Goal: Task Accomplishment & Management: Use online tool/utility

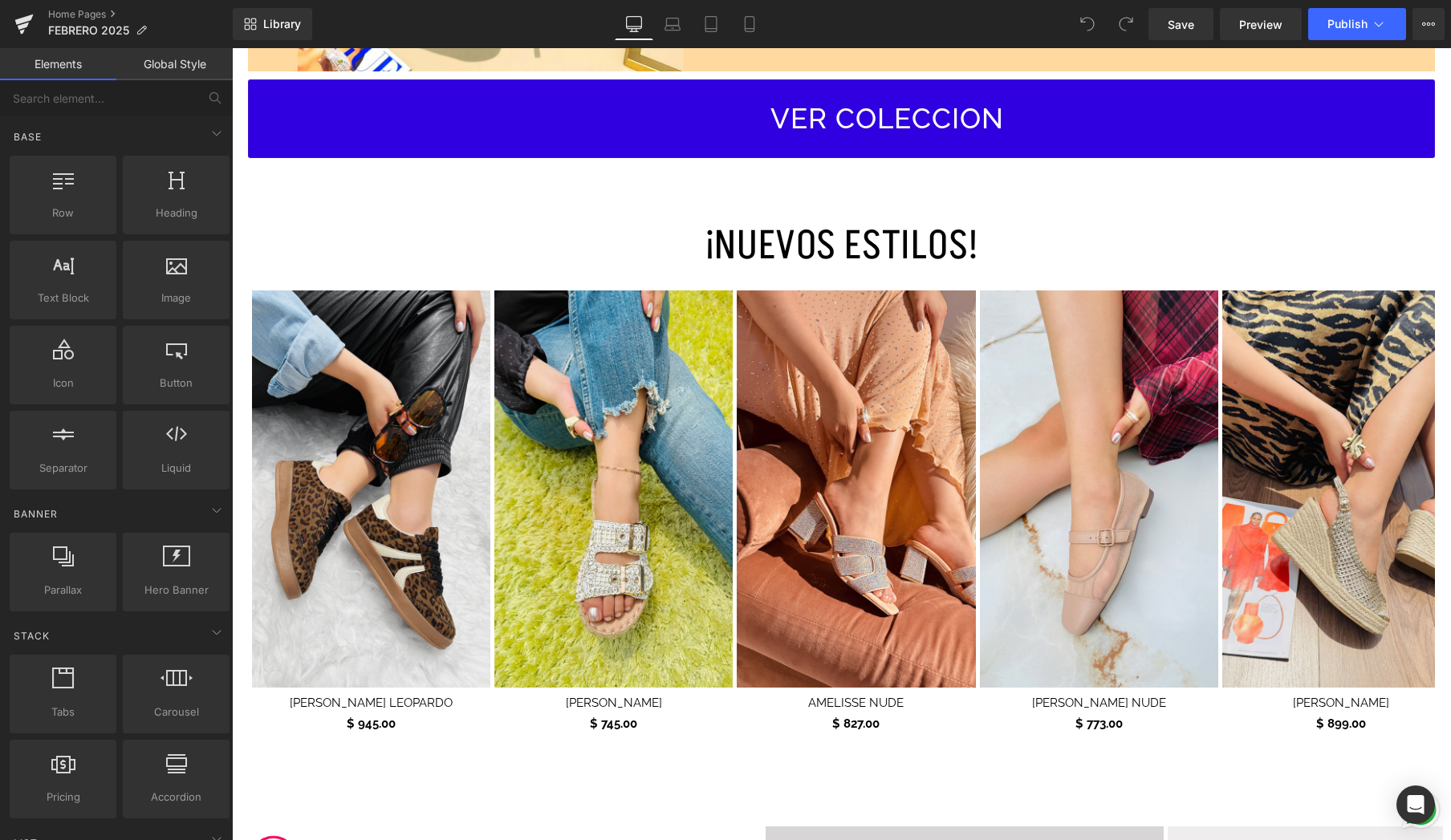
scroll to position [706, 0]
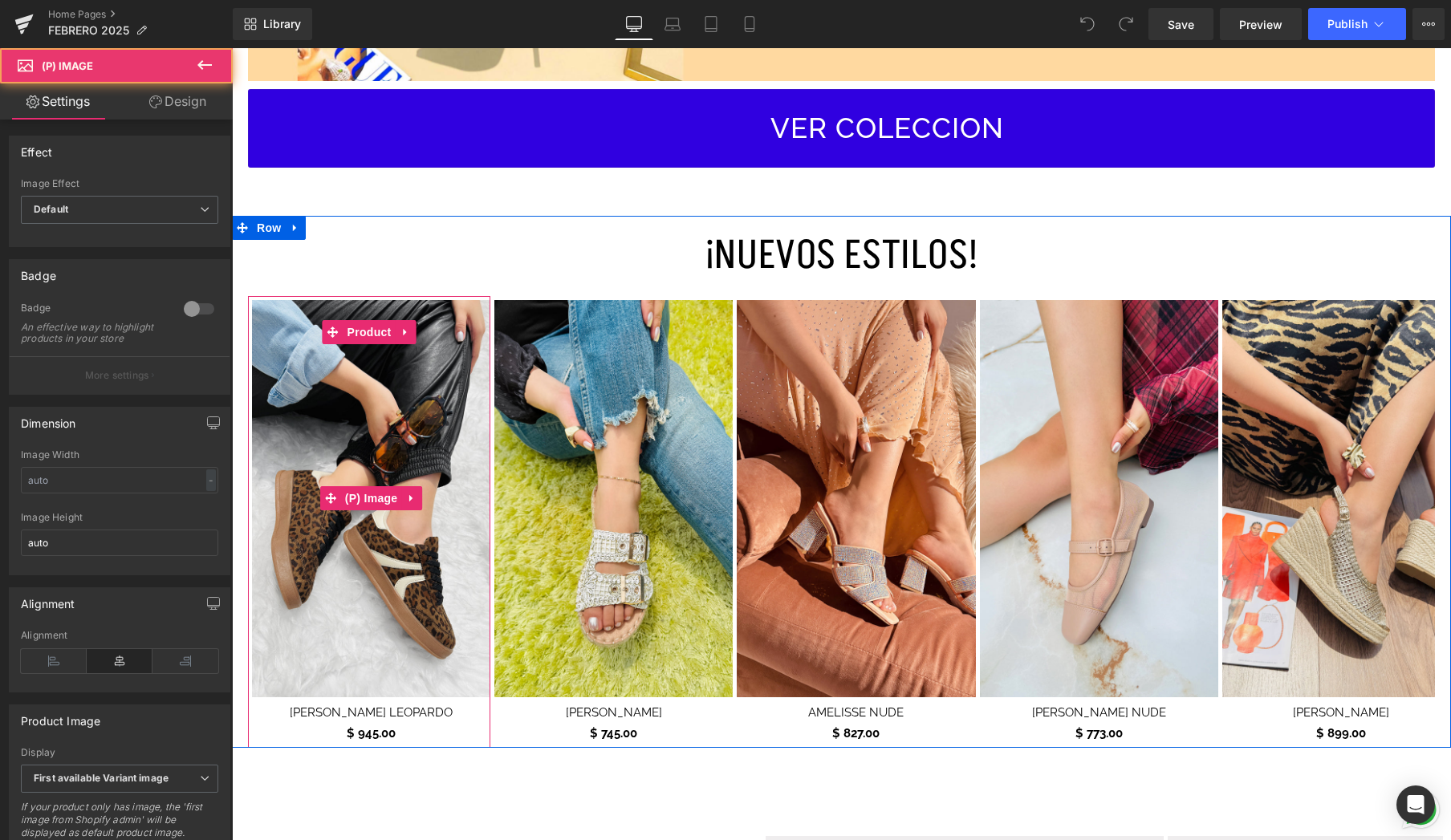
click at [365, 513] on img at bounding box center [371, 499] width 239 height 398
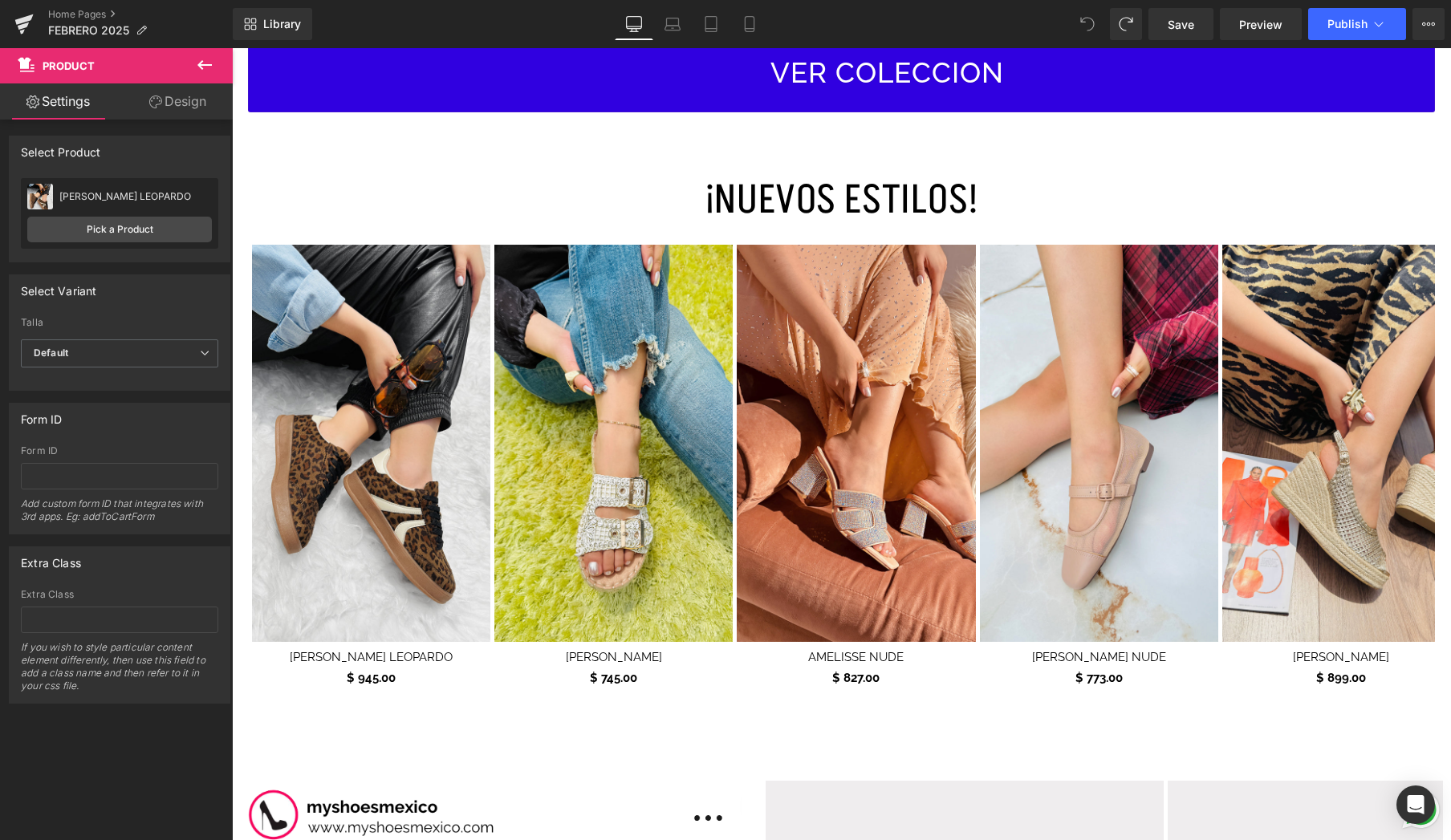
scroll to position [684, 0]
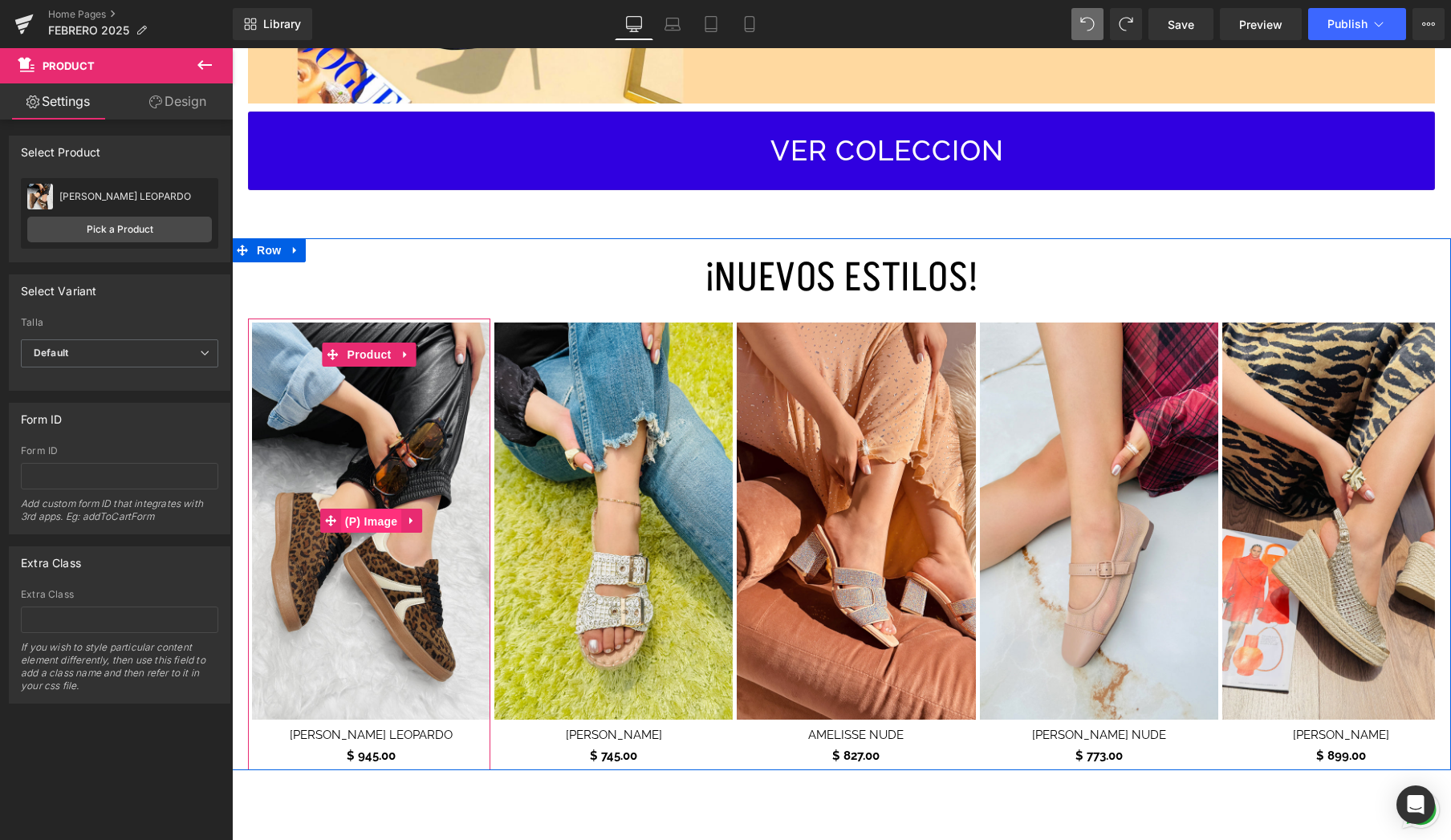
click at [383, 517] on span "(P) Image" at bounding box center [371, 522] width 61 height 24
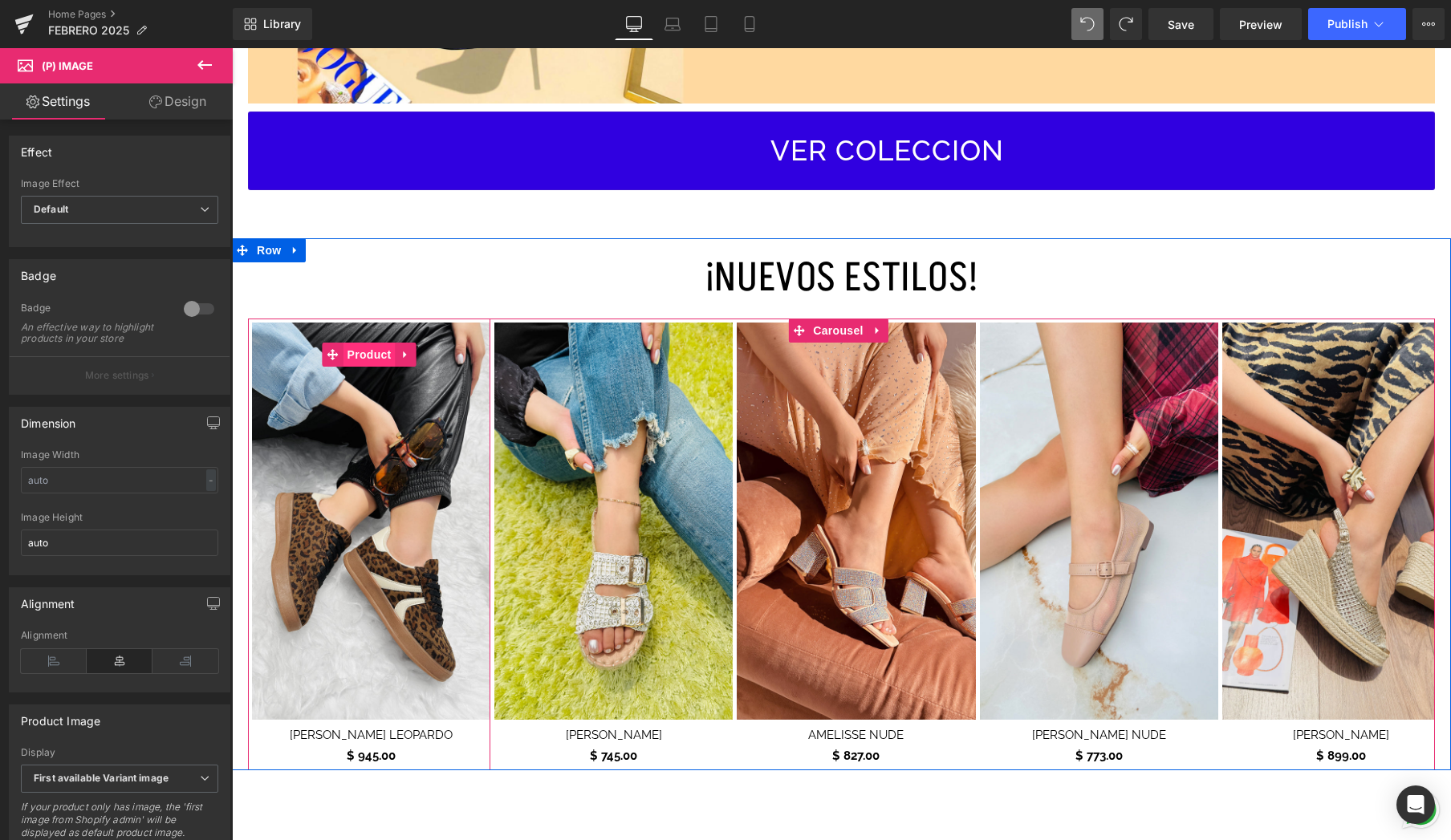
click at [348, 357] on span "Product" at bounding box center [370, 355] width 53 height 24
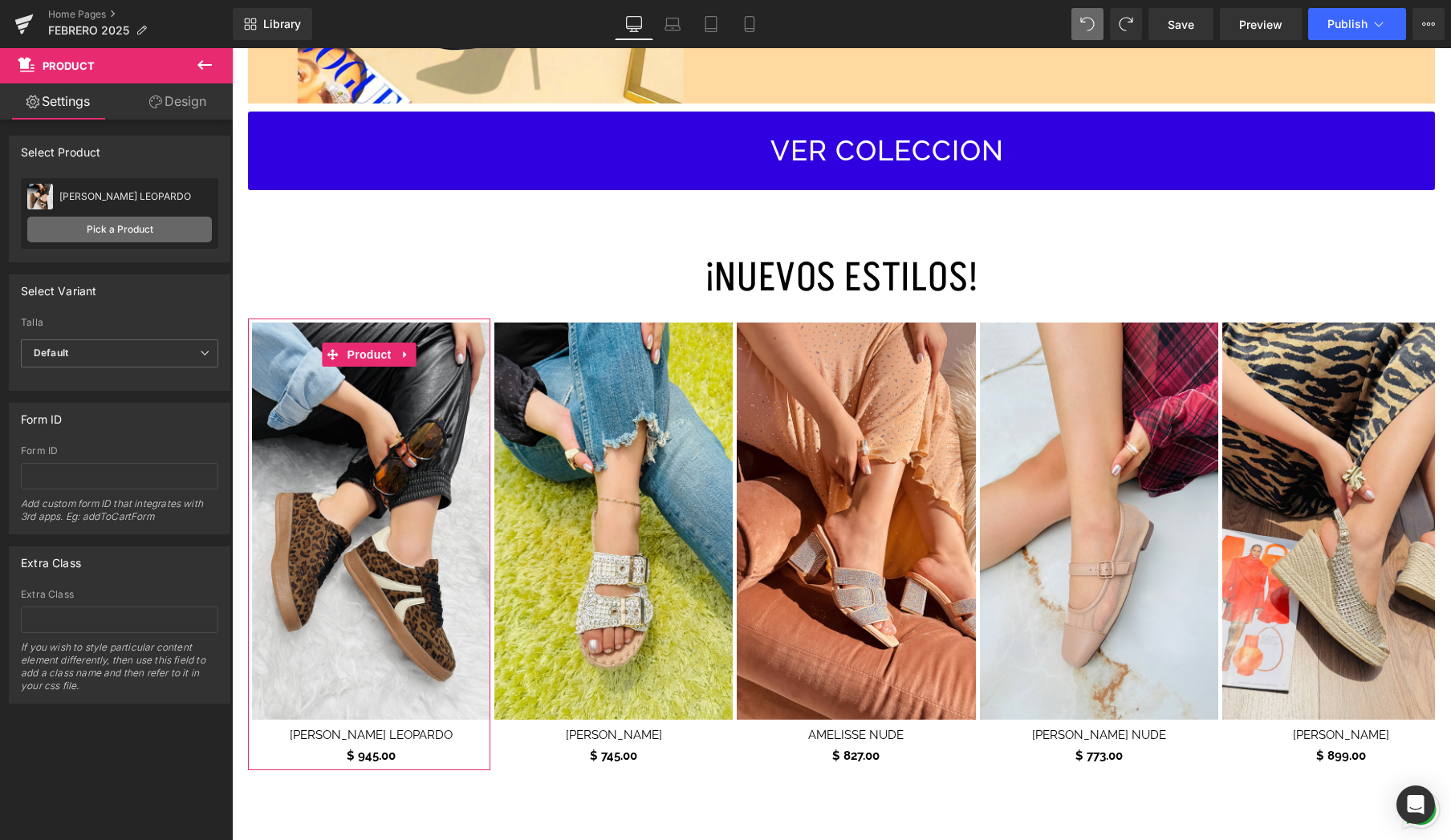
click at [160, 240] on link "Pick a Product" at bounding box center [120, 230] width 184 height 26
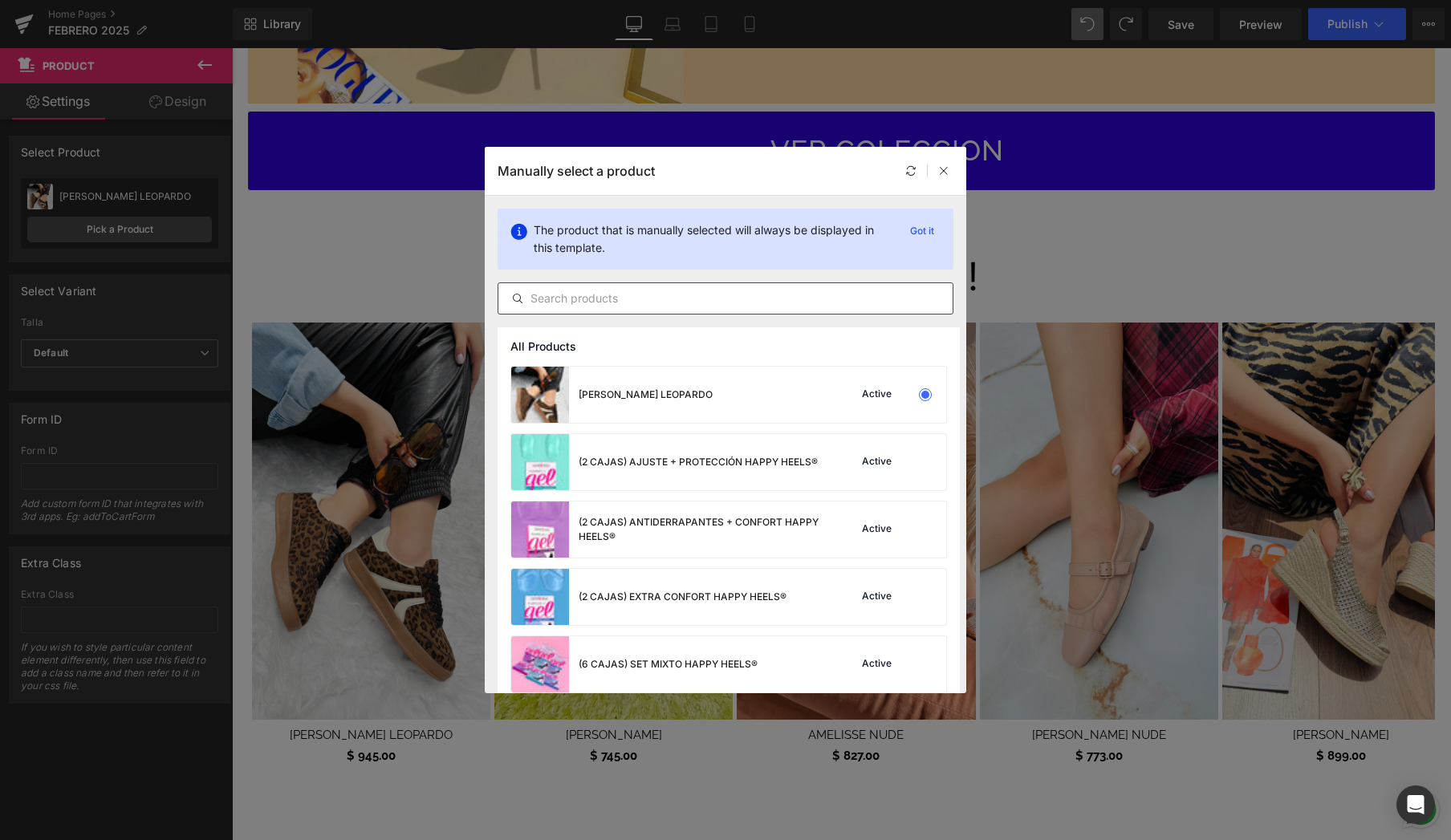
click at [669, 302] on input "text" at bounding box center [726, 298] width 454 height 19
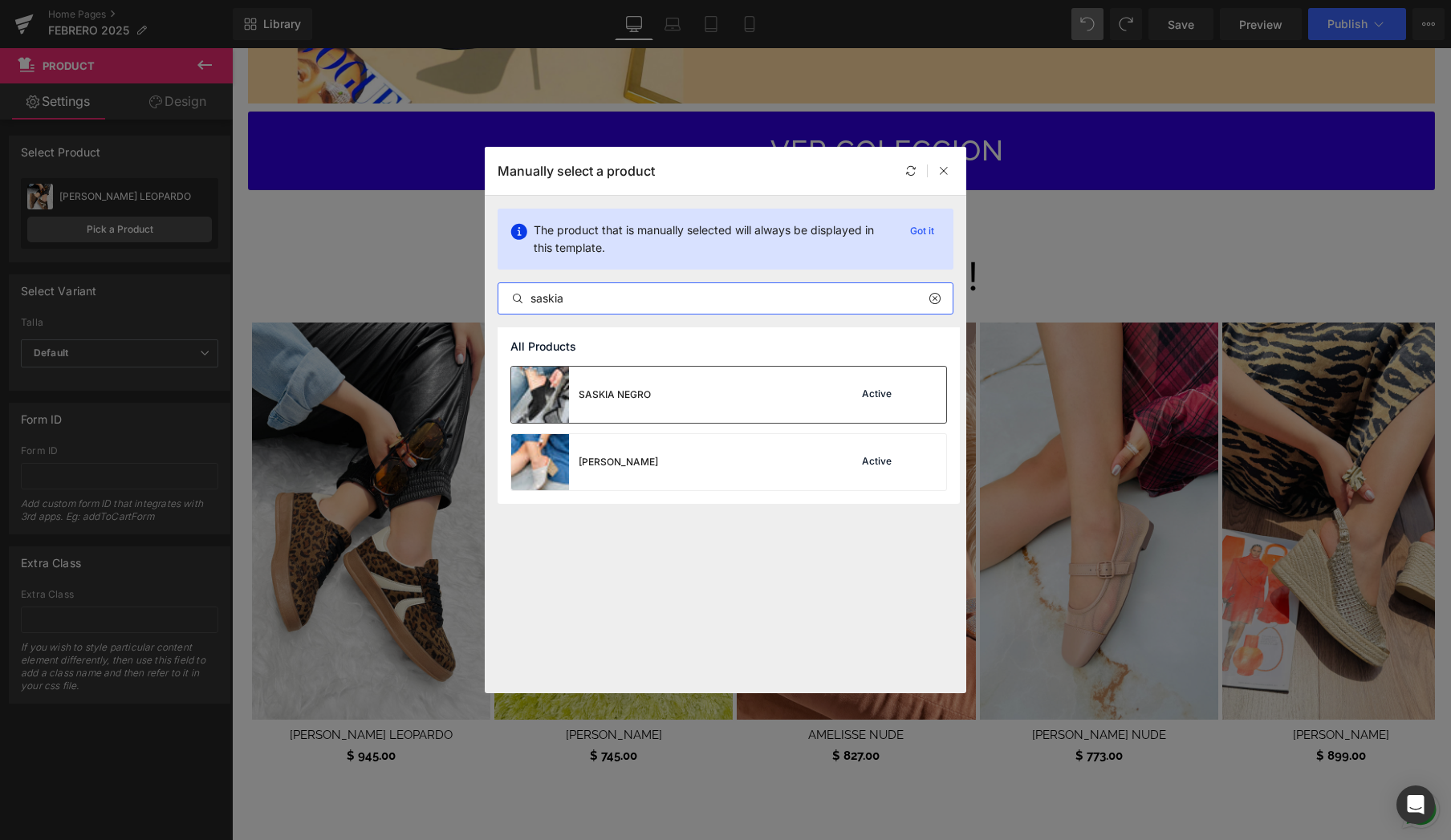
type input "saskia"
click at [732, 404] on div "SASKIA NEGRO Active" at bounding box center [728, 395] width 435 height 56
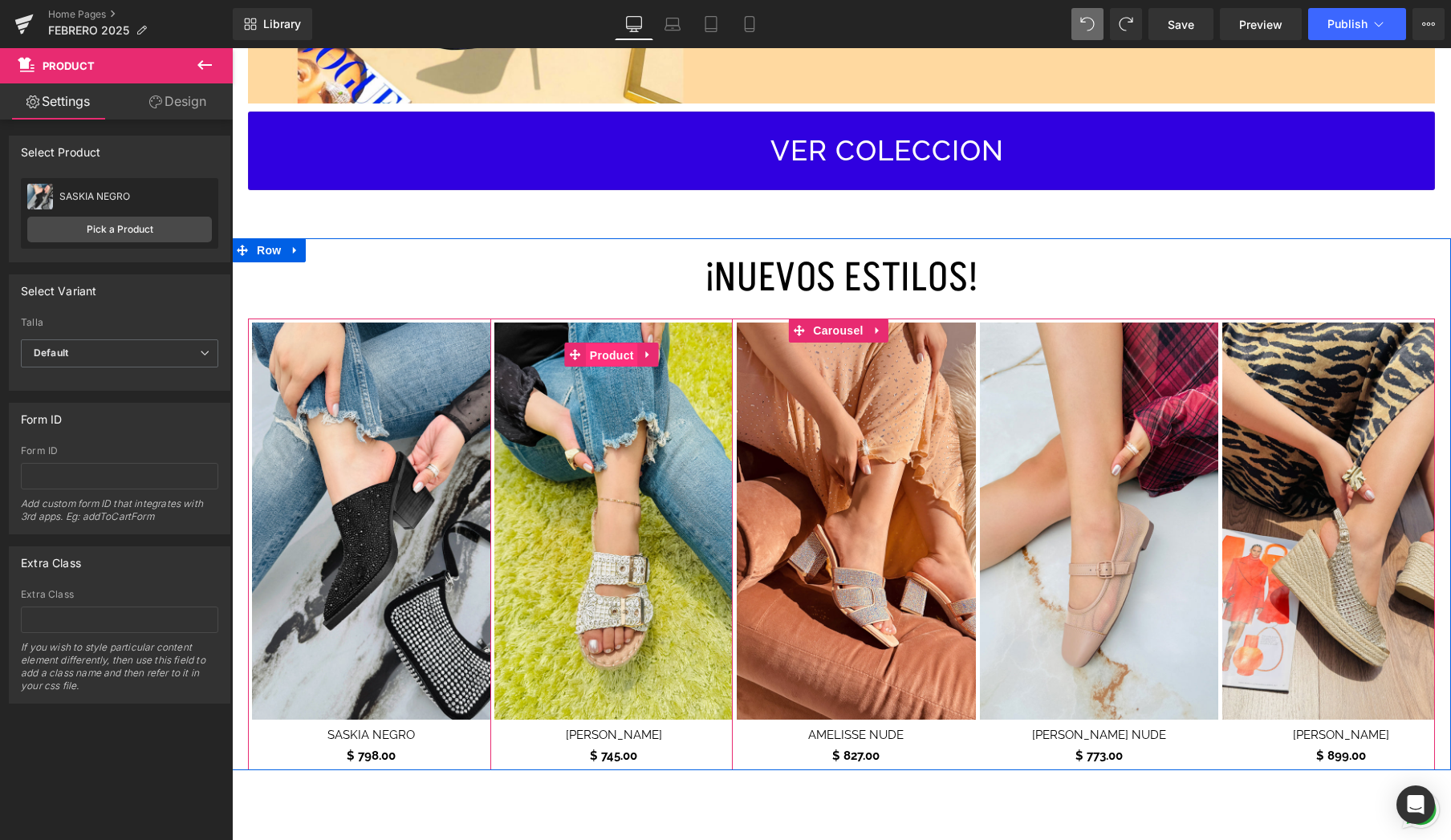
click at [624, 352] on span "Product" at bounding box center [612, 356] width 53 height 24
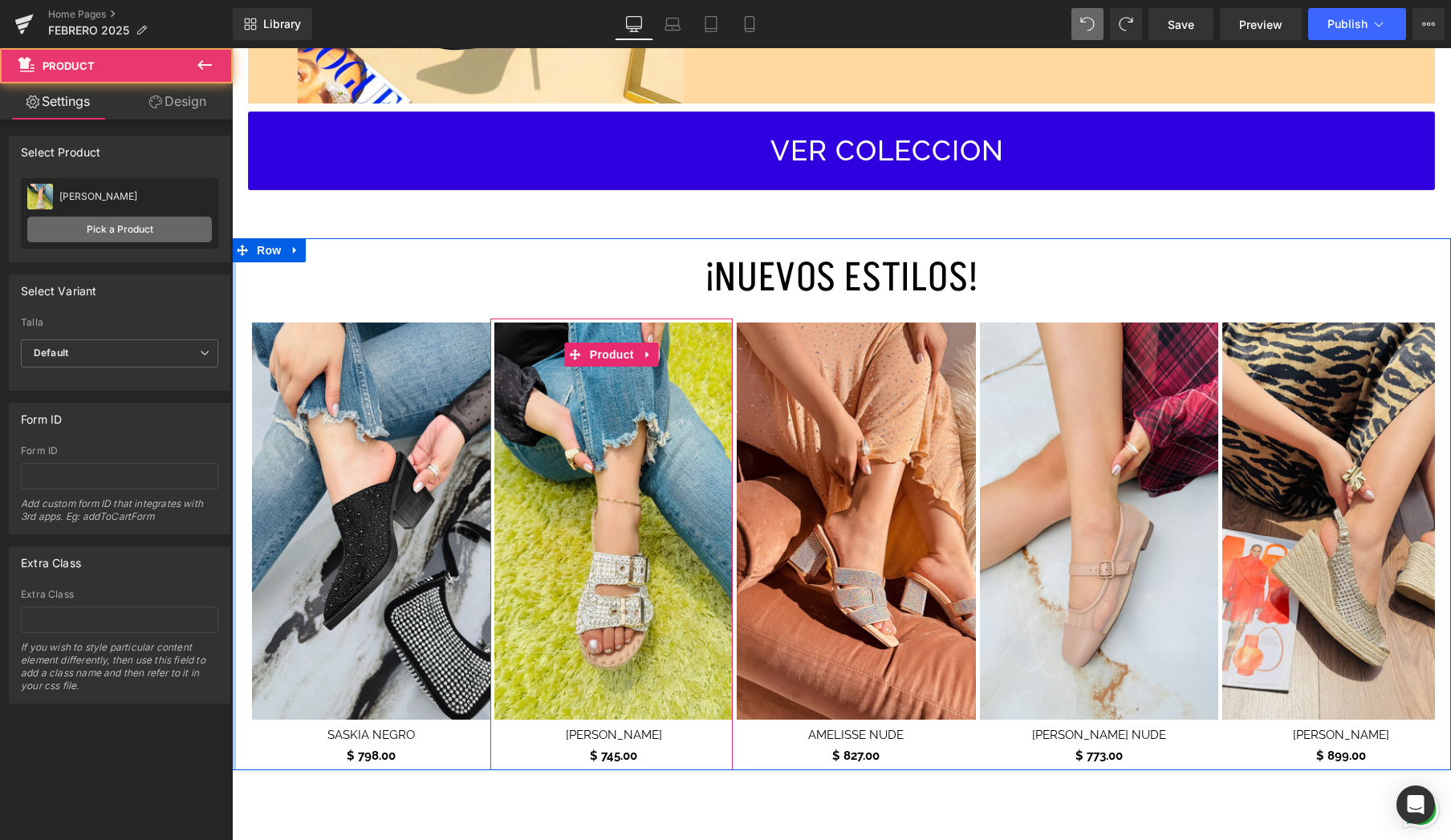
click at [147, 223] on link "Pick a Product" at bounding box center [120, 230] width 184 height 26
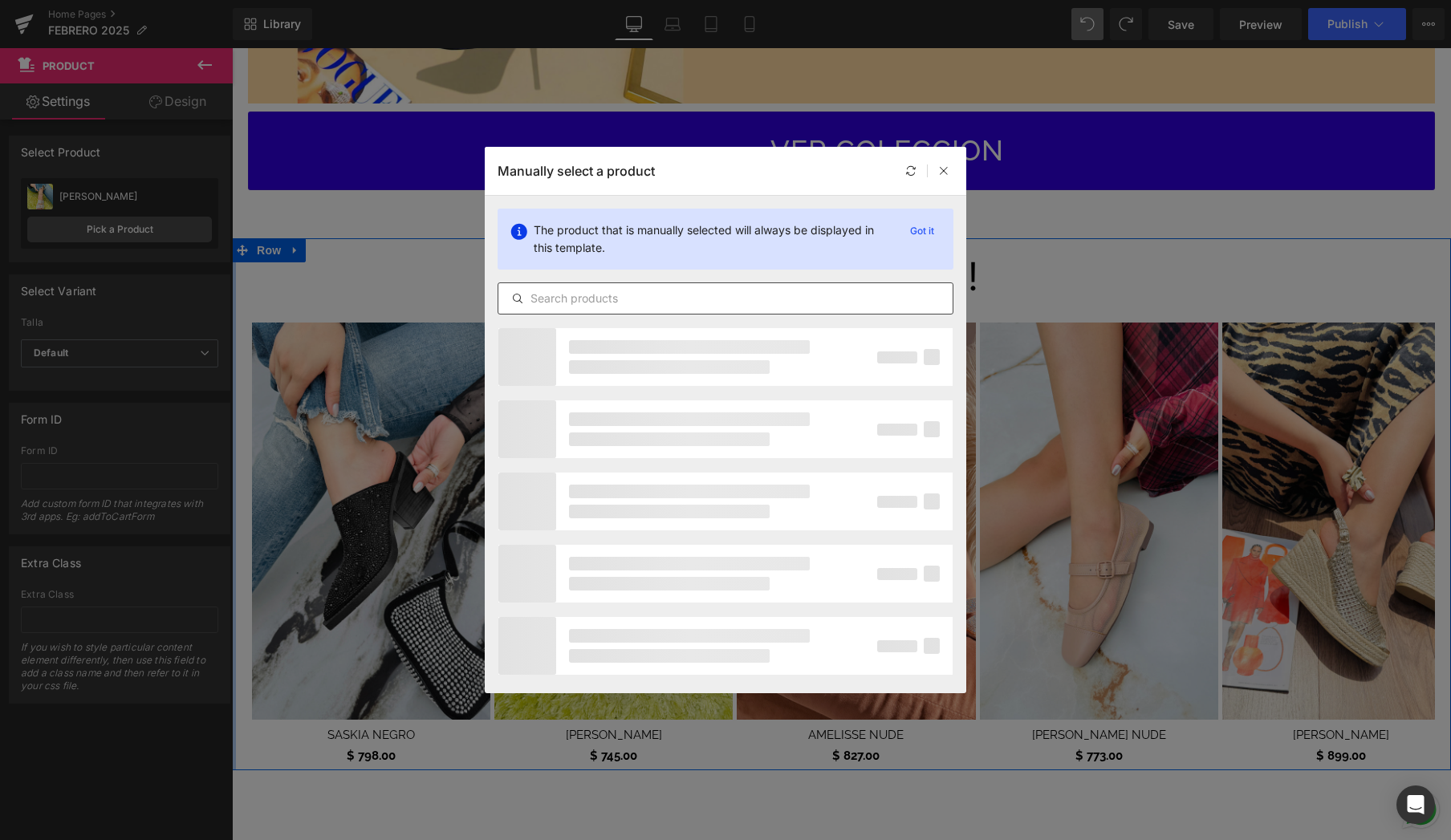
click at [620, 308] on div at bounding box center [726, 298] width 456 height 32
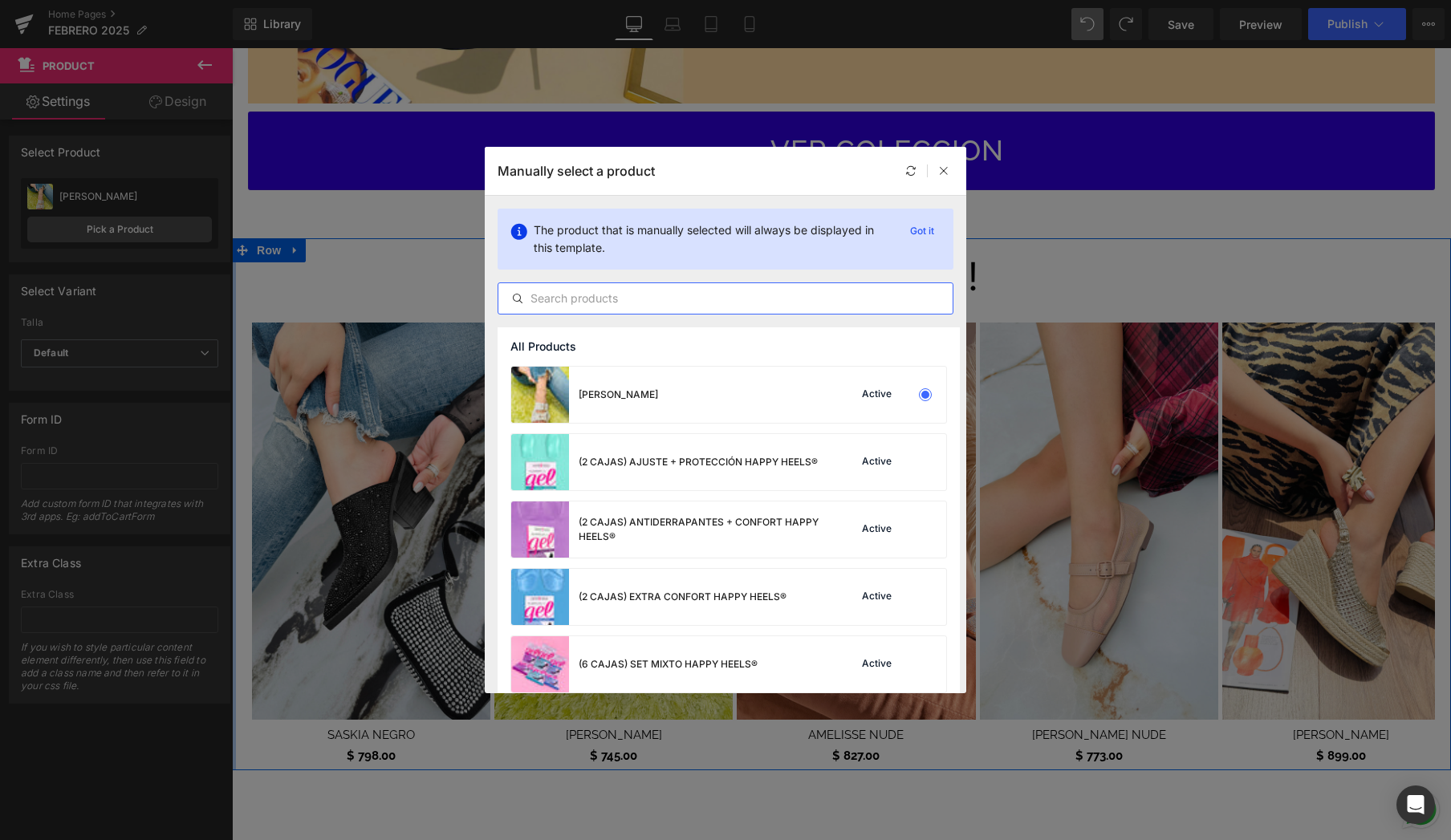
click at [617, 303] on input "text" at bounding box center [726, 298] width 454 height 19
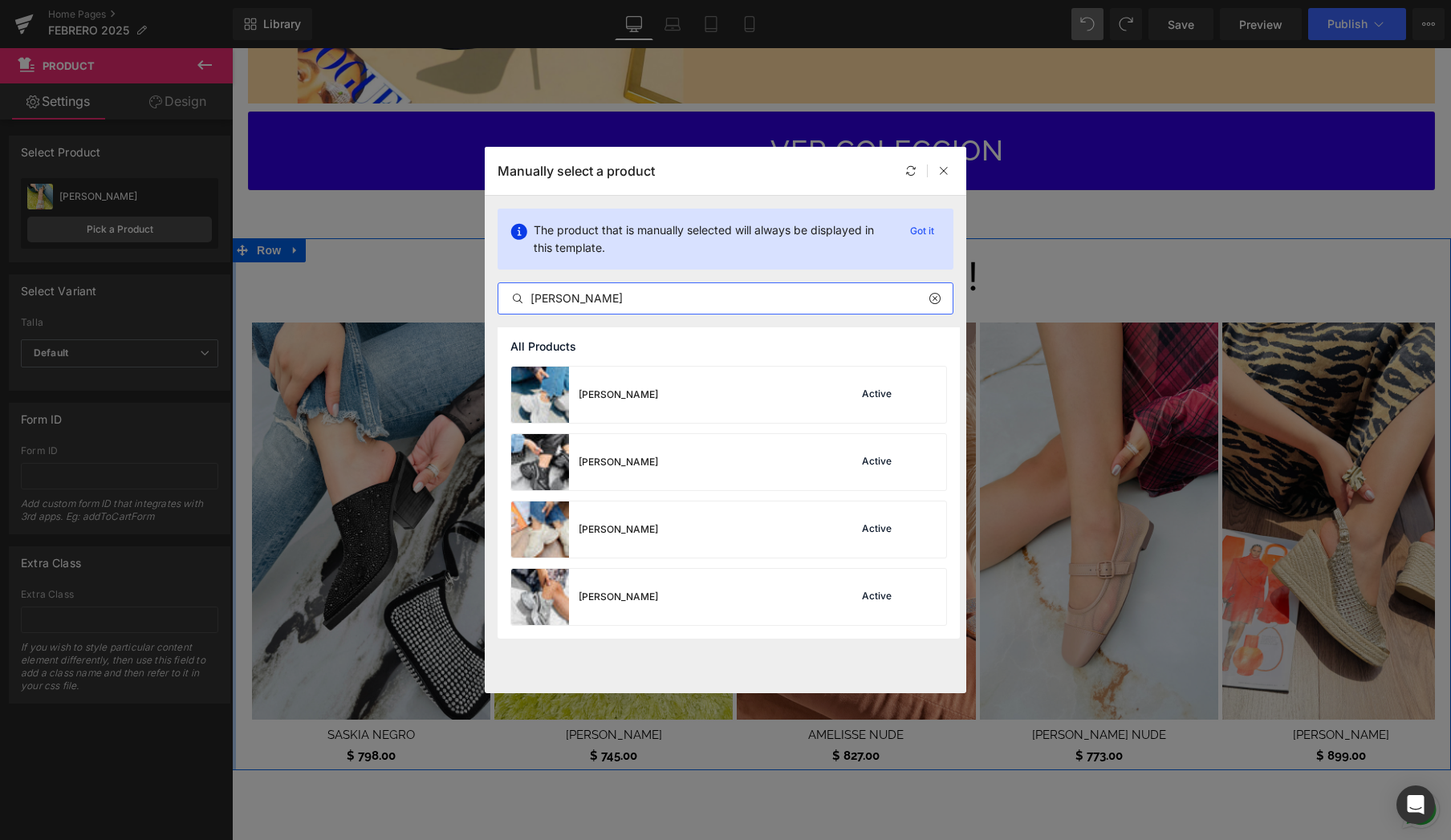
type input "[PERSON_NAME]"
click at [779, 529] on div "[PERSON_NAME] Active" at bounding box center [728, 529] width 435 height 56
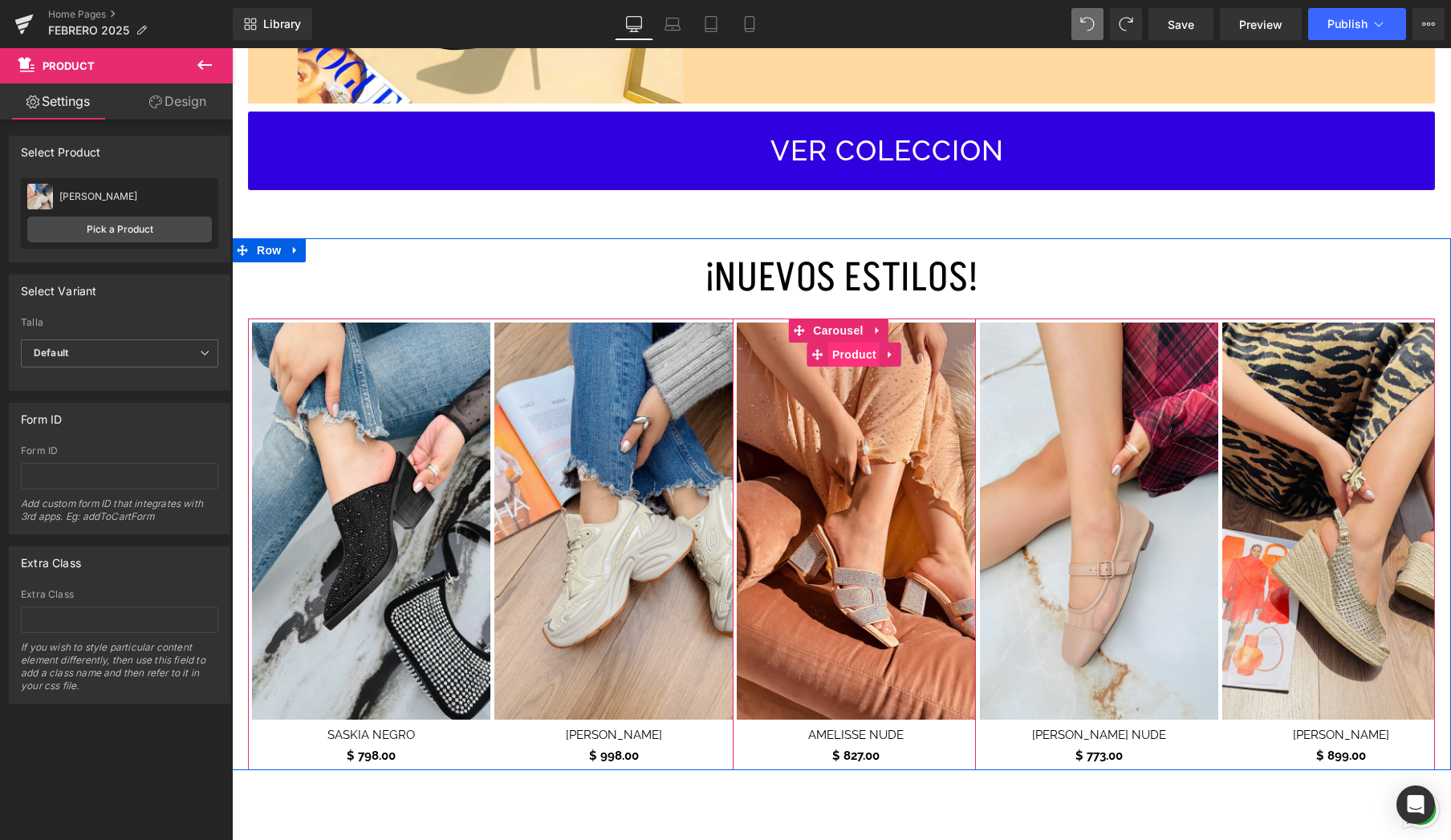
click at [863, 356] on span "Product" at bounding box center [854, 355] width 53 height 24
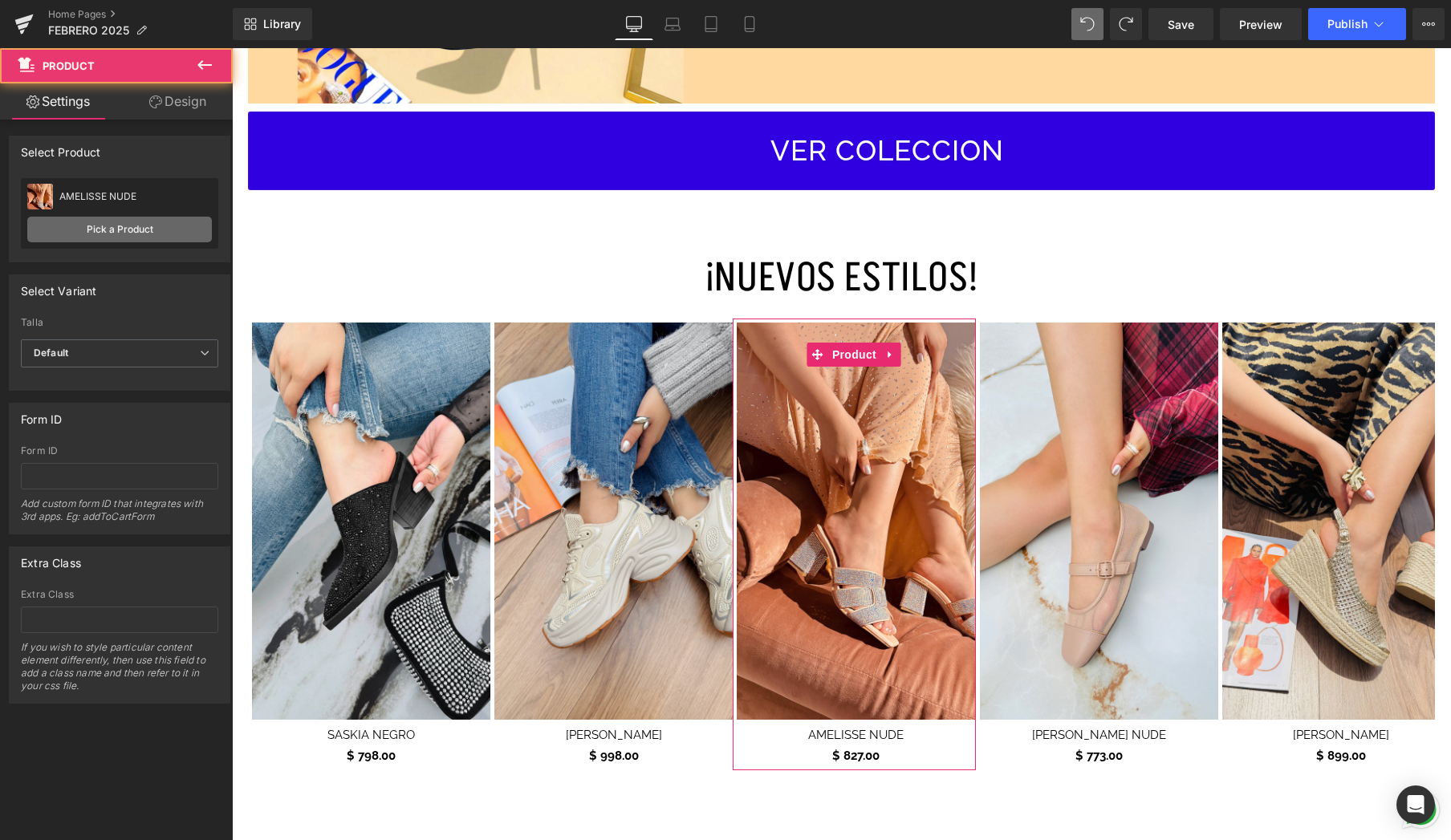
click at [109, 224] on link "Pick a Product" at bounding box center [120, 230] width 184 height 26
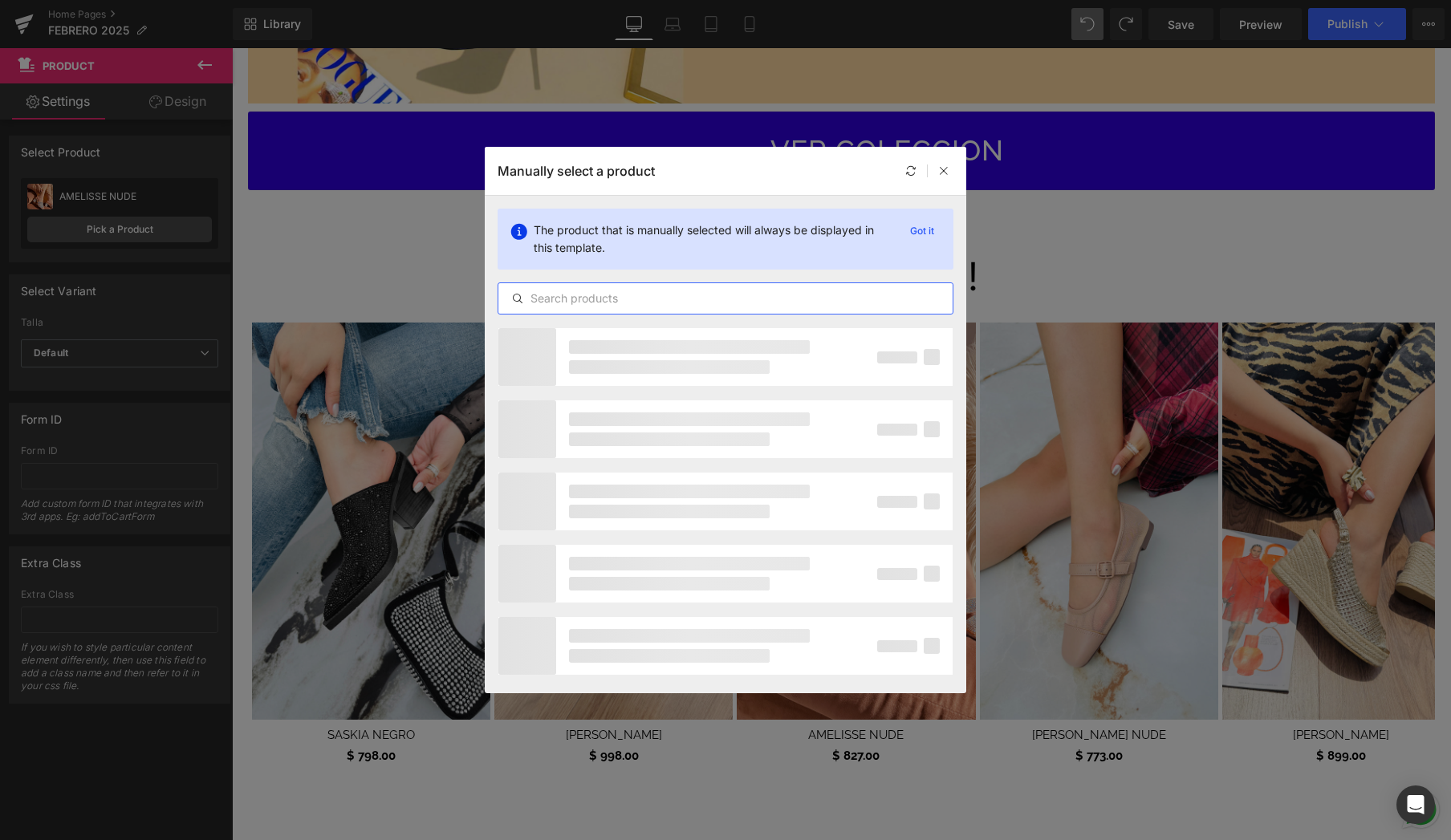
click at [705, 303] on input "text" at bounding box center [726, 298] width 454 height 19
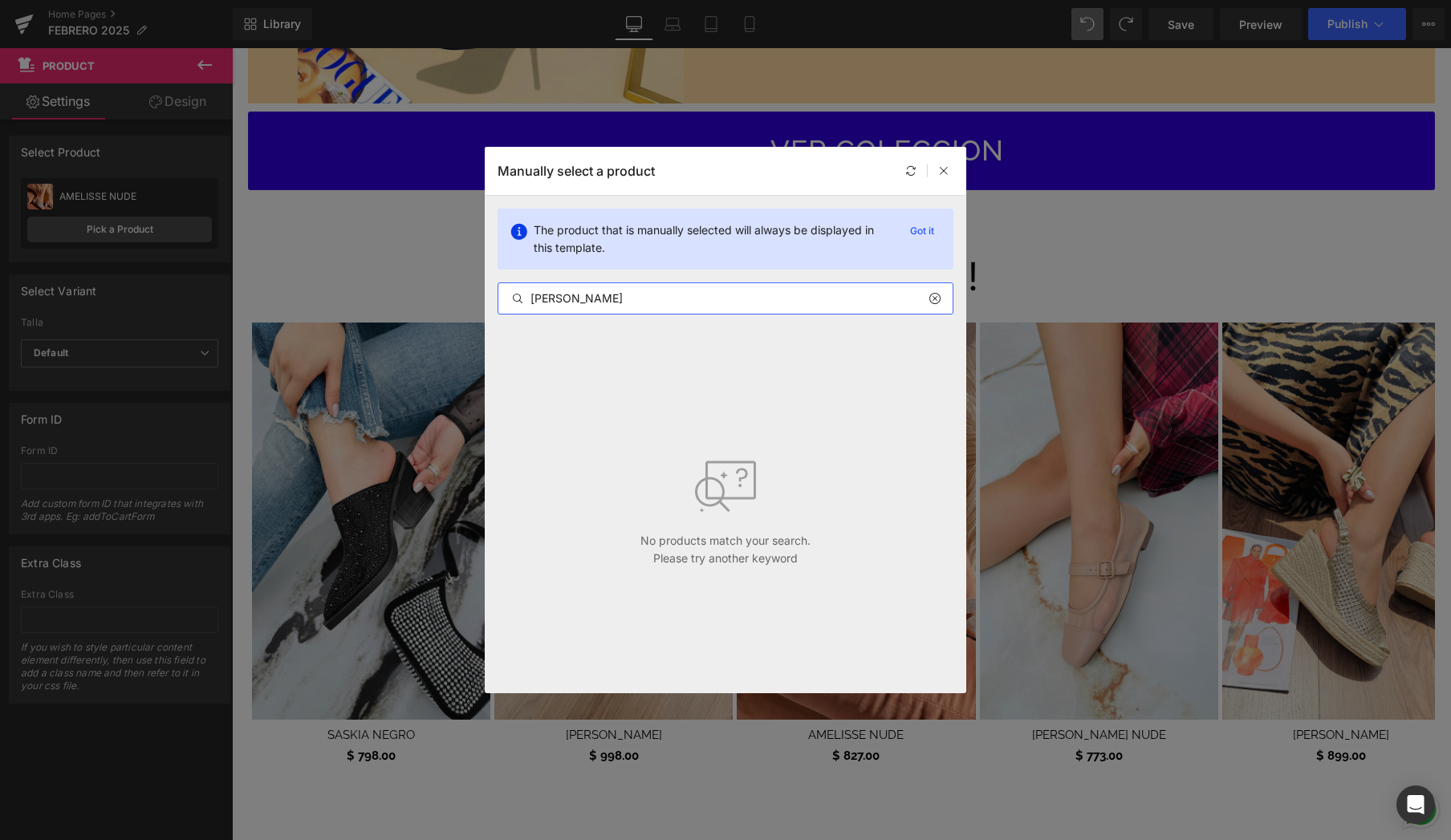
click at [563, 298] on input "[PERSON_NAME]" at bounding box center [726, 298] width 454 height 19
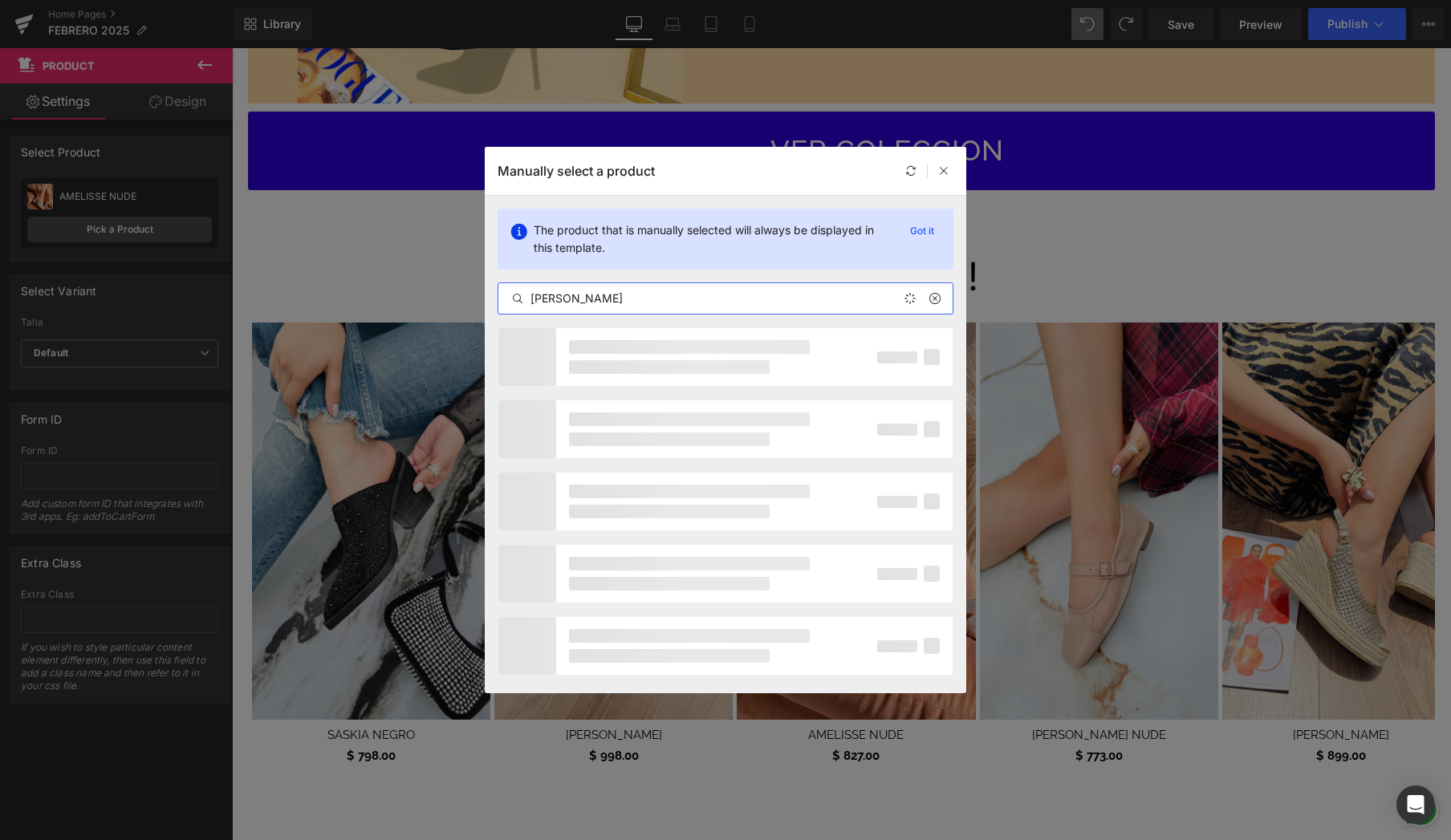
type input "[PERSON_NAME]"
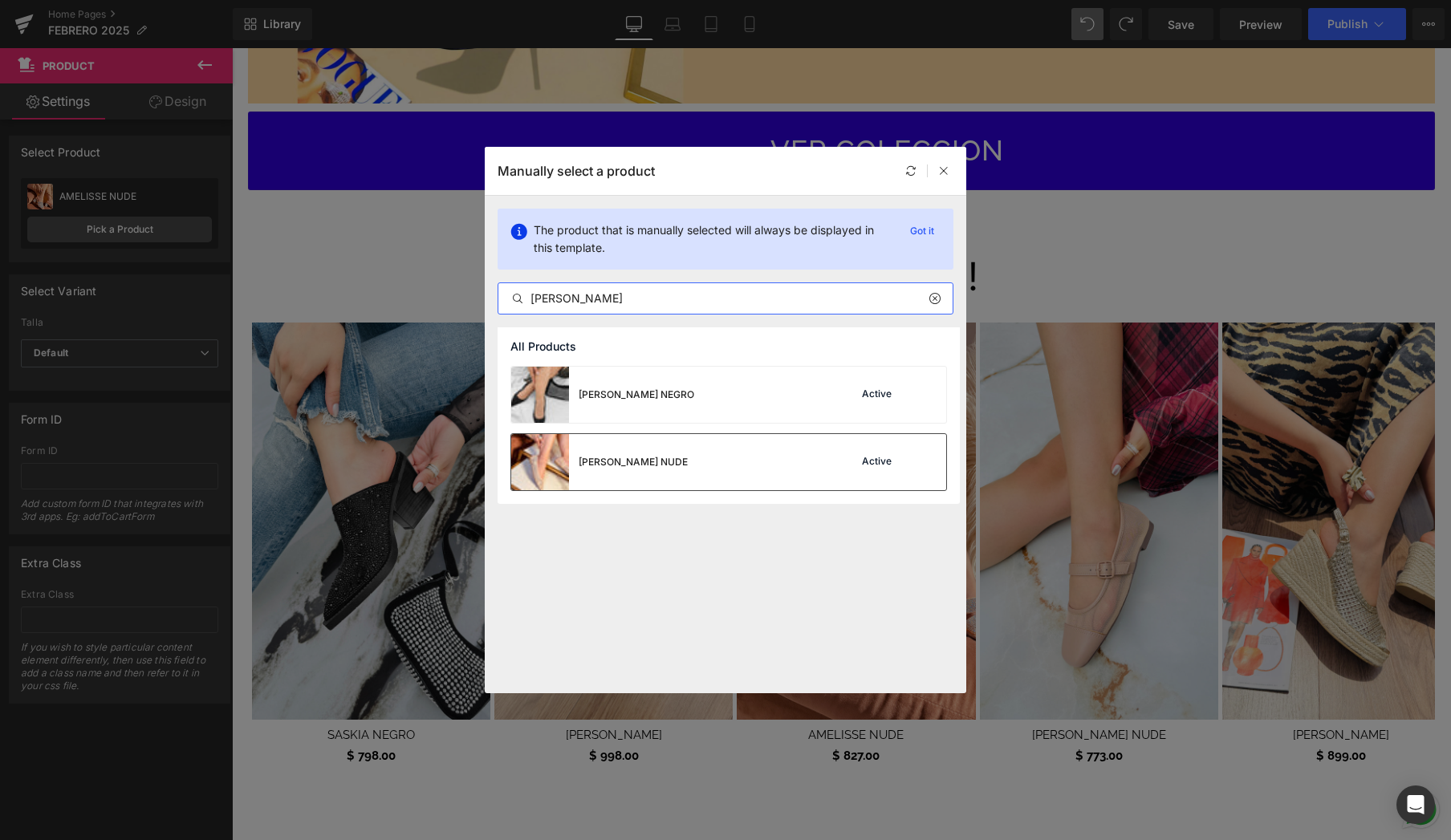
click at [710, 476] on div "[PERSON_NAME] NUDE Active" at bounding box center [728, 462] width 435 height 56
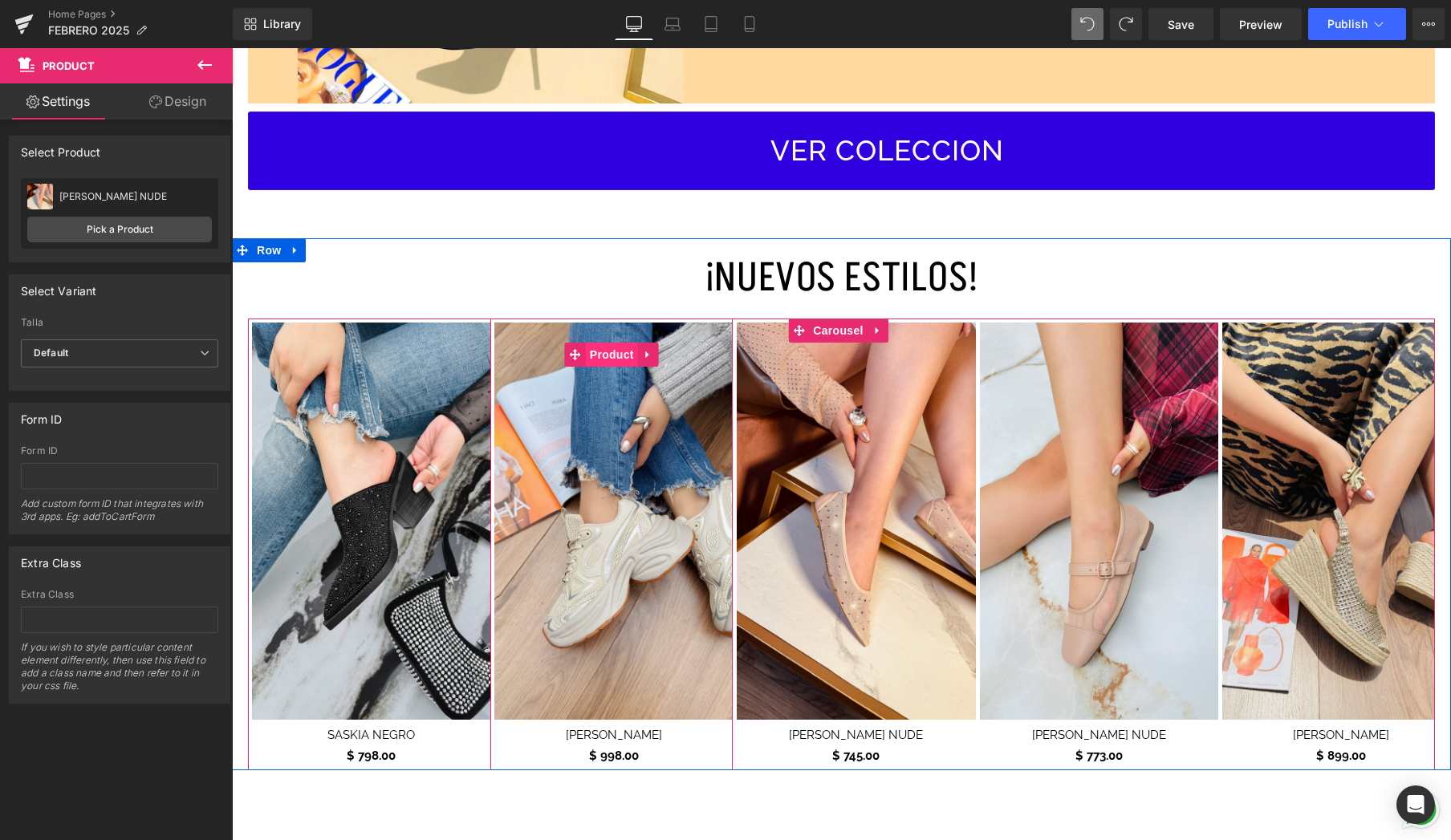
click at [620, 350] on span "Product" at bounding box center [612, 355] width 53 height 24
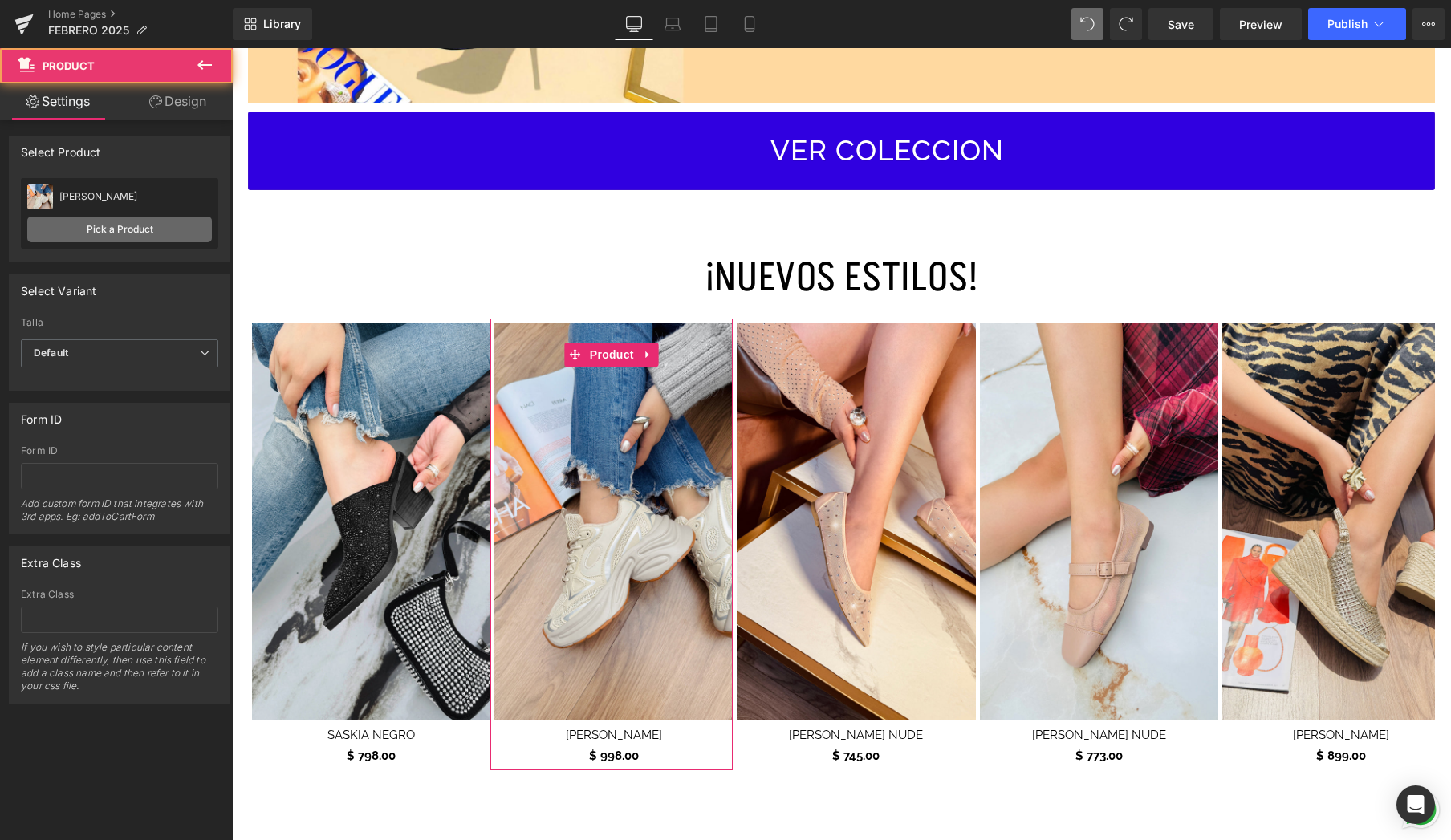
click at [154, 221] on link "Pick a Product" at bounding box center [120, 230] width 184 height 26
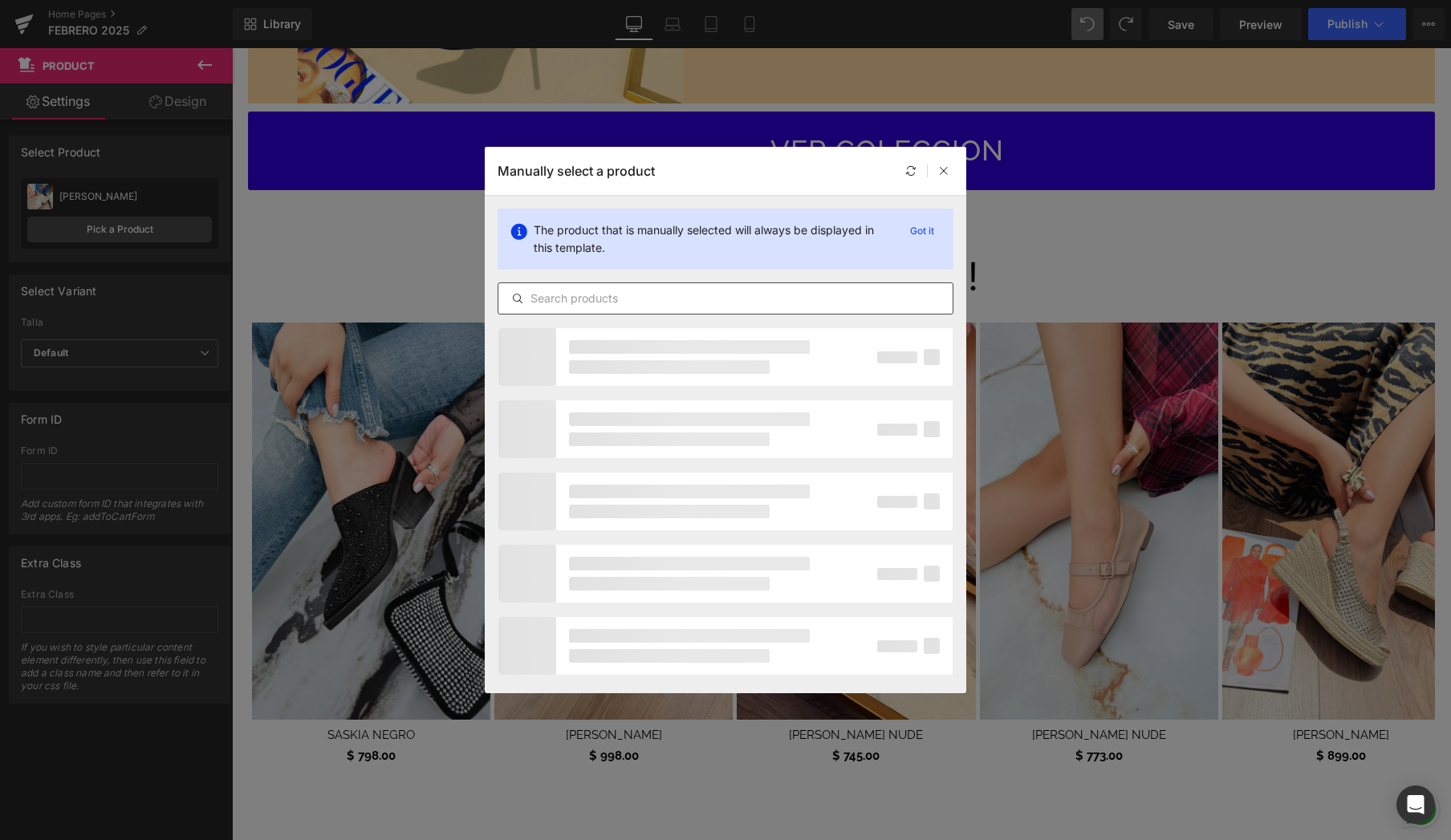
click at [612, 289] on div at bounding box center [726, 298] width 456 height 32
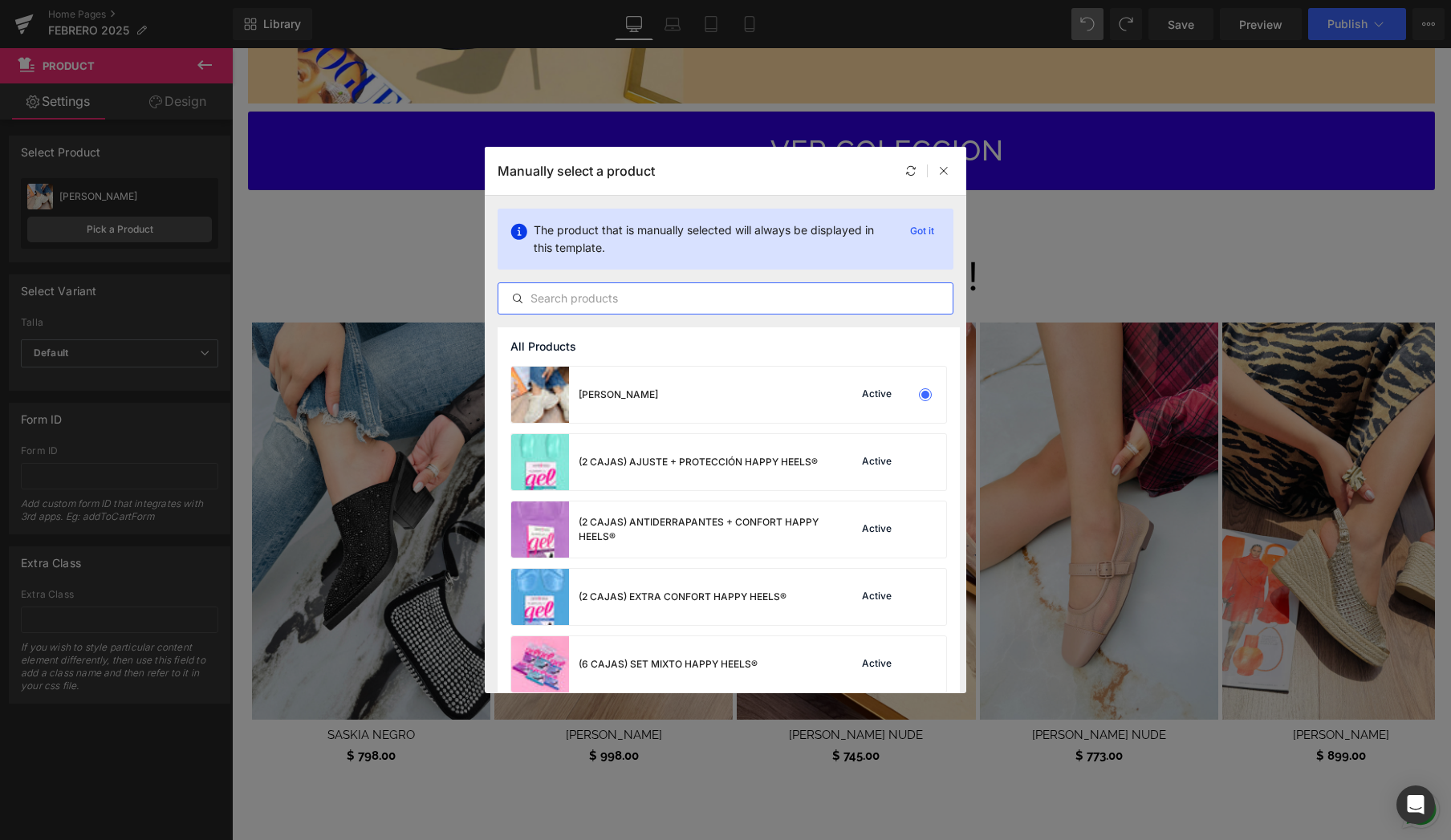
drag, startPoint x: 610, startPoint y: 290, endPoint x: 620, endPoint y: 299, distance: 13.5
click at [613, 291] on input "text" at bounding box center [726, 298] width 454 height 19
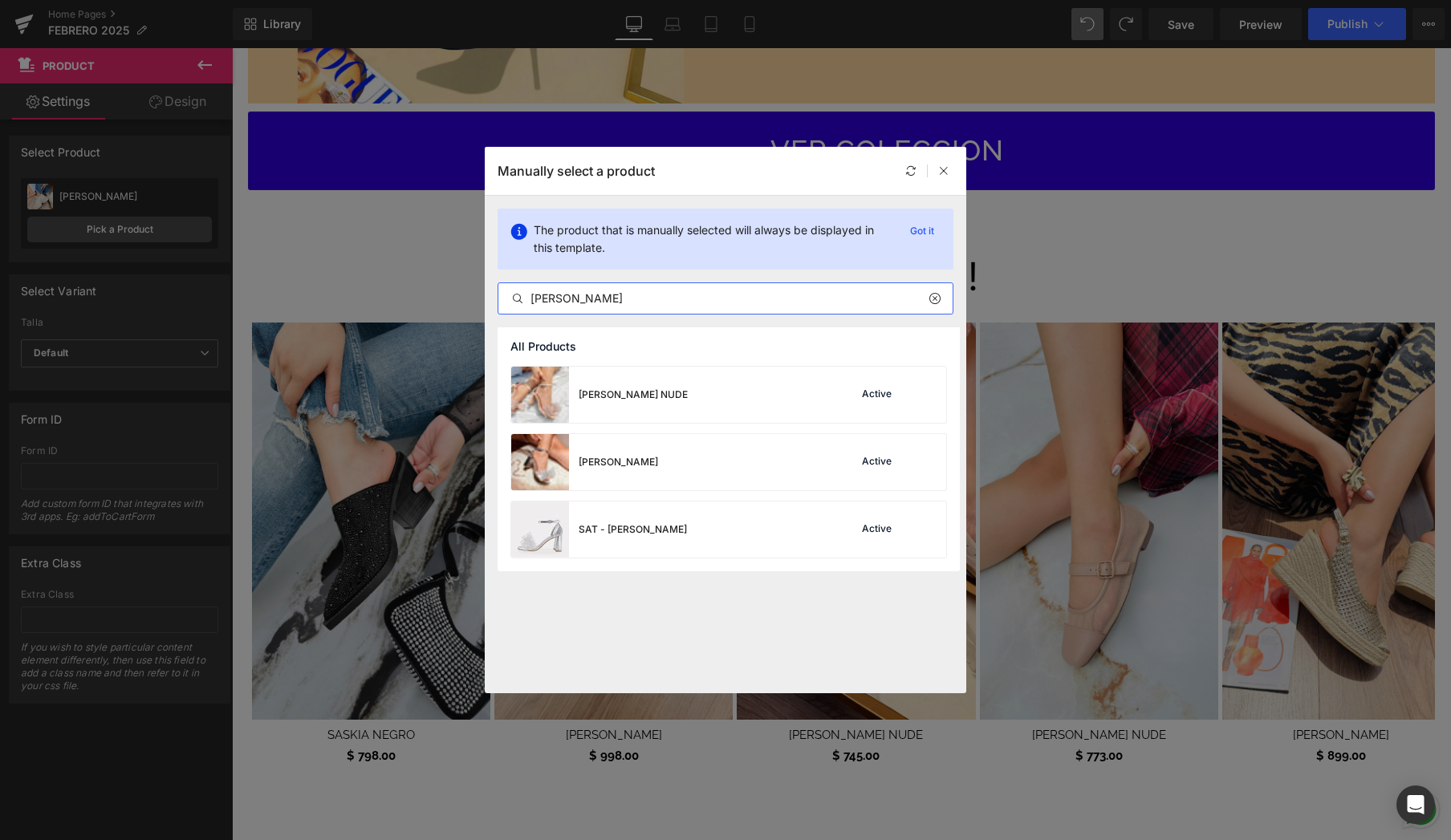
type input "[PERSON_NAME]"
click at [954, 168] on div "Manually select a product" at bounding box center [726, 171] width 482 height 48
click at [943, 168] on icon at bounding box center [943, 171] width 11 height 11
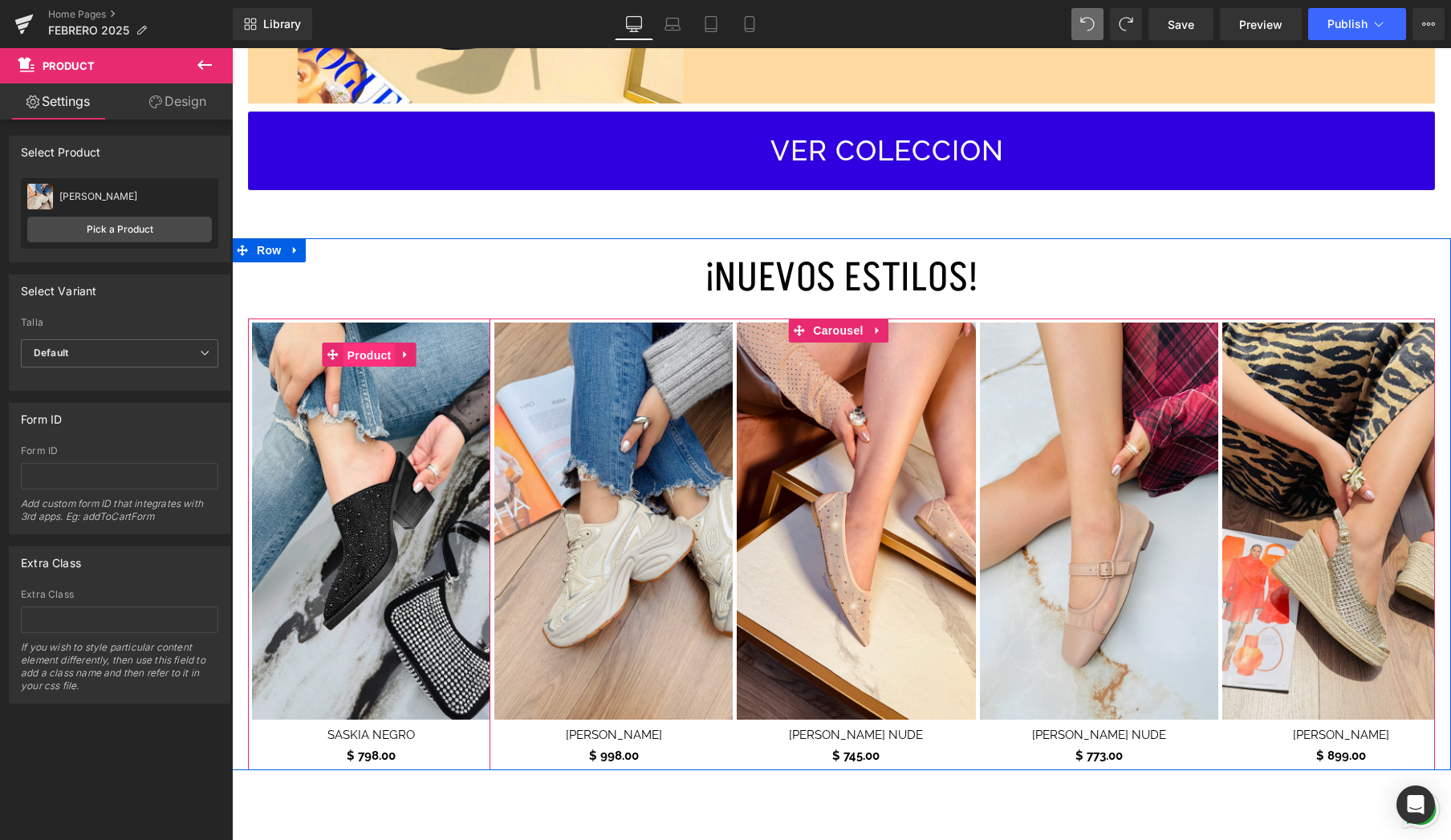
click at [375, 346] on span "Product" at bounding box center [370, 356] width 53 height 24
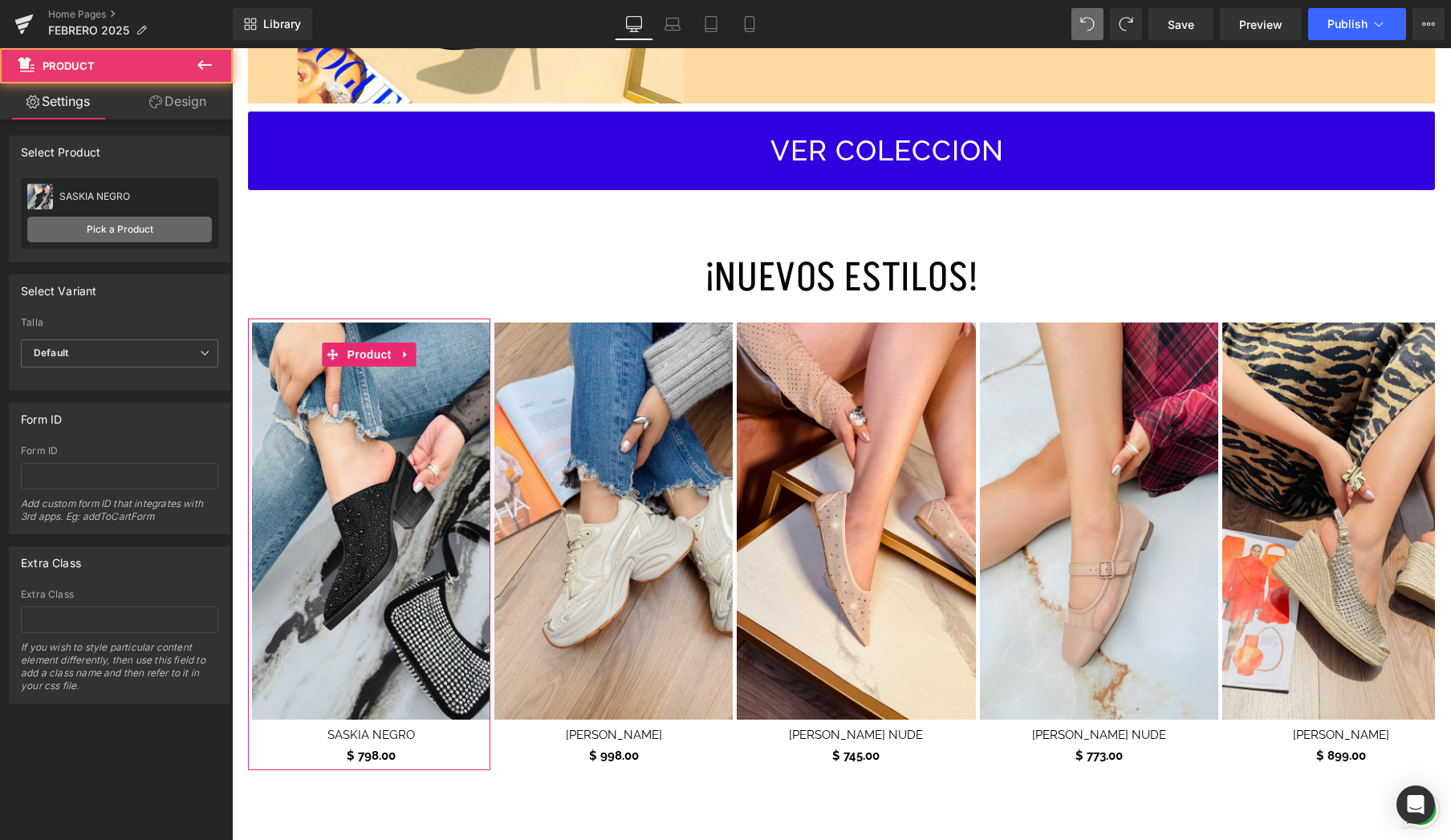
click at [151, 229] on link "Pick a Product" at bounding box center [120, 230] width 184 height 26
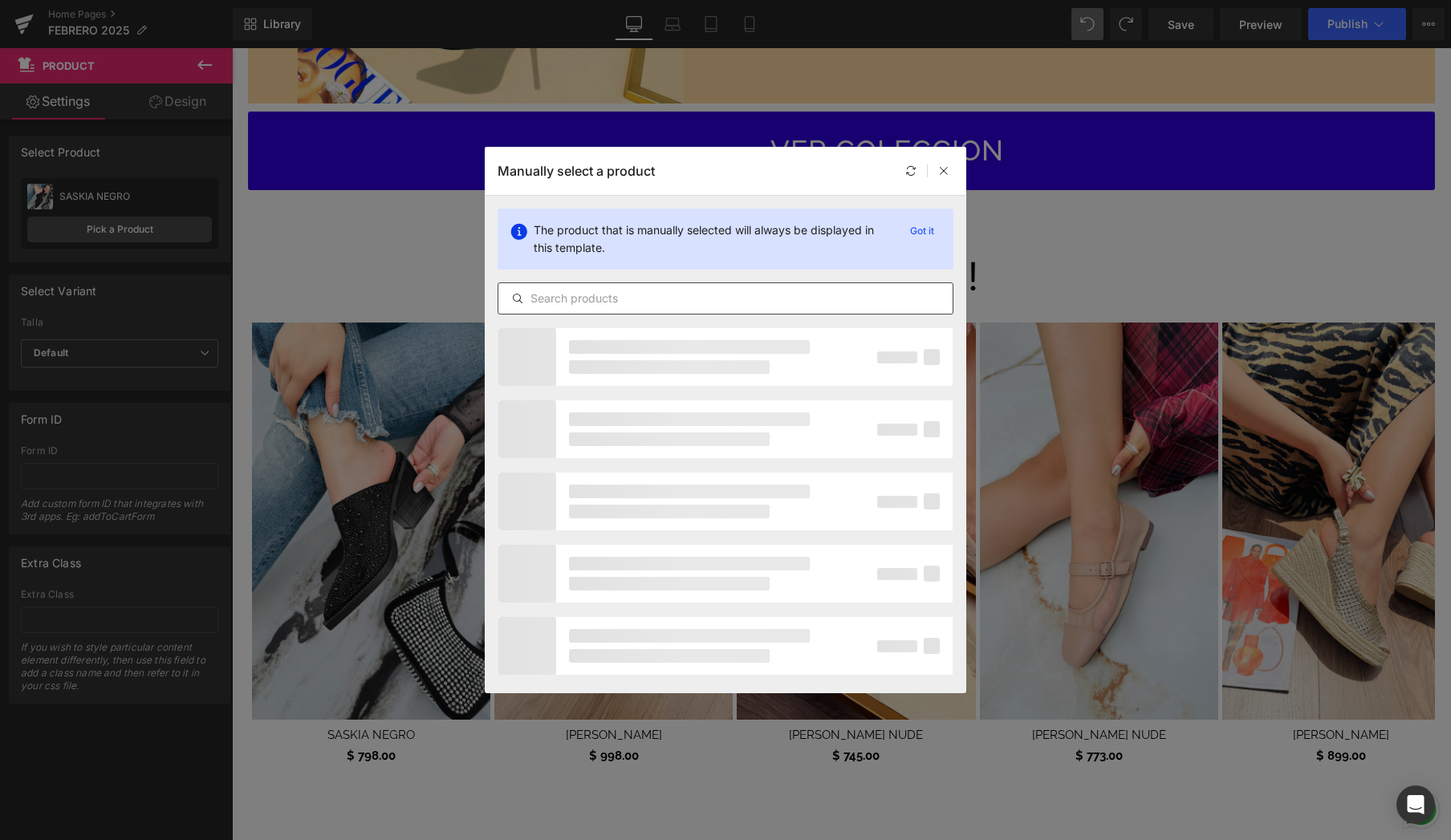
click at [591, 291] on input "text" at bounding box center [726, 298] width 454 height 19
type input "sevyn"
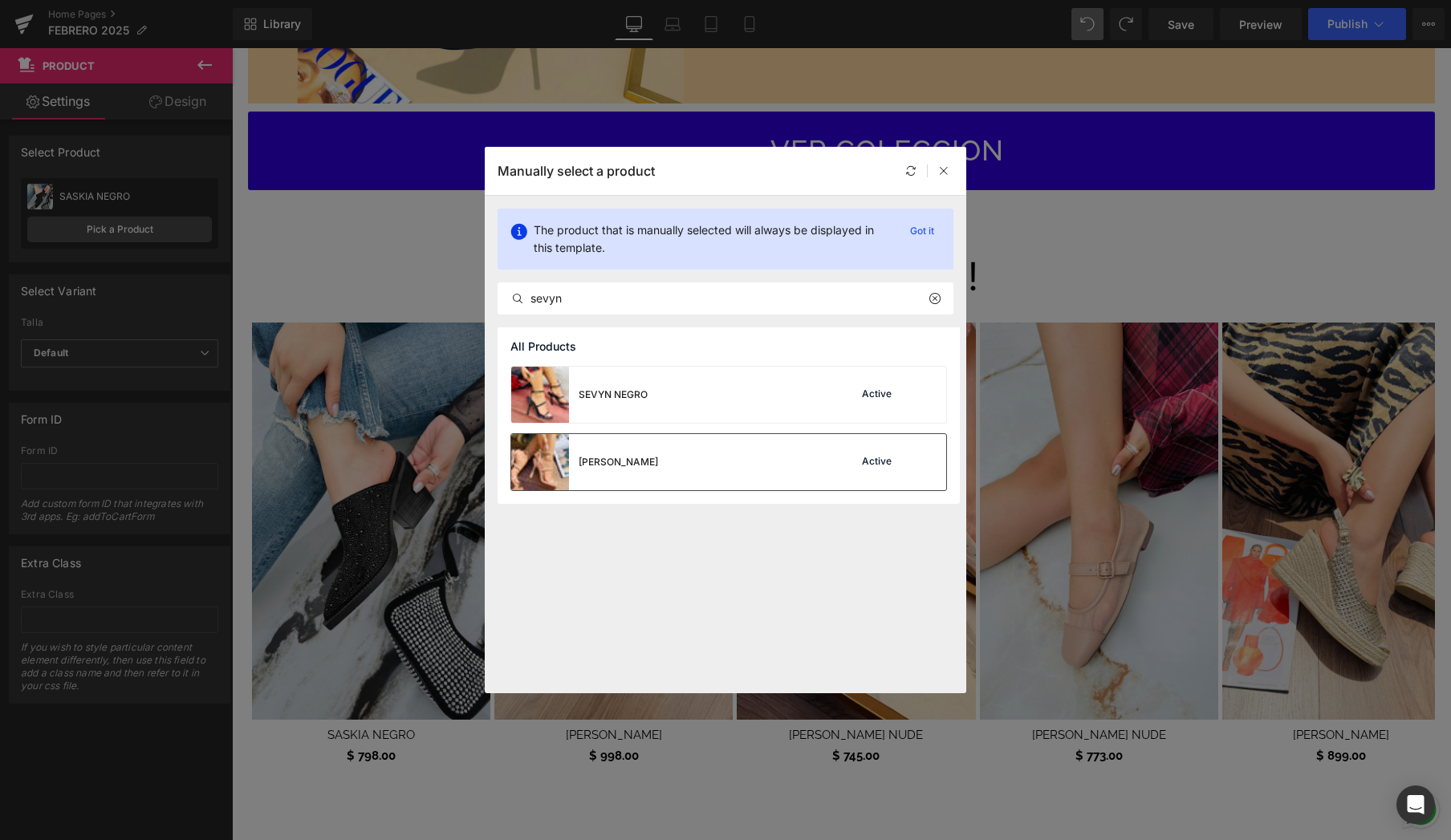
click at [738, 459] on div "[PERSON_NAME] Active" at bounding box center [728, 462] width 435 height 56
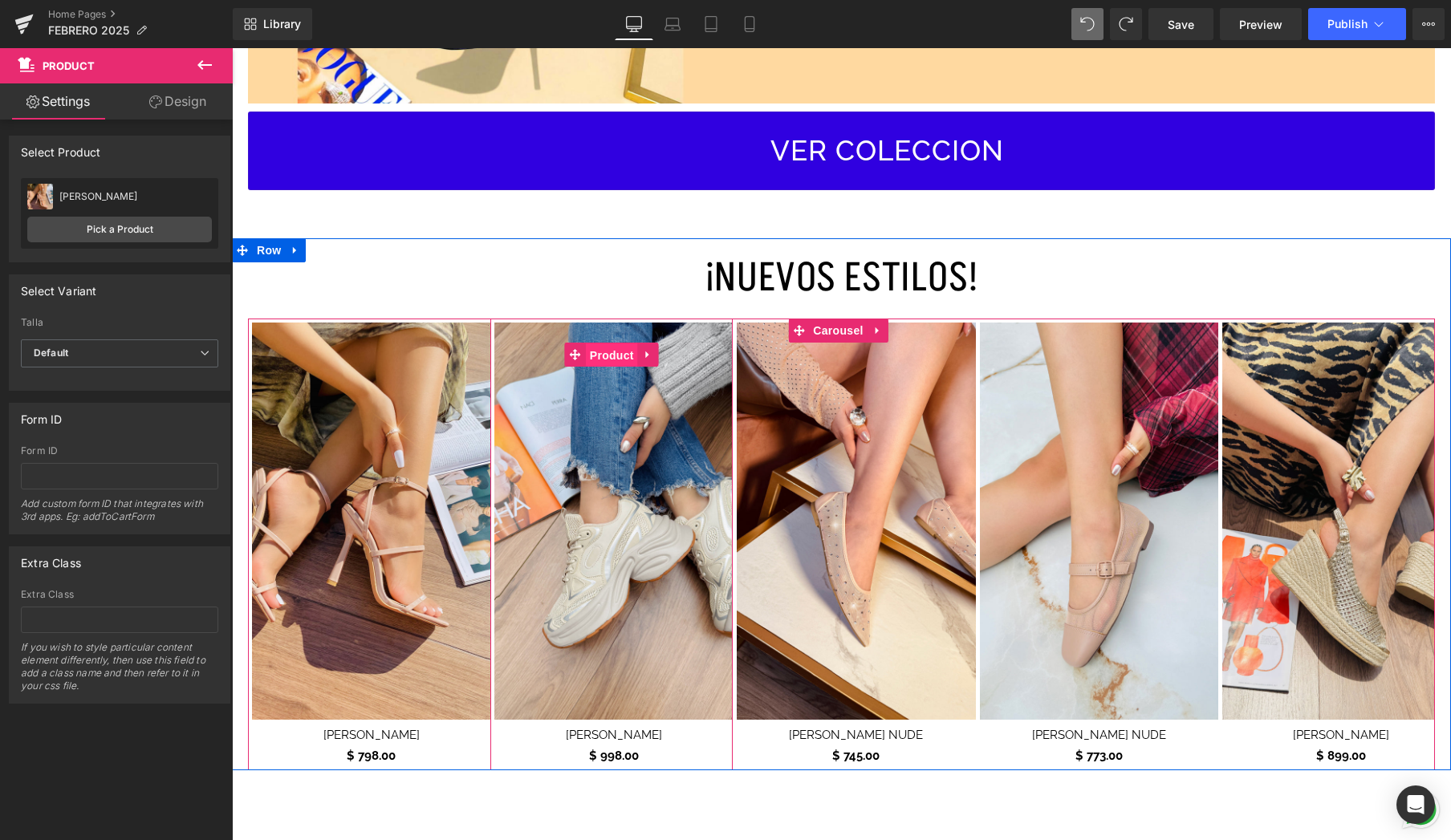
click at [608, 352] on span "Product" at bounding box center [612, 356] width 53 height 24
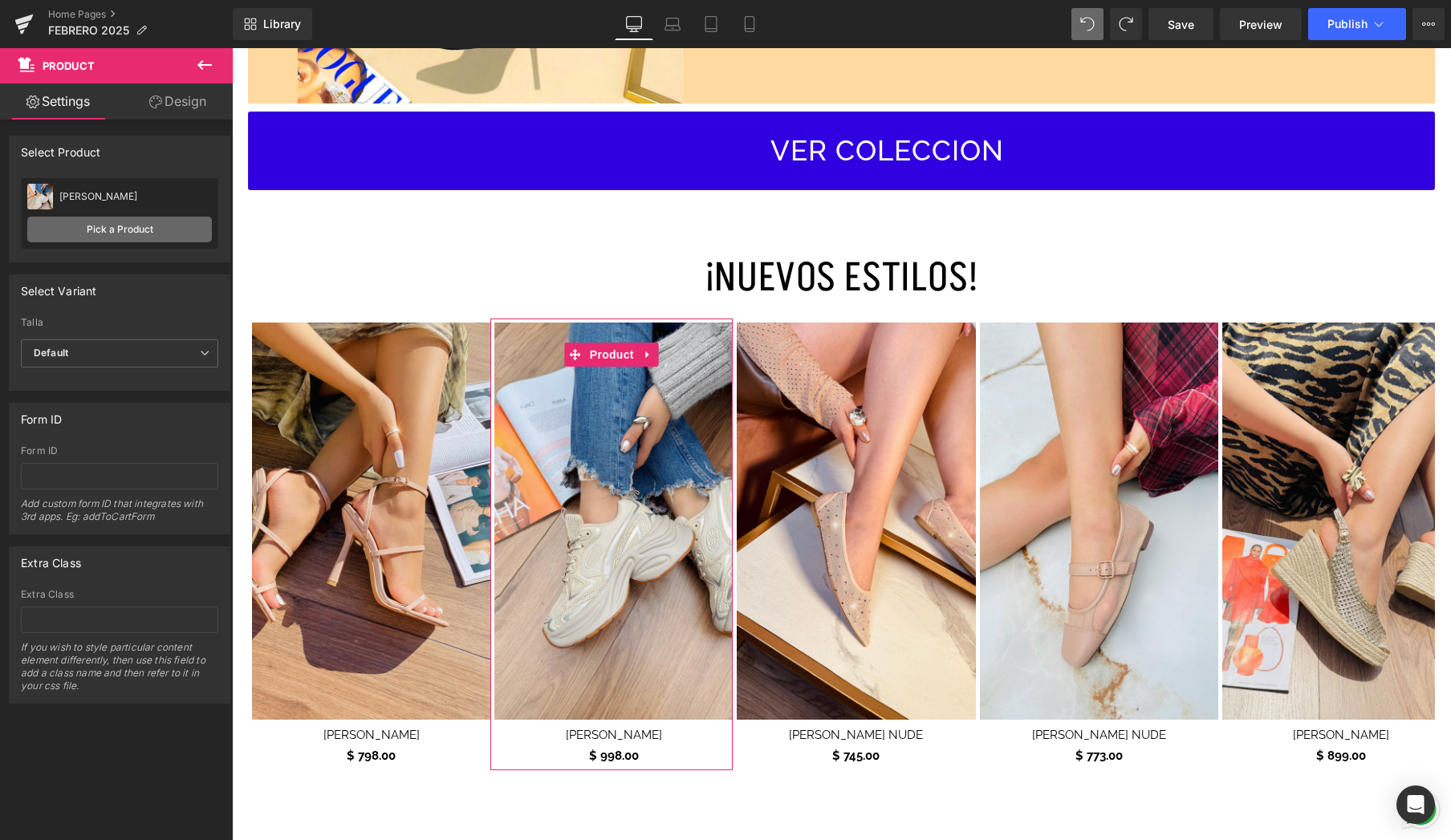
click at [175, 240] on link "Pick a Product" at bounding box center [120, 230] width 184 height 26
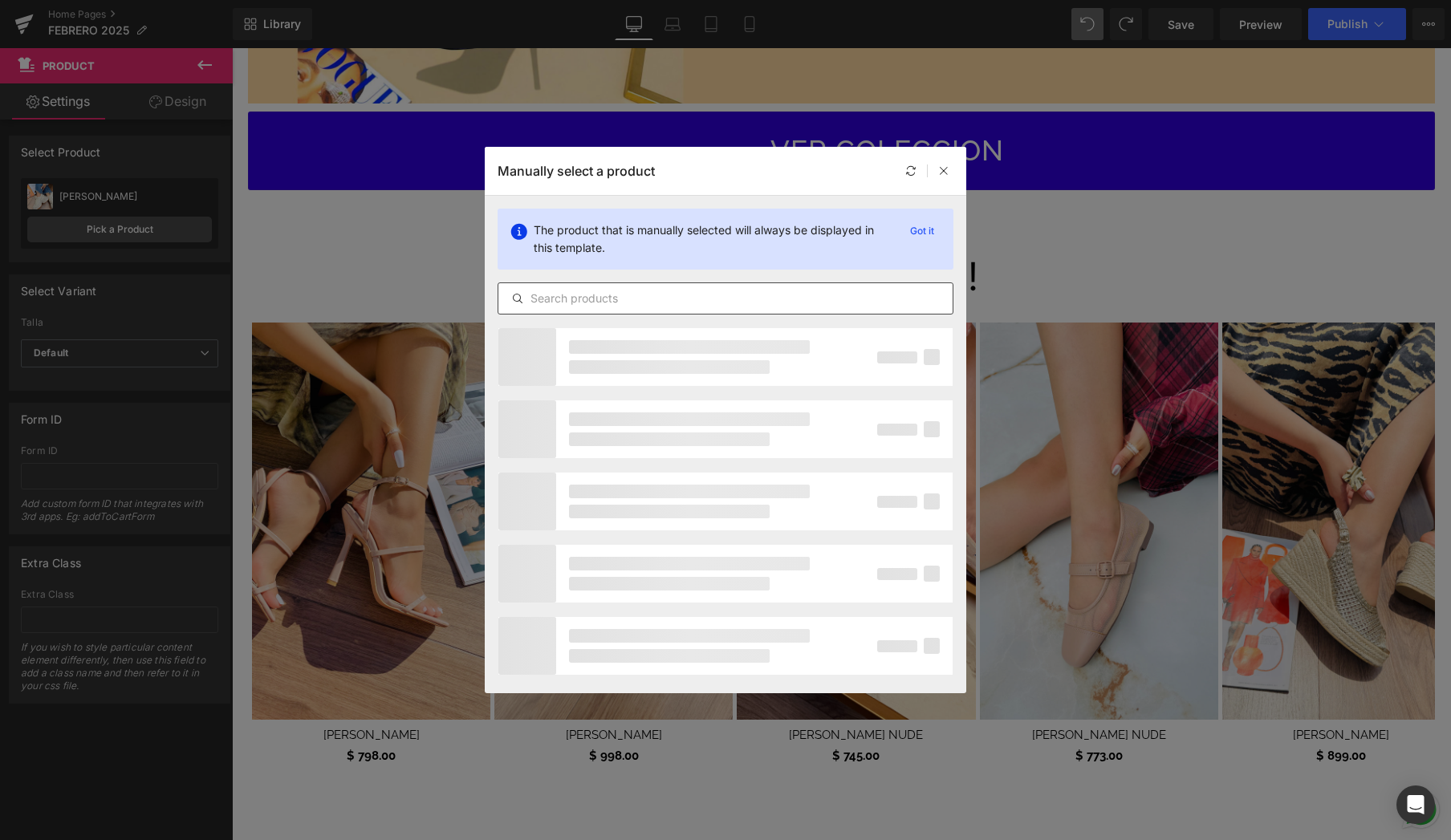
click at [657, 307] on input "text" at bounding box center [726, 298] width 454 height 19
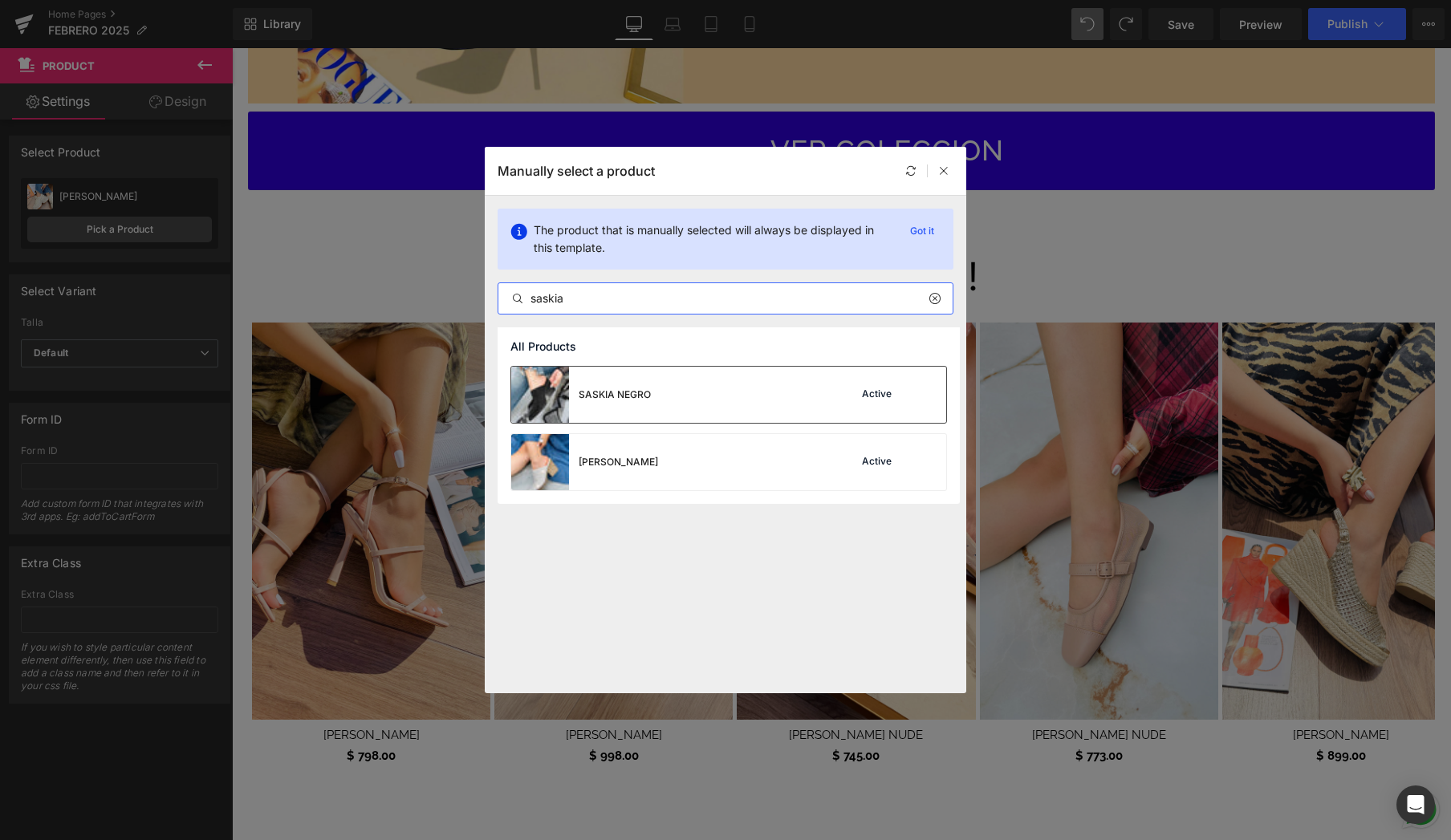
type input "saskia"
click at [643, 390] on div "SASKIA NEGRO" at bounding box center [615, 395] width 72 height 15
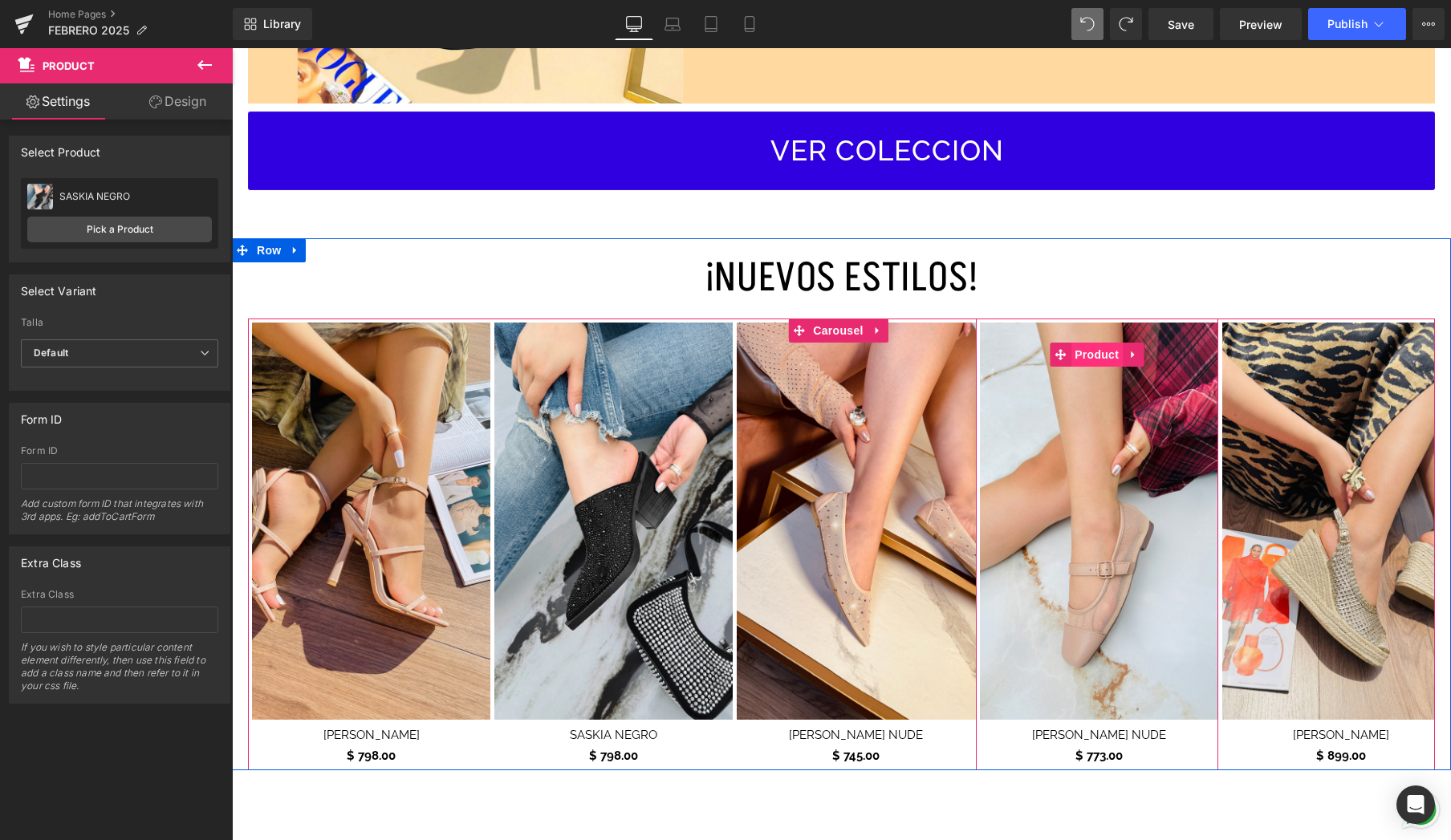
click at [1104, 352] on span "Product" at bounding box center [1097, 355] width 53 height 24
click at [1099, 350] on span "Product" at bounding box center [1097, 356] width 53 height 24
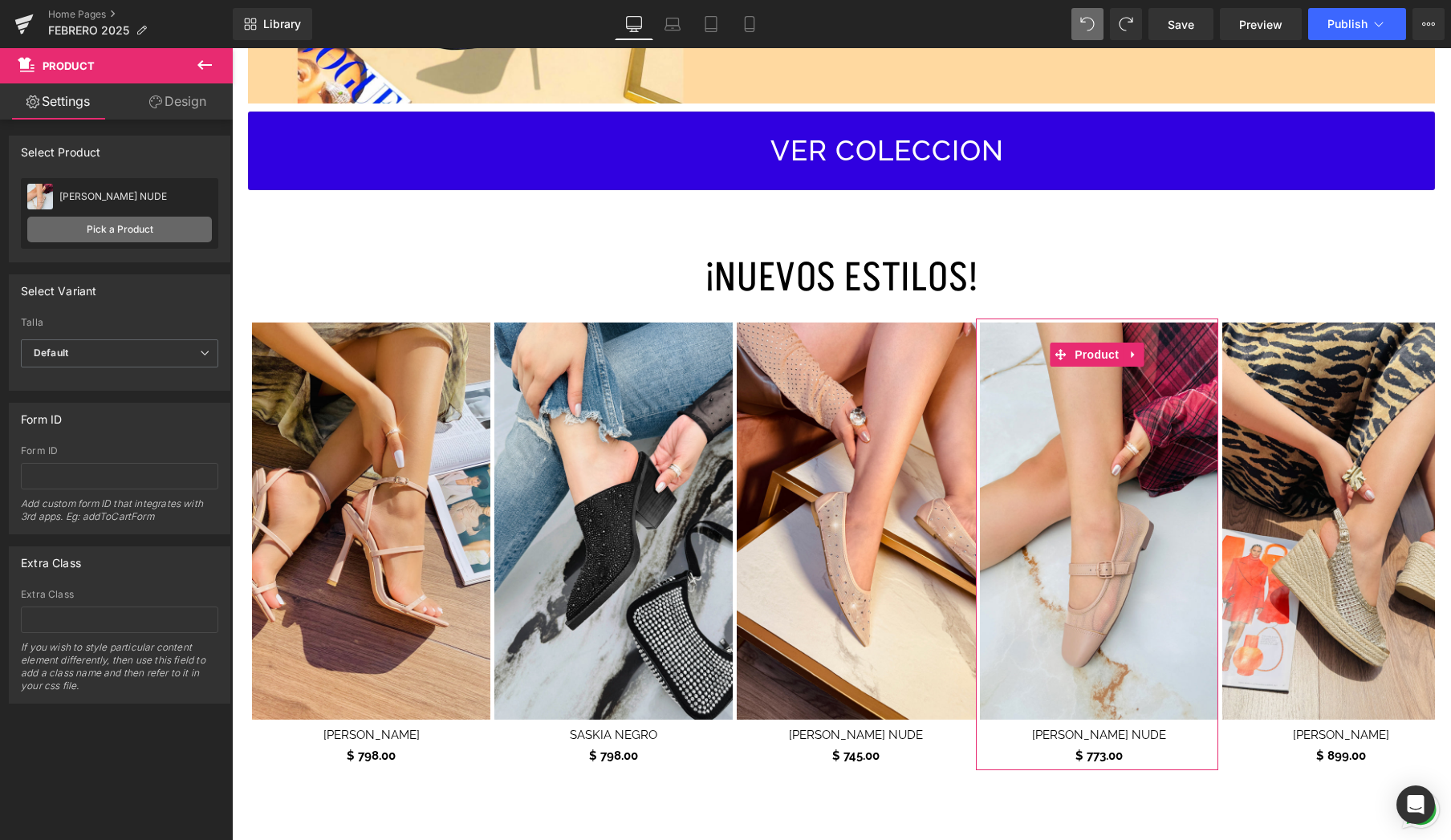
click at [151, 238] on link "Pick a Product" at bounding box center [120, 230] width 184 height 26
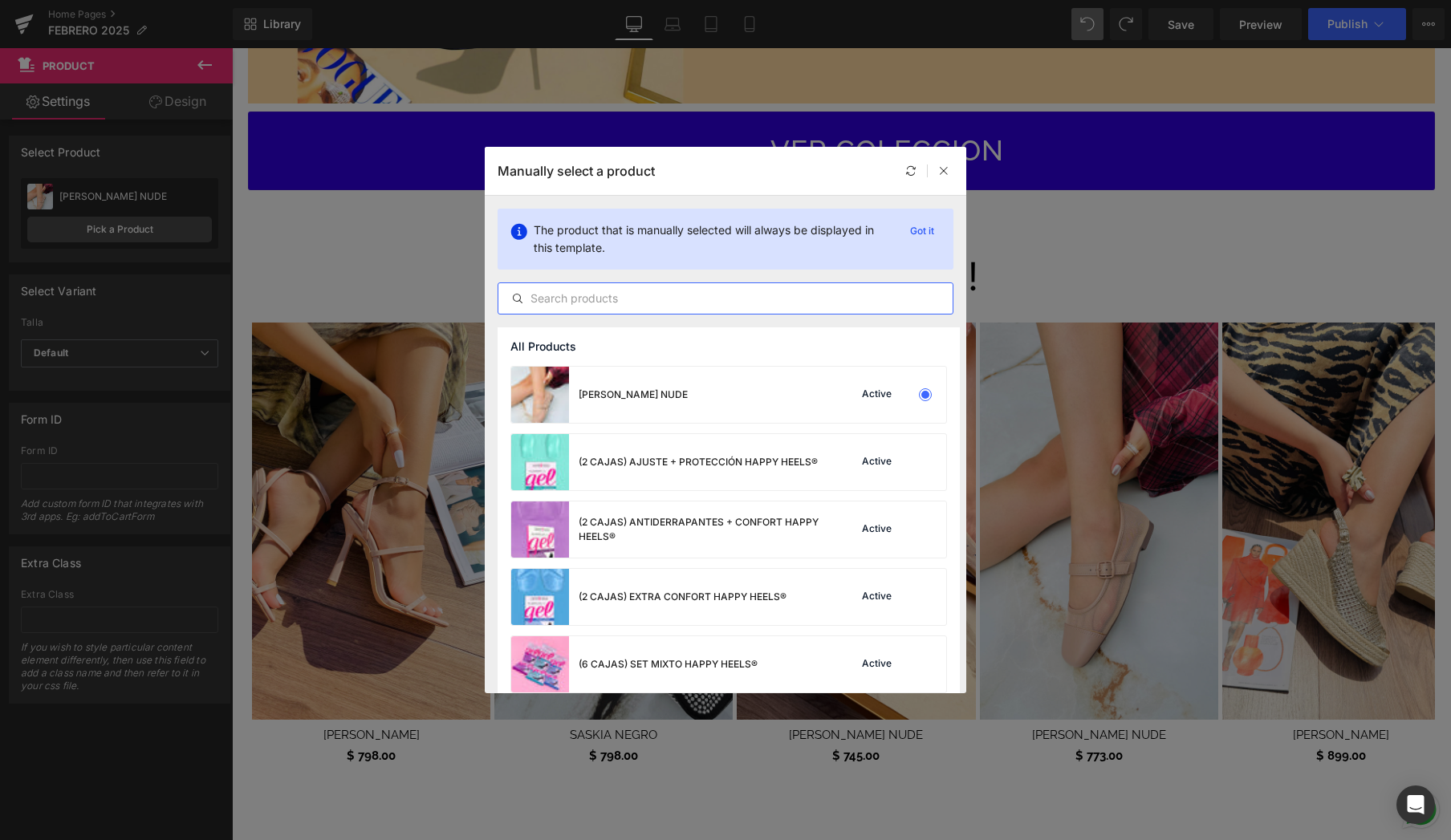
click at [615, 293] on input "text" at bounding box center [726, 298] width 454 height 19
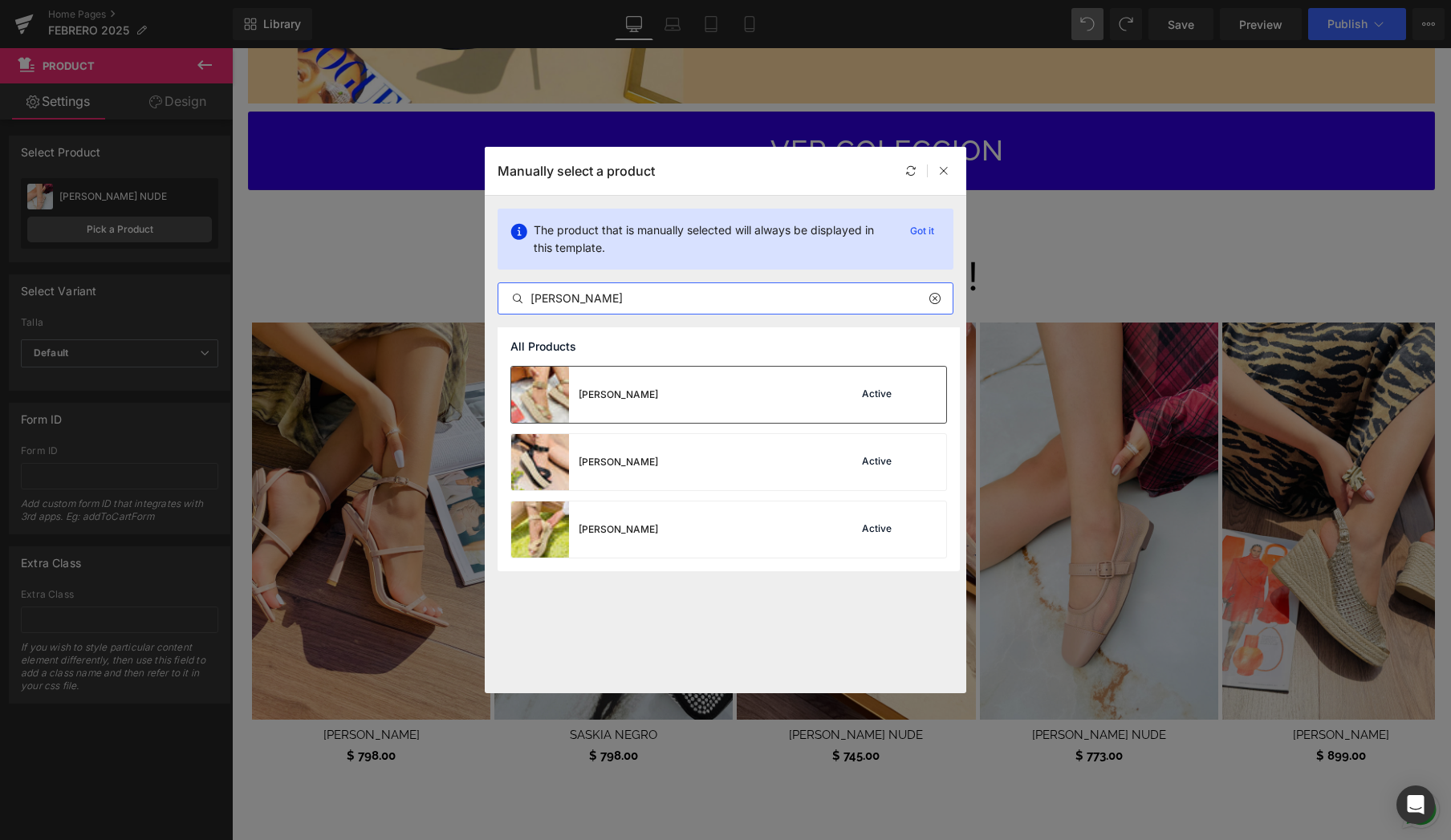
type input "[PERSON_NAME]"
click at [698, 404] on div "[PERSON_NAME] Active" at bounding box center [728, 395] width 435 height 56
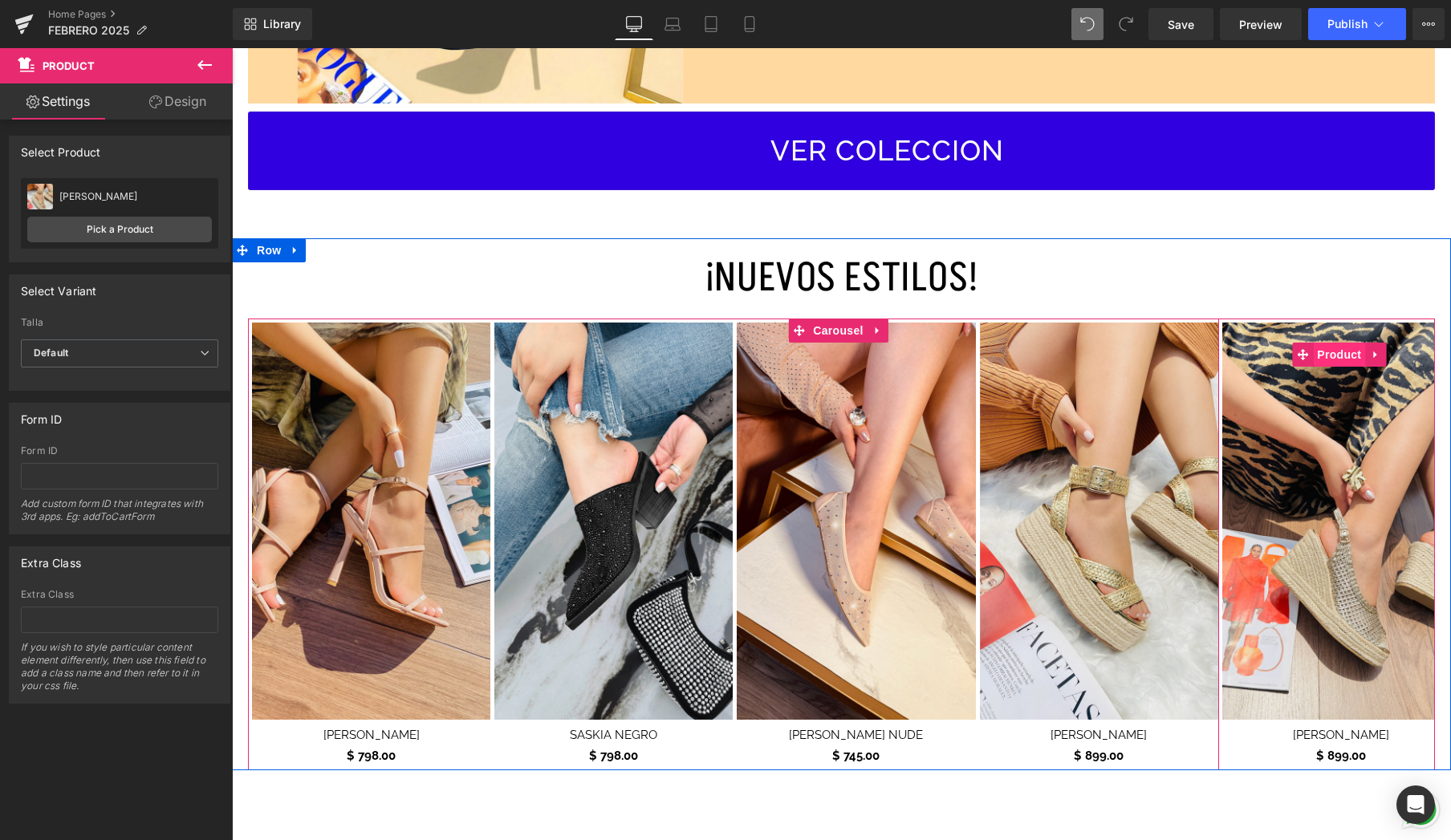
click at [1330, 355] on span "Product" at bounding box center [1339, 355] width 53 height 24
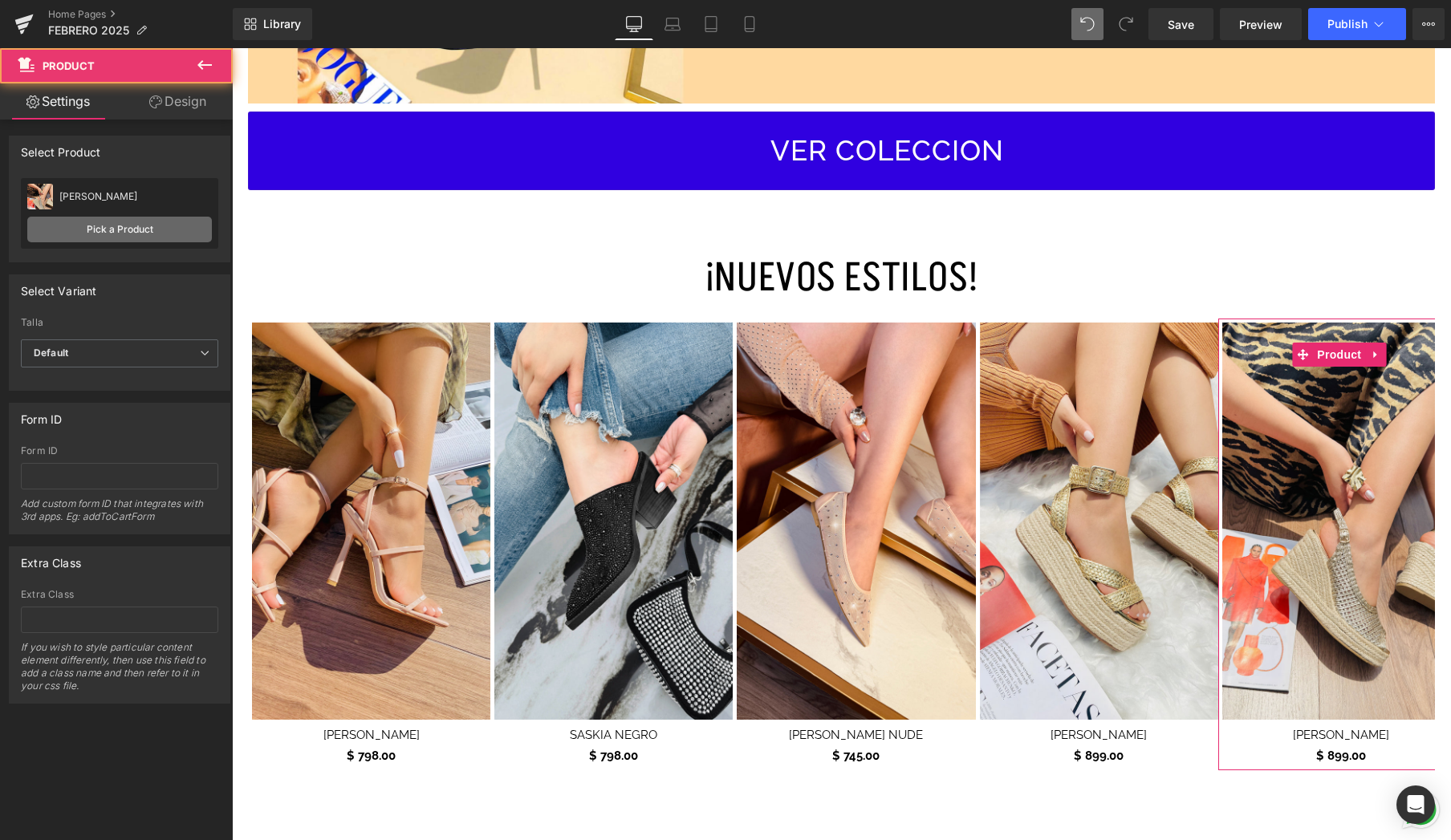
click at [110, 228] on link "Pick a Product" at bounding box center [120, 230] width 184 height 26
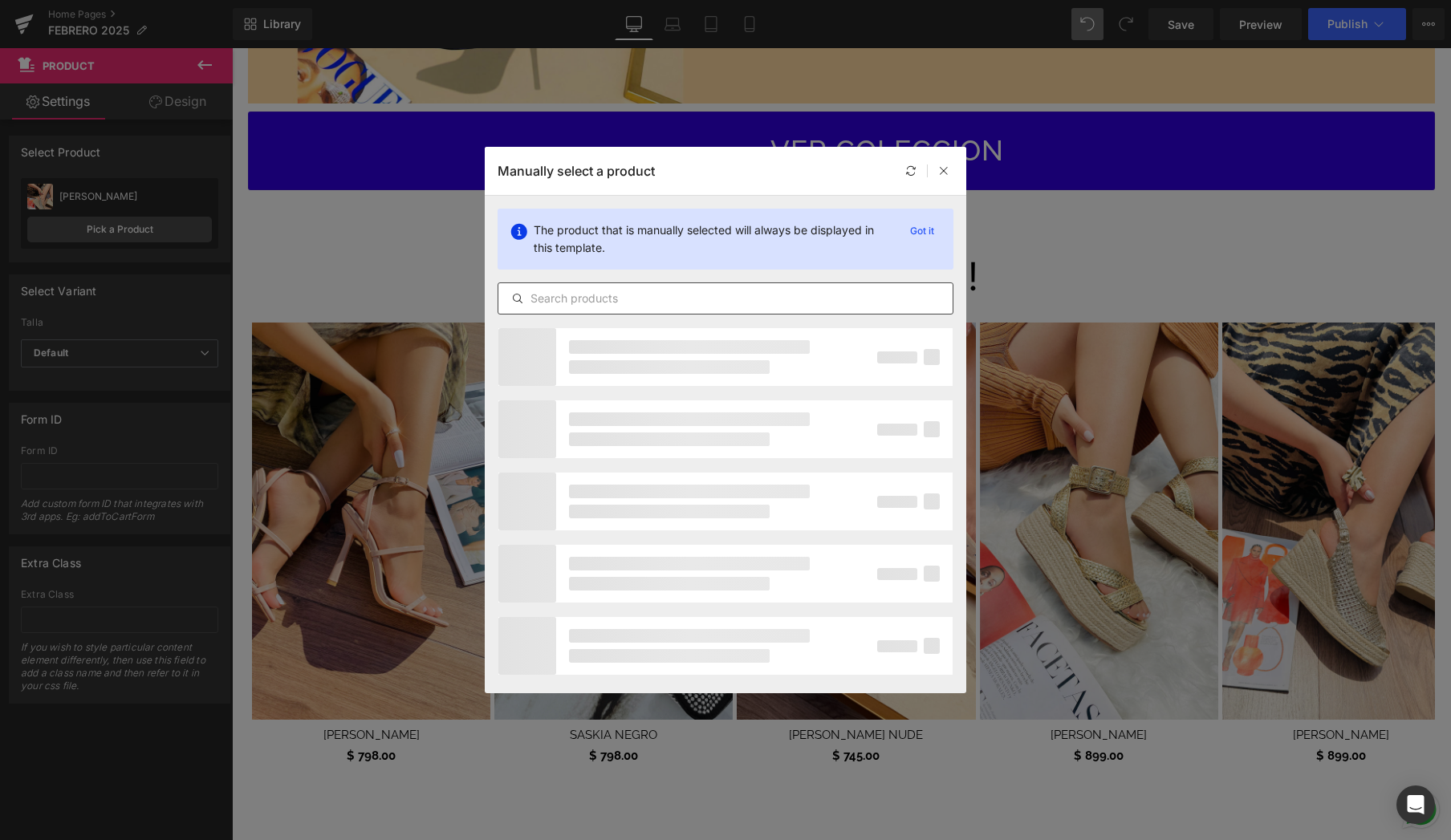
click at [588, 302] on input "text" at bounding box center [726, 298] width 454 height 19
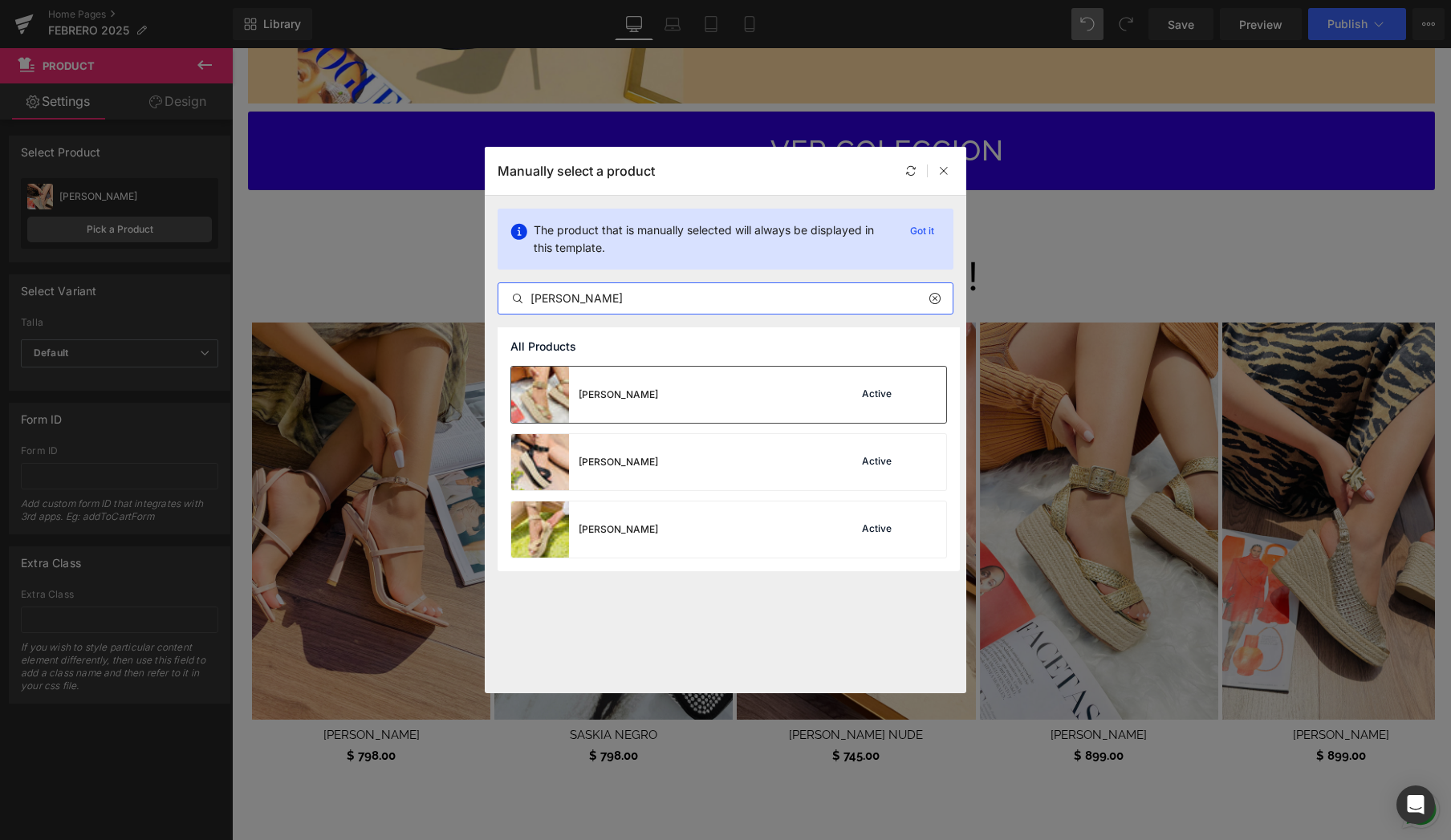
type input "[PERSON_NAME]"
click at [681, 405] on div "[PERSON_NAME] Active" at bounding box center [728, 395] width 435 height 56
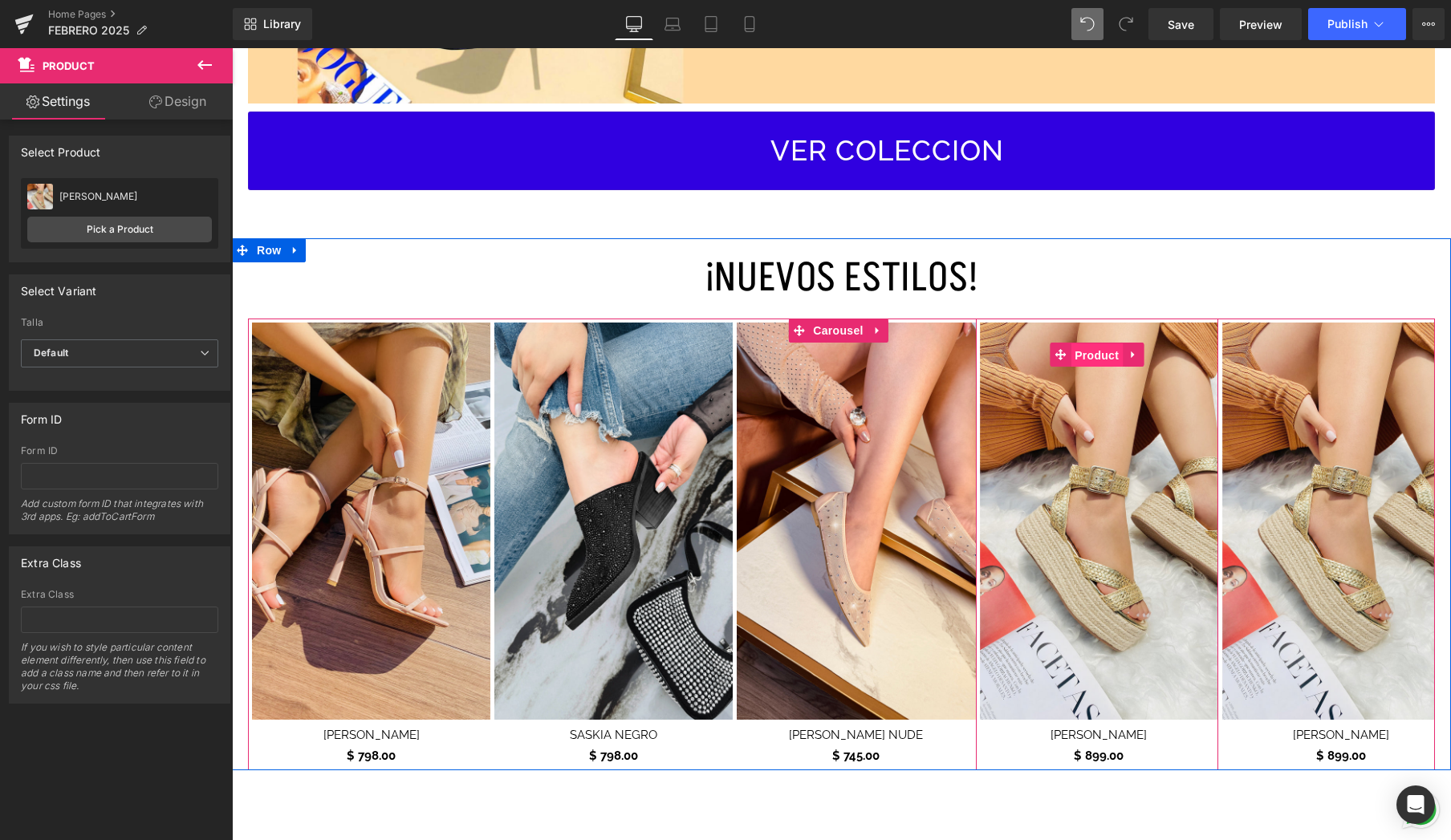
click at [1104, 351] on span "Product" at bounding box center [1097, 356] width 53 height 24
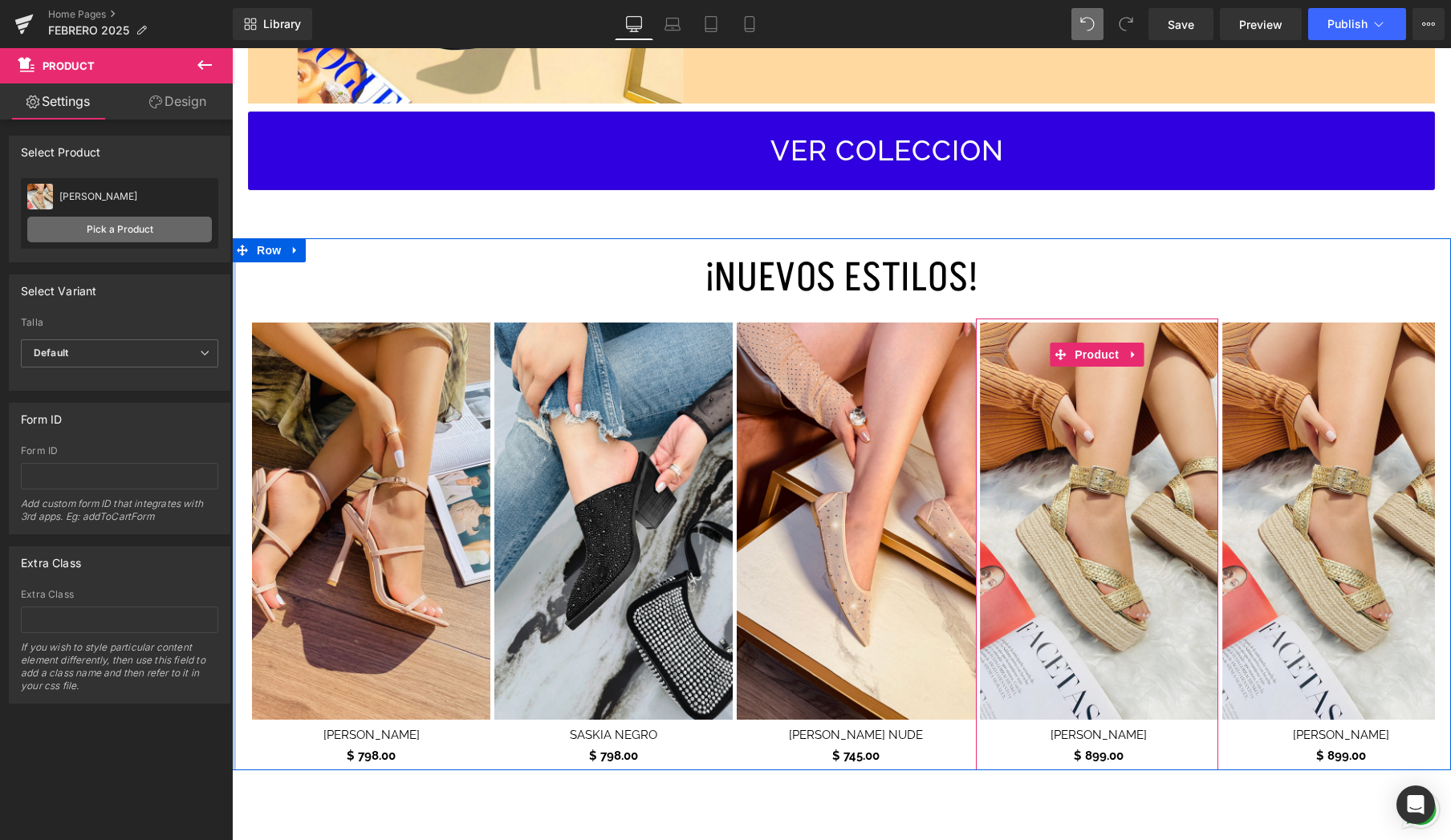
click at [123, 230] on link "Pick a Product" at bounding box center [120, 230] width 184 height 26
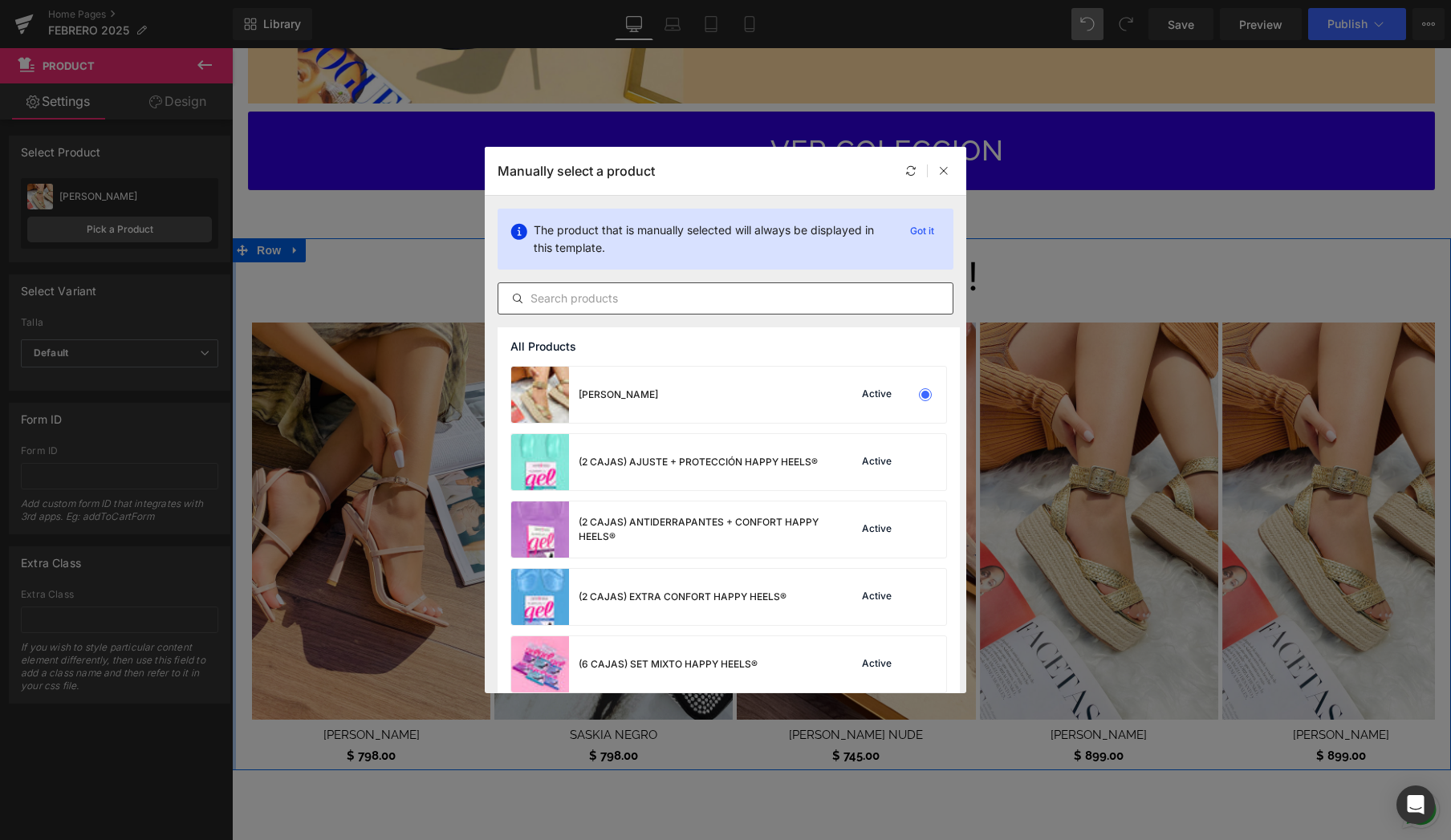
click at [690, 296] on input "text" at bounding box center [726, 298] width 454 height 19
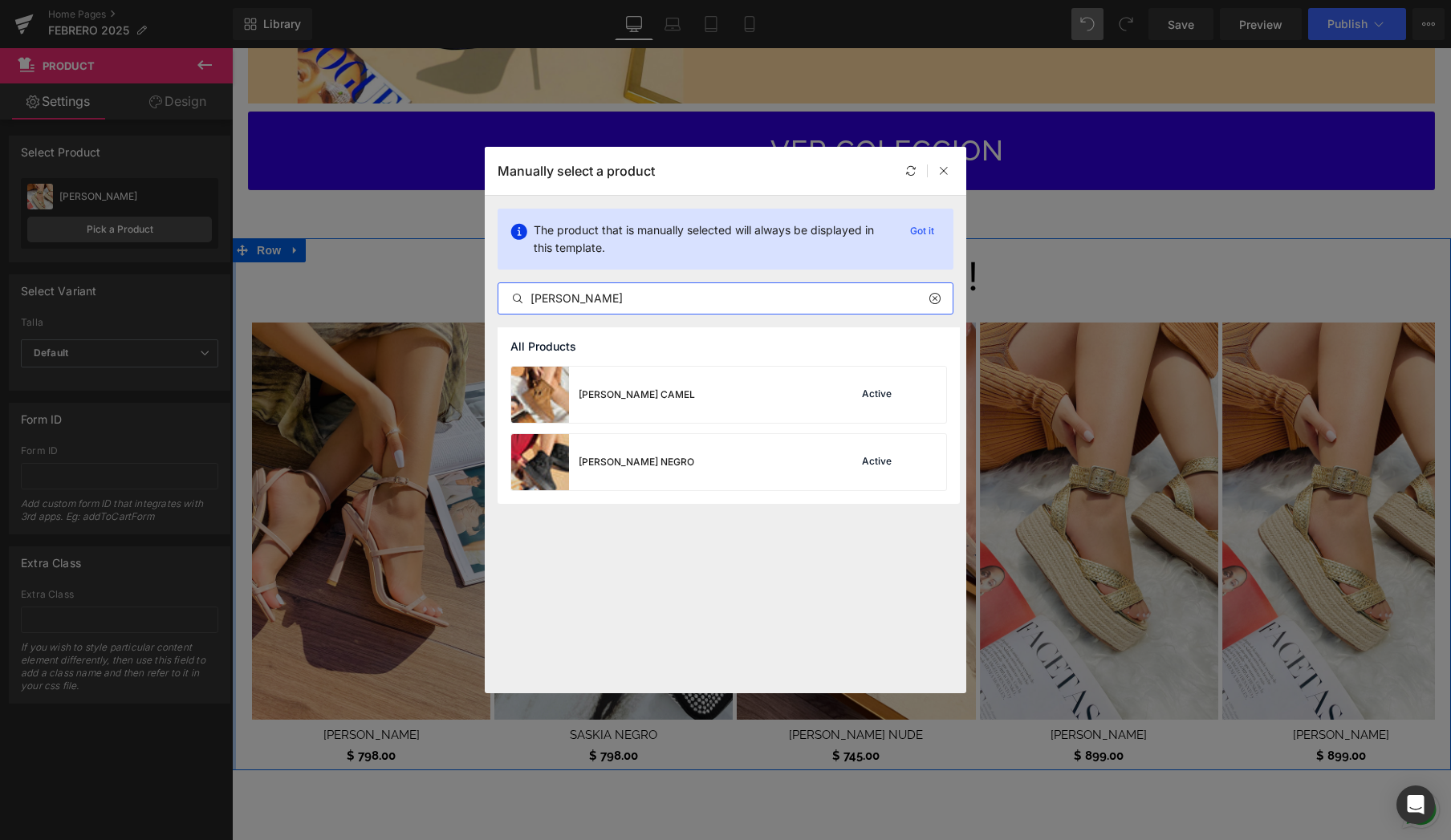
drag, startPoint x: 600, startPoint y: 302, endPoint x: 525, endPoint y: 296, distance: 75.2
click at [525, 296] on input "[PERSON_NAME]" at bounding box center [726, 298] width 454 height 19
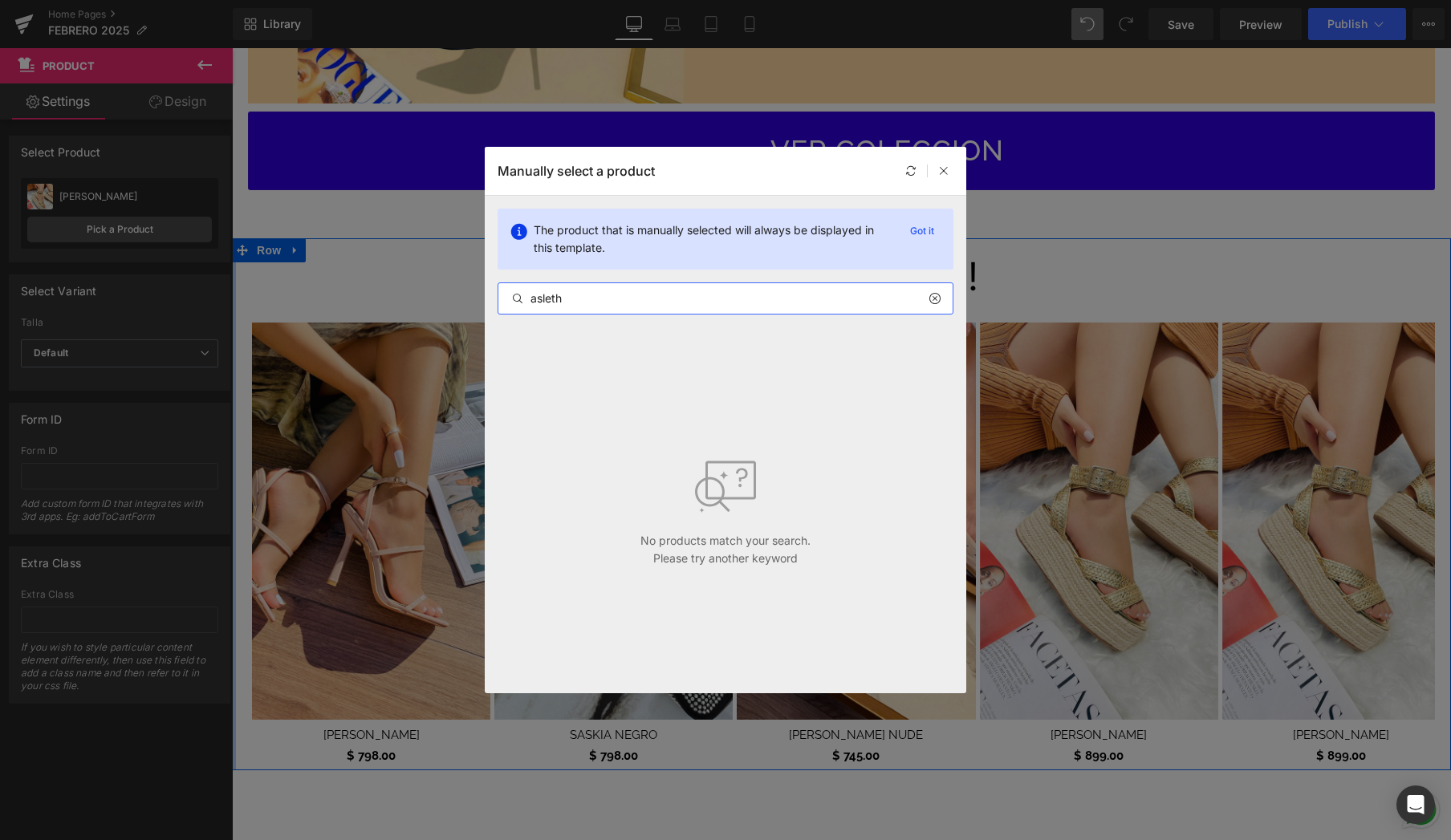
drag, startPoint x: 585, startPoint y: 306, endPoint x: 484, endPoint y: 287, distance: 102.8
click at [476, 296] on div "Manually select a product The product that is manually selected will always be …" at bounding box center [726, 420] width 1451 height 840
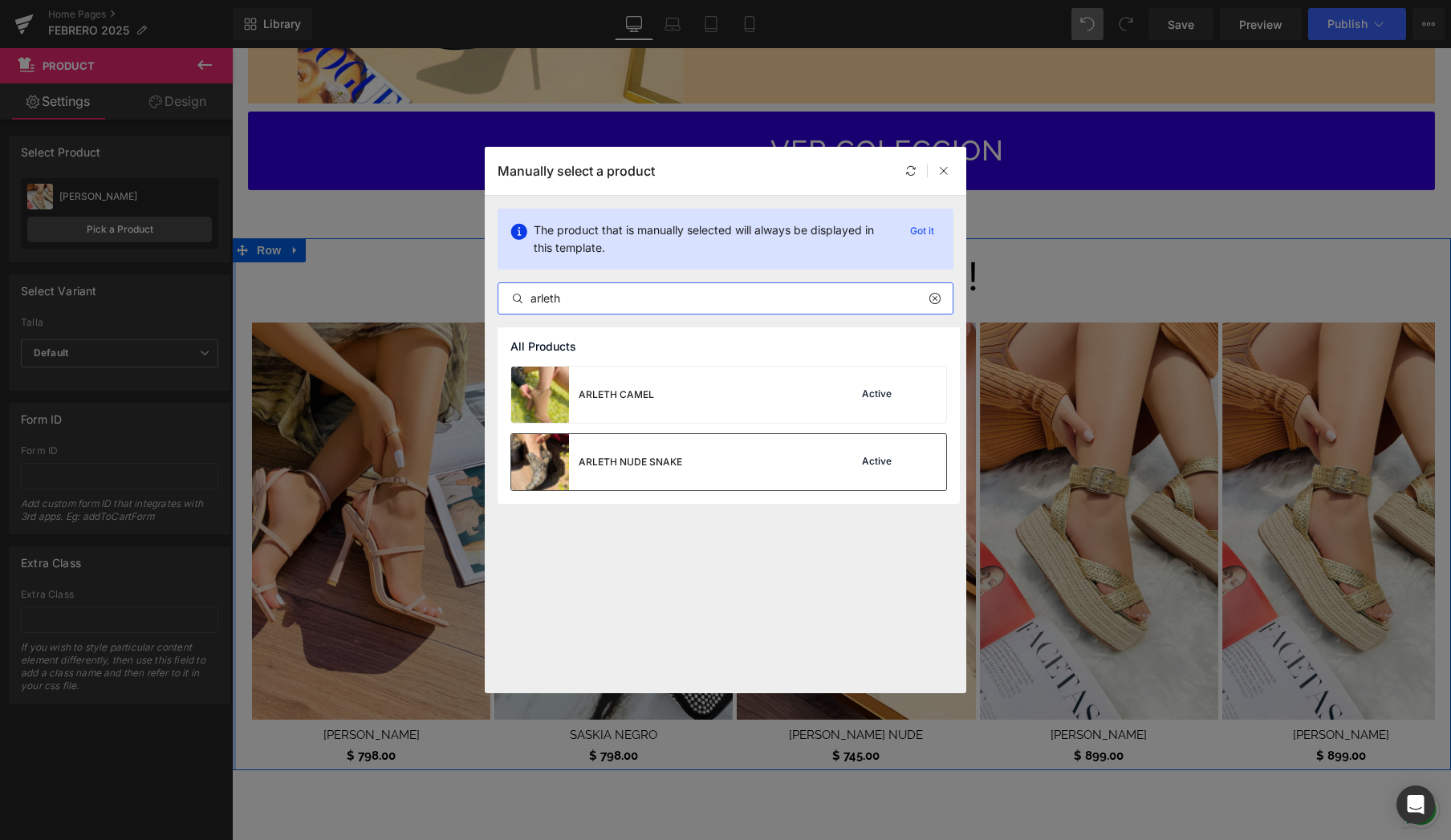
type input "arleth"
click at [773, 482] on div "ARLETH NUDE SNAKE Active" at bounding box center [728, 462] width 435 height 56
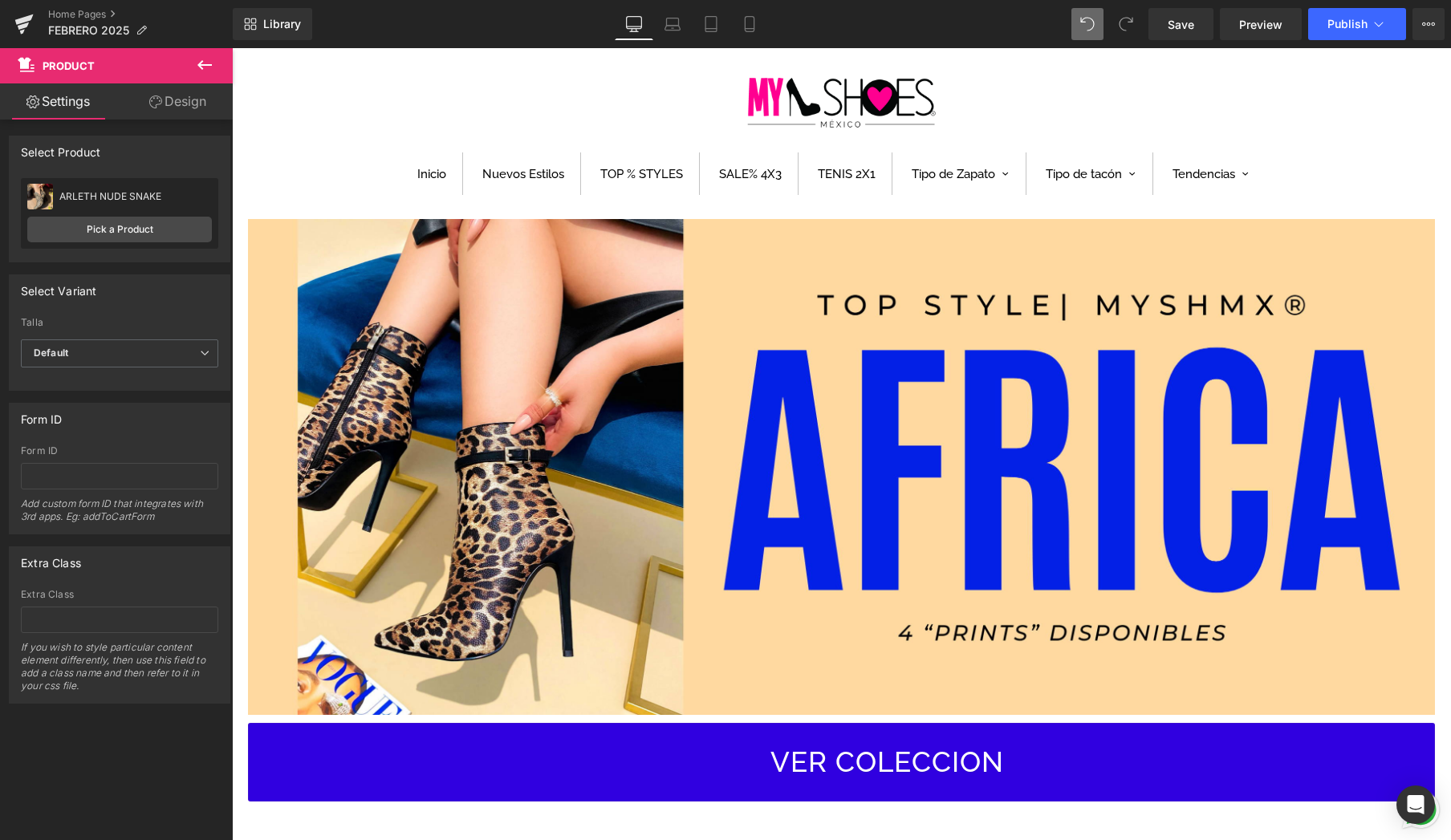
scroll to position [65, 0]
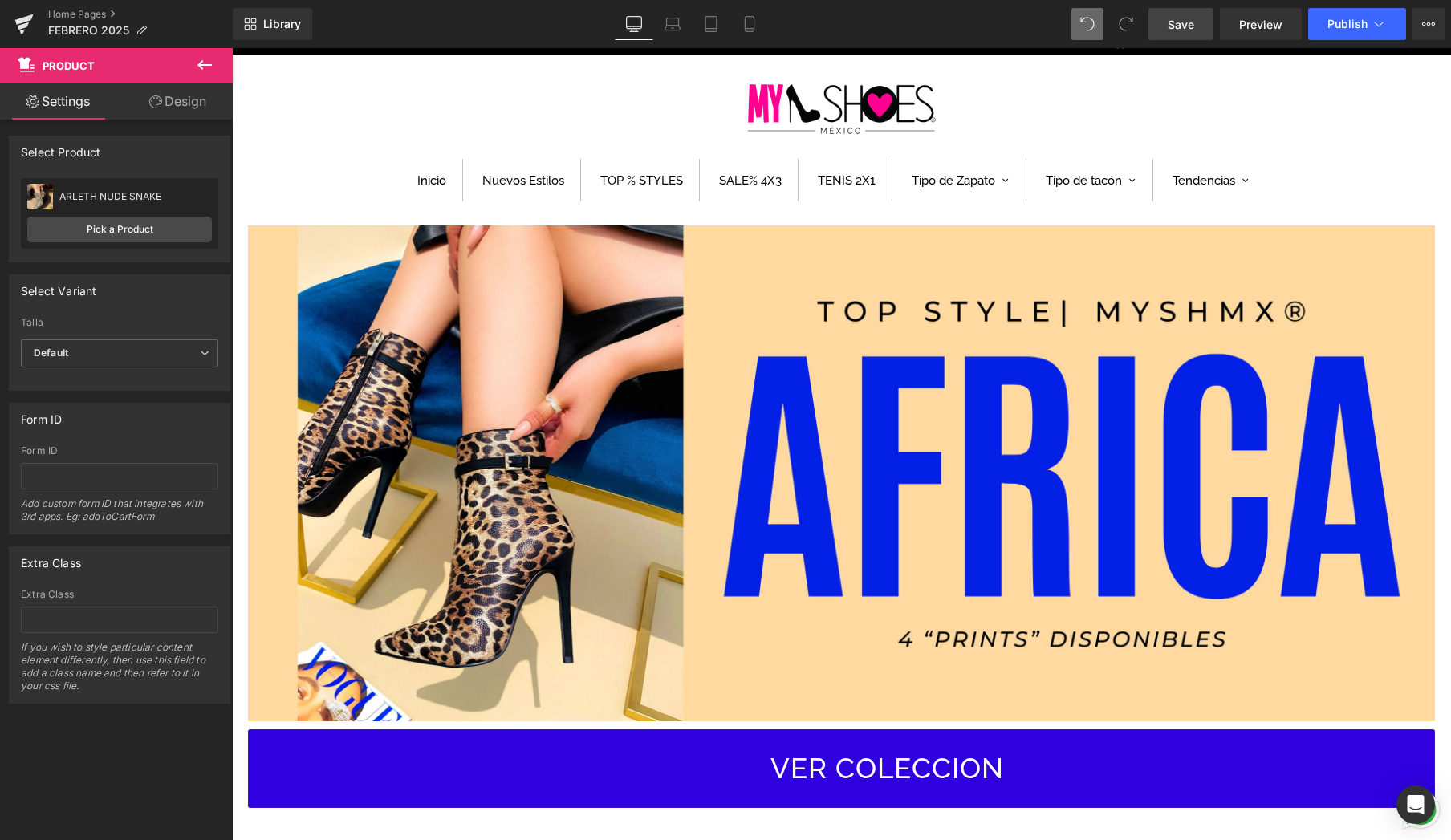
click at [1189, 25] on span "Save" at bounding box center [1181, 25] width 27 height 17
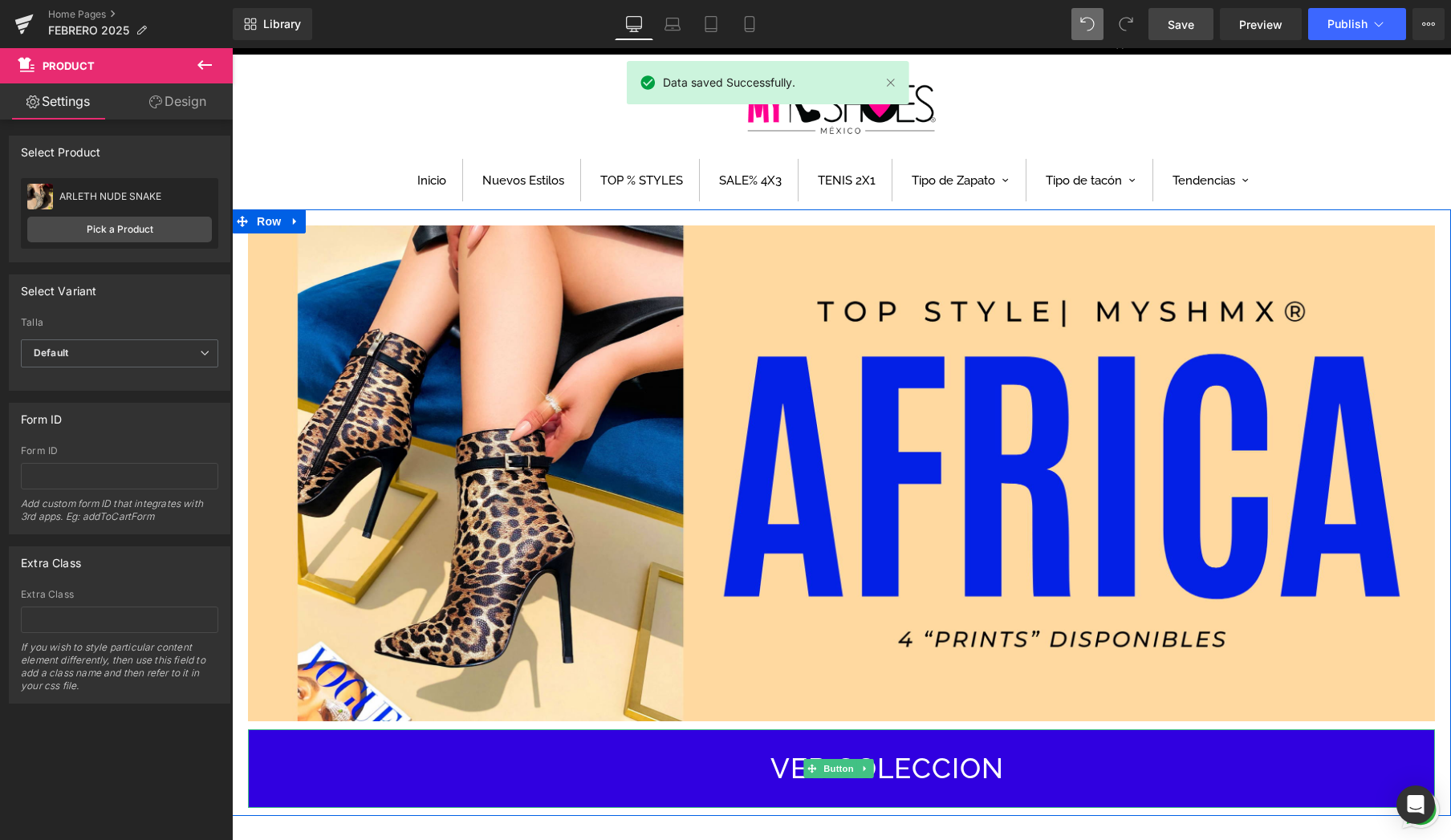
scroll to position [72, 0]
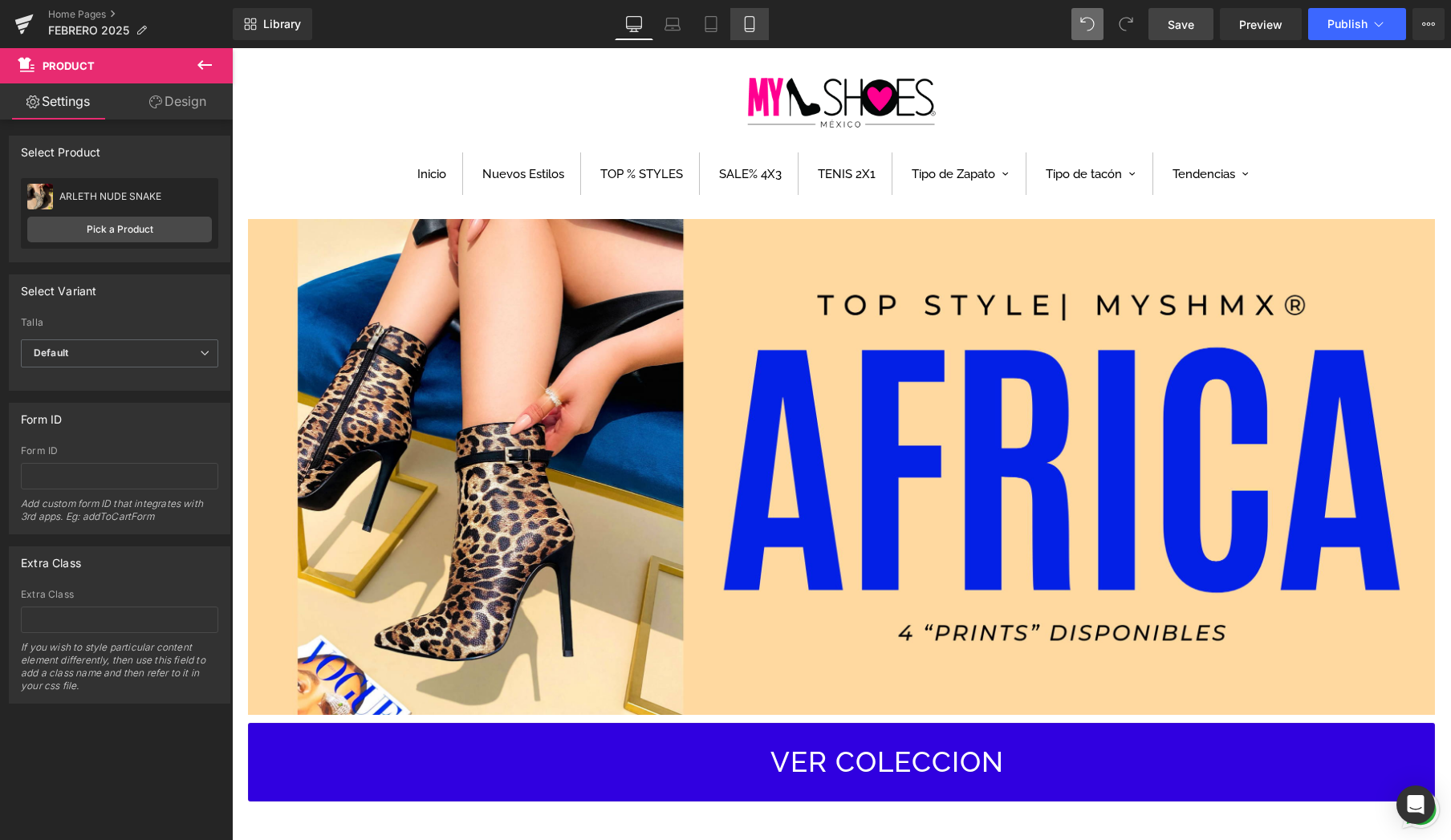
click at [763, 33] on link "Mobile" at bounding box center [750, 23] width 39 height 32
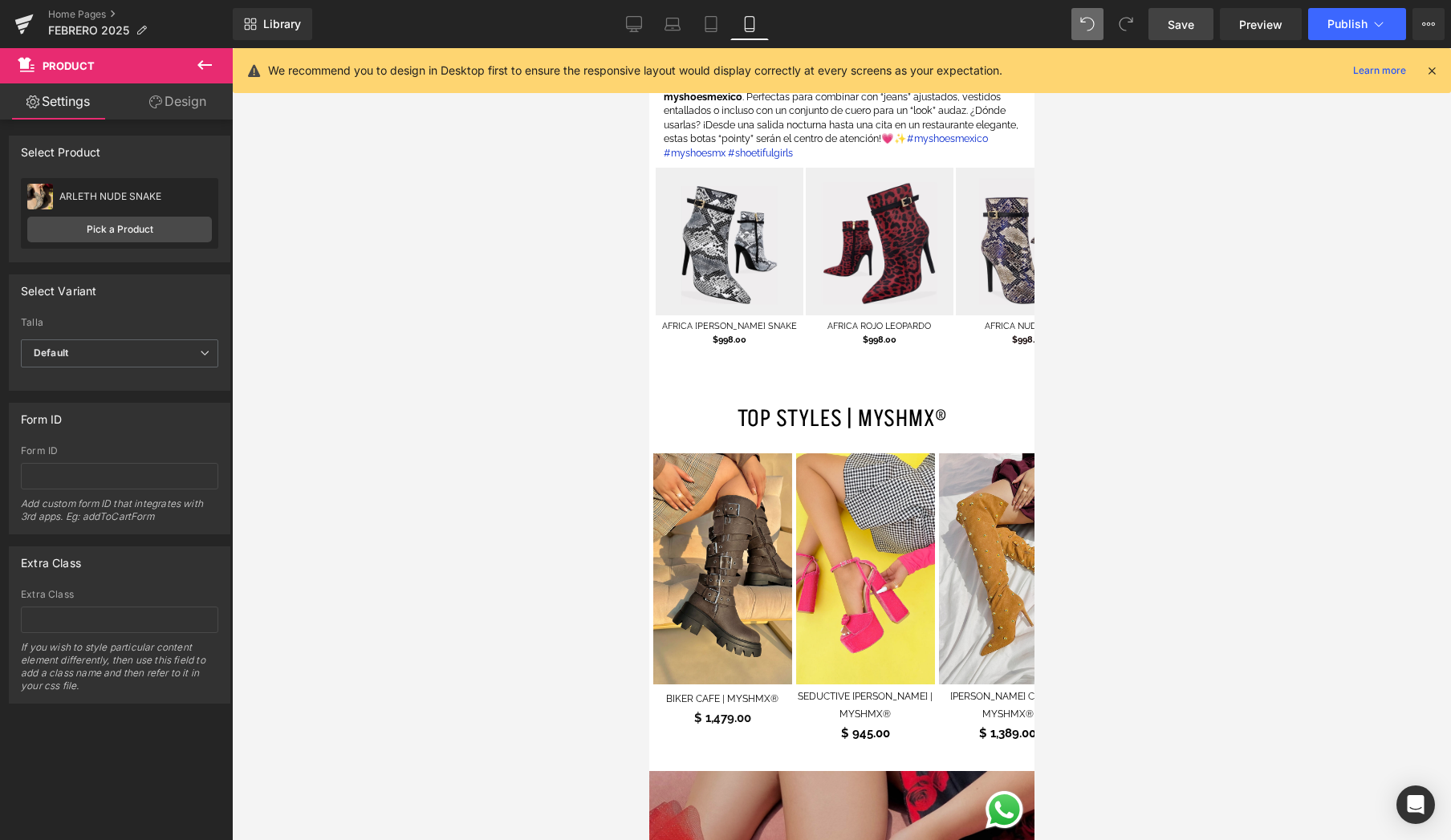
scroll to position [2695, 0]
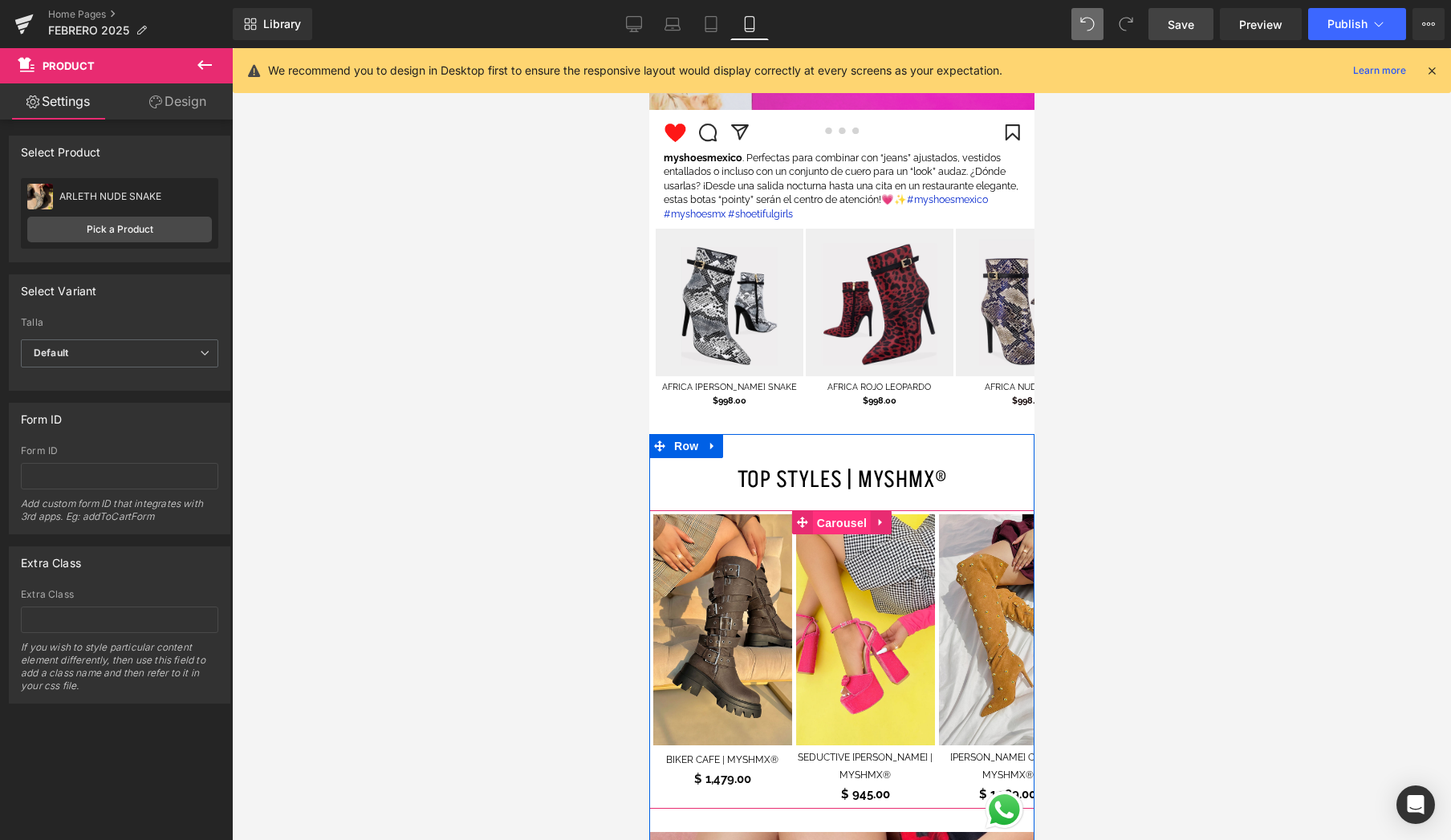
click at [837, 511] on span "Carousel" at bounding box center [841, 523] width 58 height 24
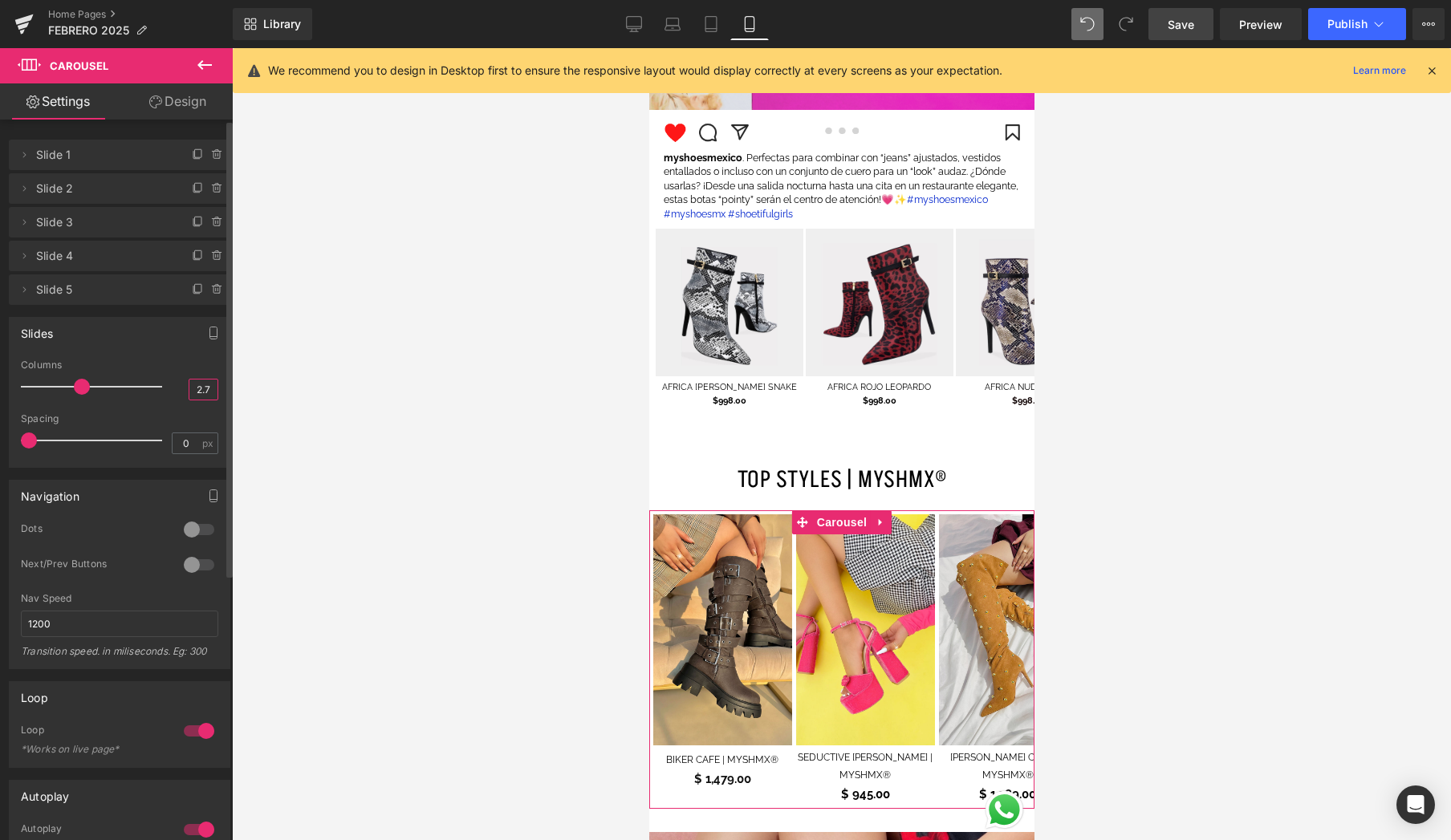
click at [198, 392] on input "2.7" at bounding box center [203, 389] width 28 height 20
click at [172, 385] on div "Columns 2.7" at bounding box center [119, 386] width 197 height 53
type input "5"
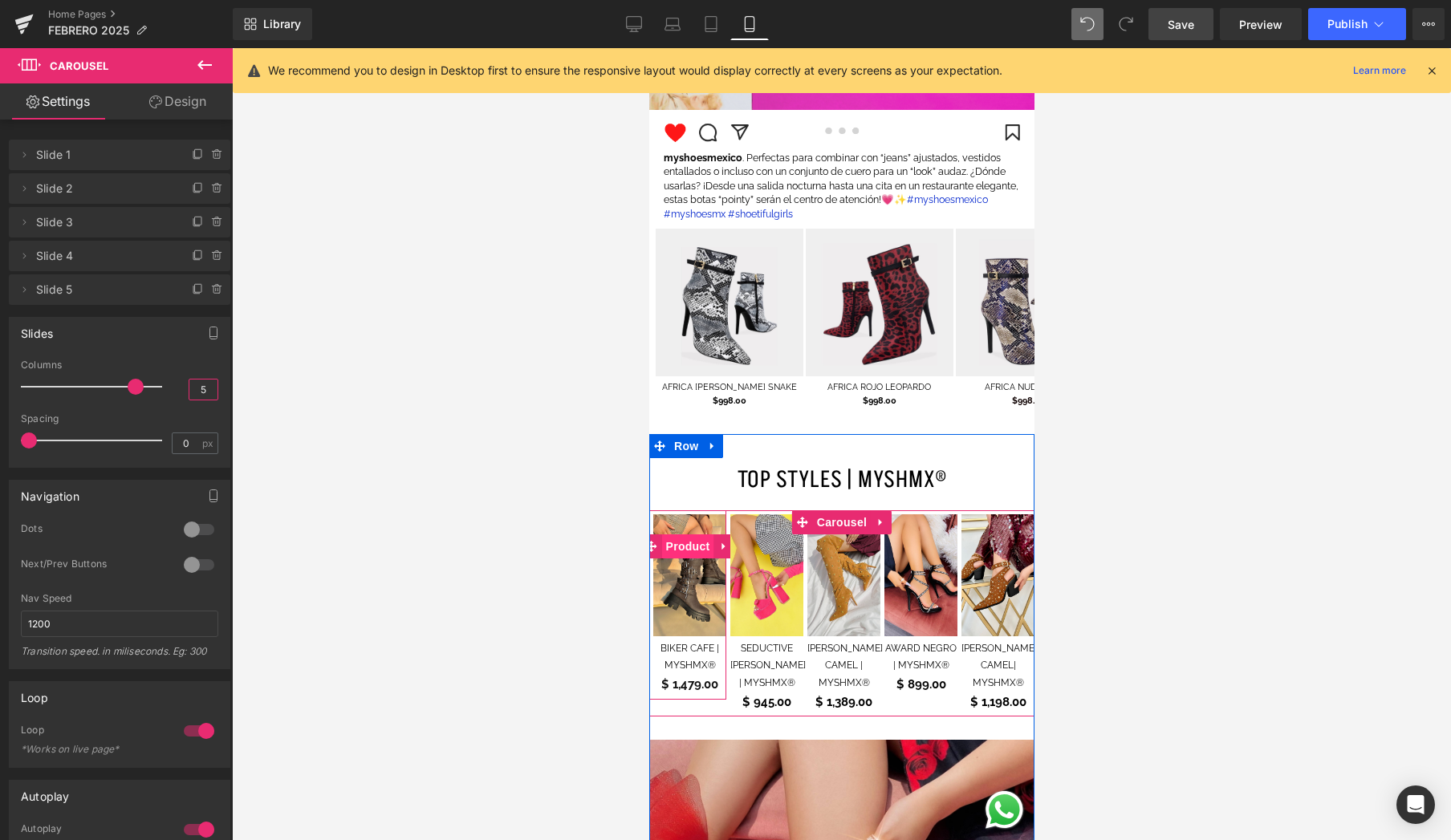
click at [692, 534] on span "Product" at bounding box center [688, 546] width 53 height 24
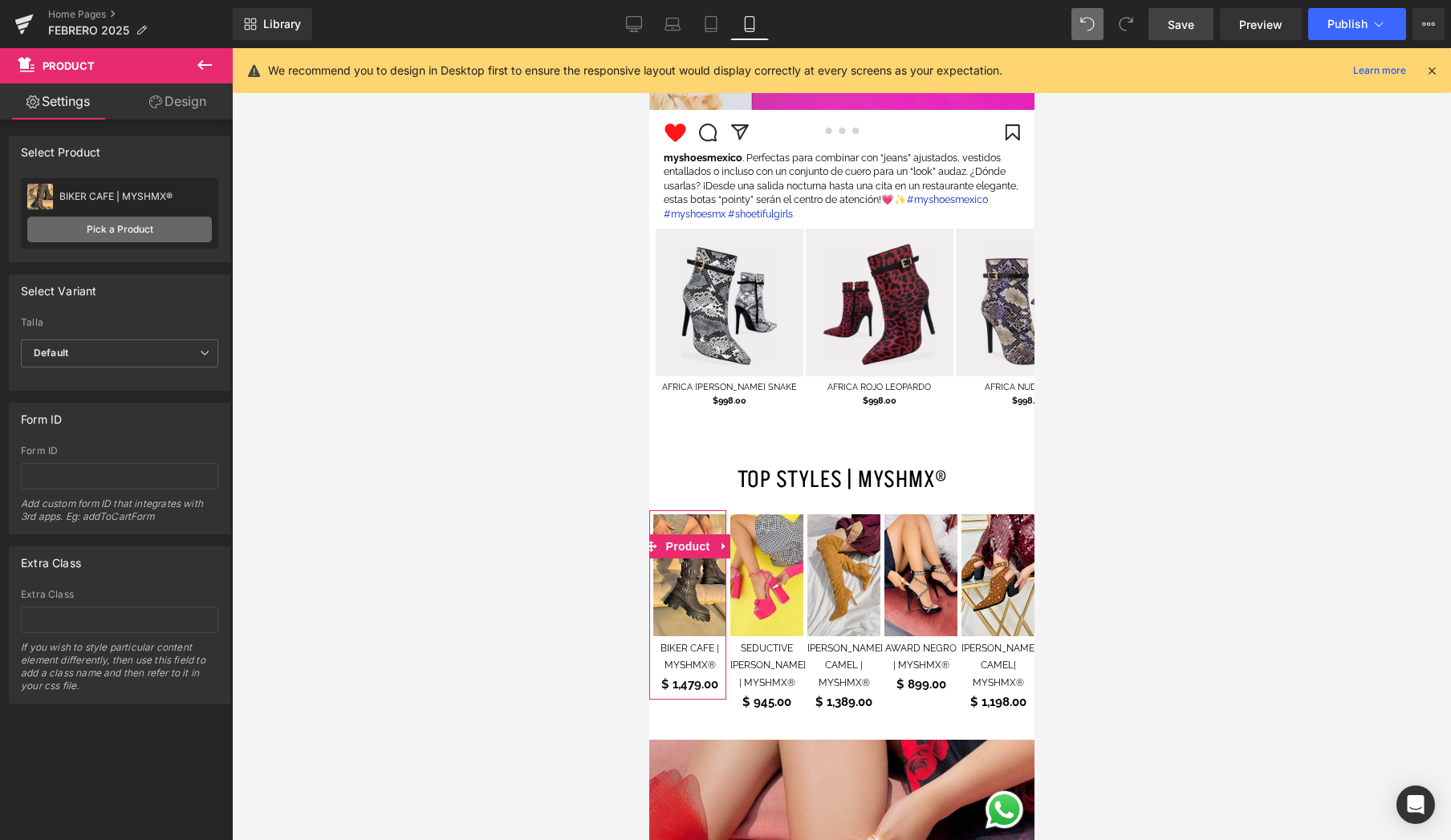
click at [171, 228] on link "Pick a Product" at bounding box center [120, 230] width 184 height 26
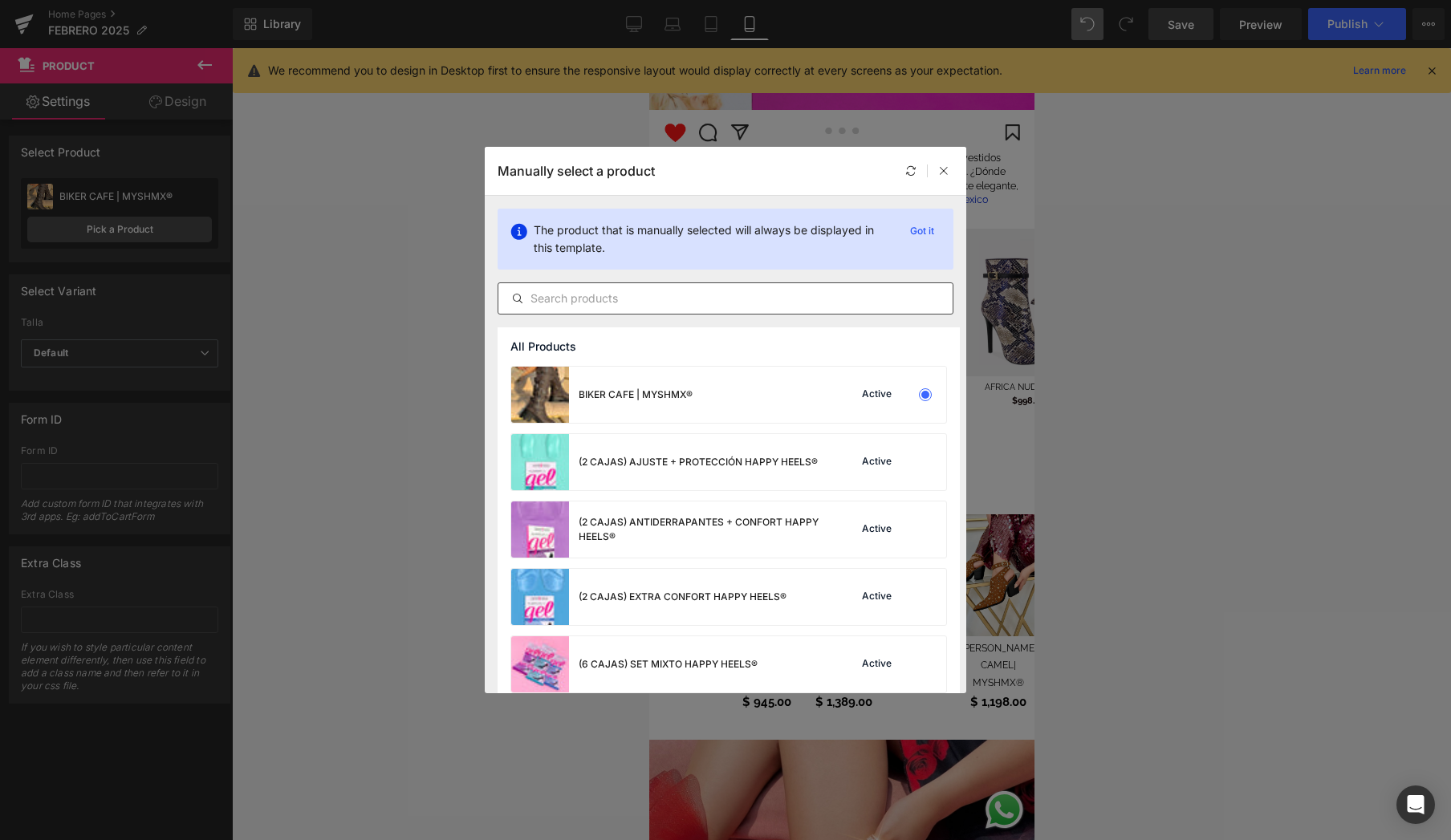
click at [704, 302] on input "text" at bounding box center [726, 298] width 454 height 19
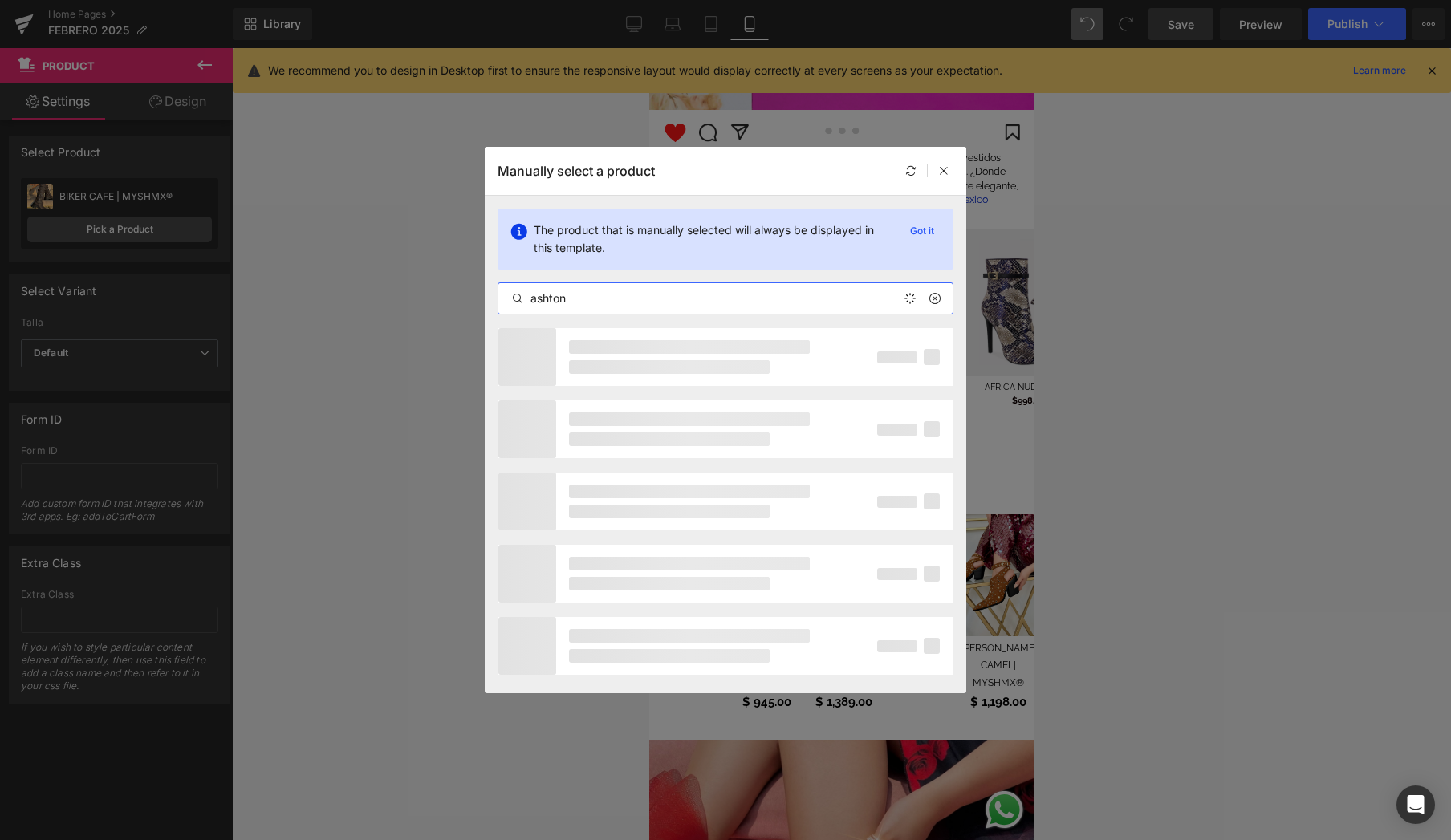
type input "ashton"
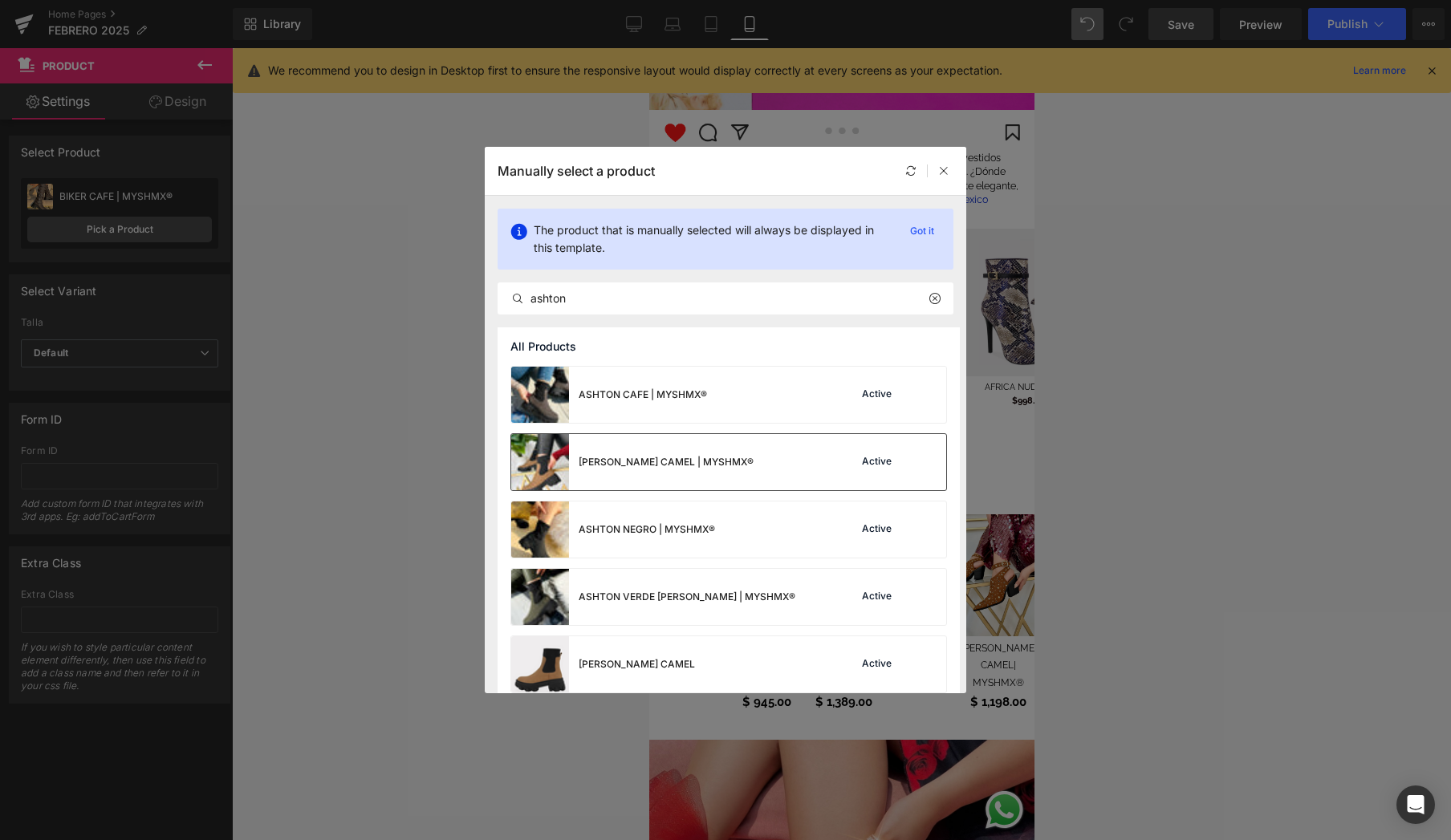
click at [718, 467] on div "[PERSON_NAME] CAMEL | MYSHMX® Active" at bounding box center [728, 462] width 435 height 56
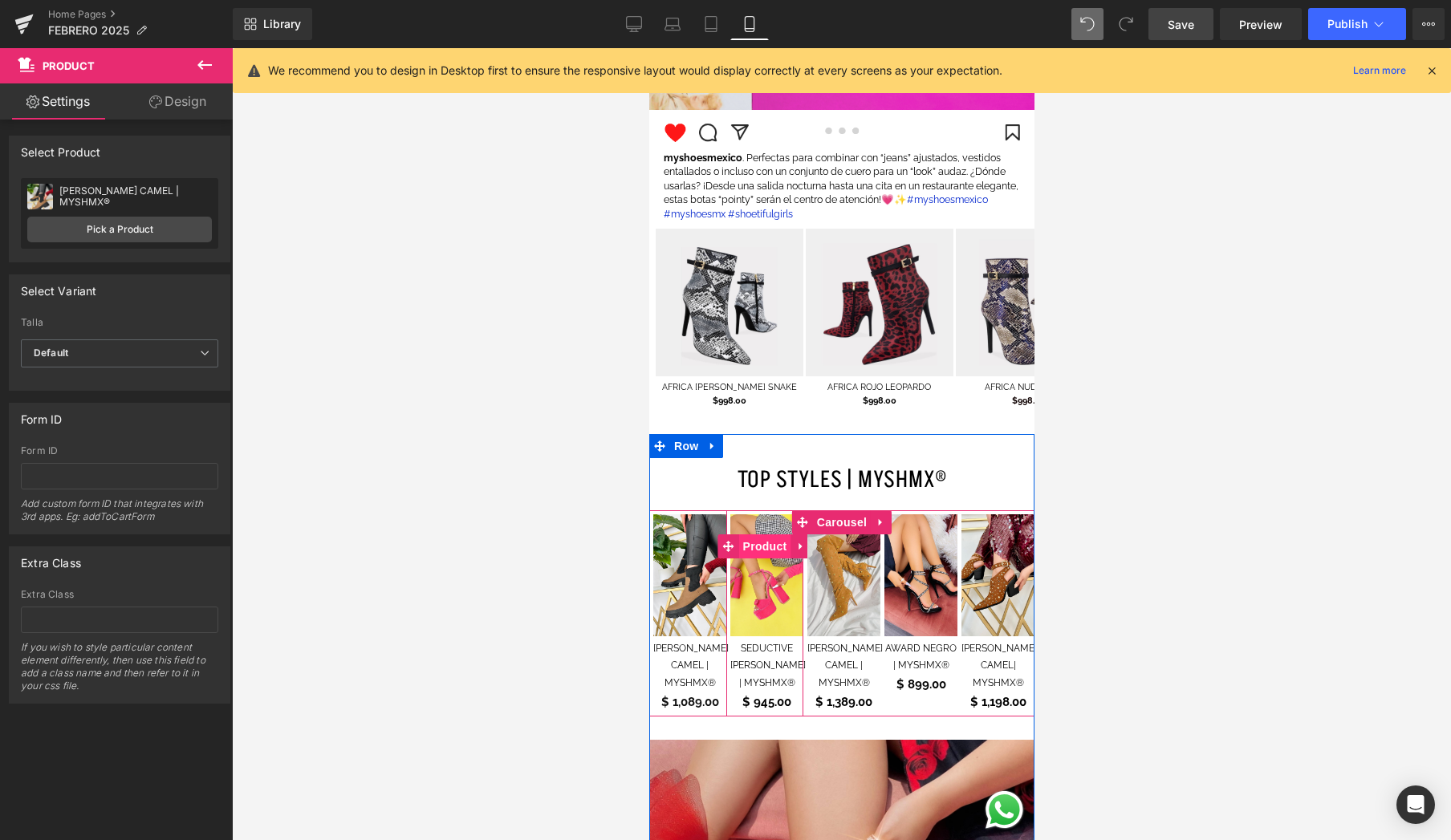
click at [766, 534] on span "Product" at bounding box center [764, 546] width 53 height 24
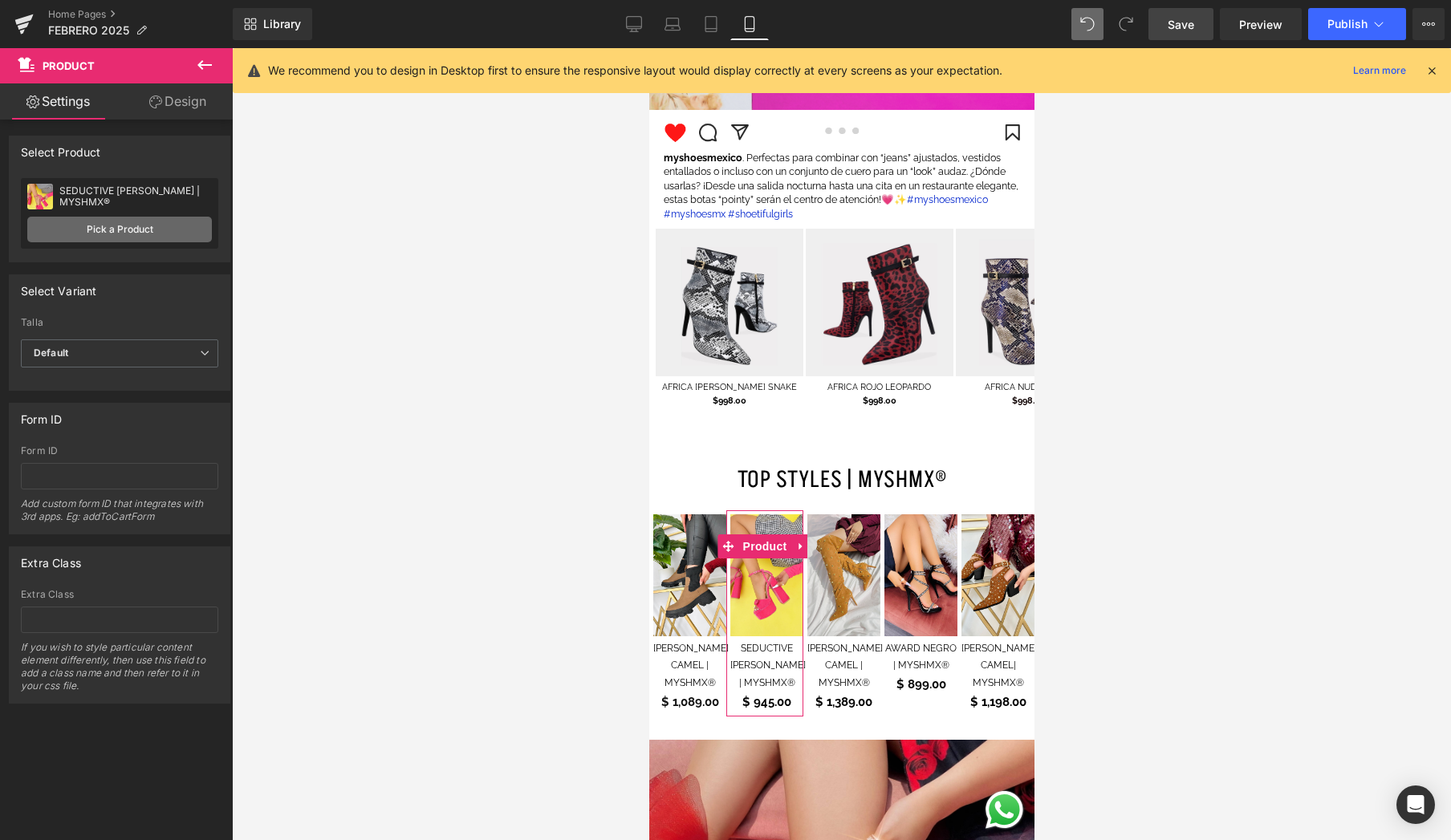
click at [116, 229] on link "Pick a Product" at bounding box center [120, 230] width 184 height 26
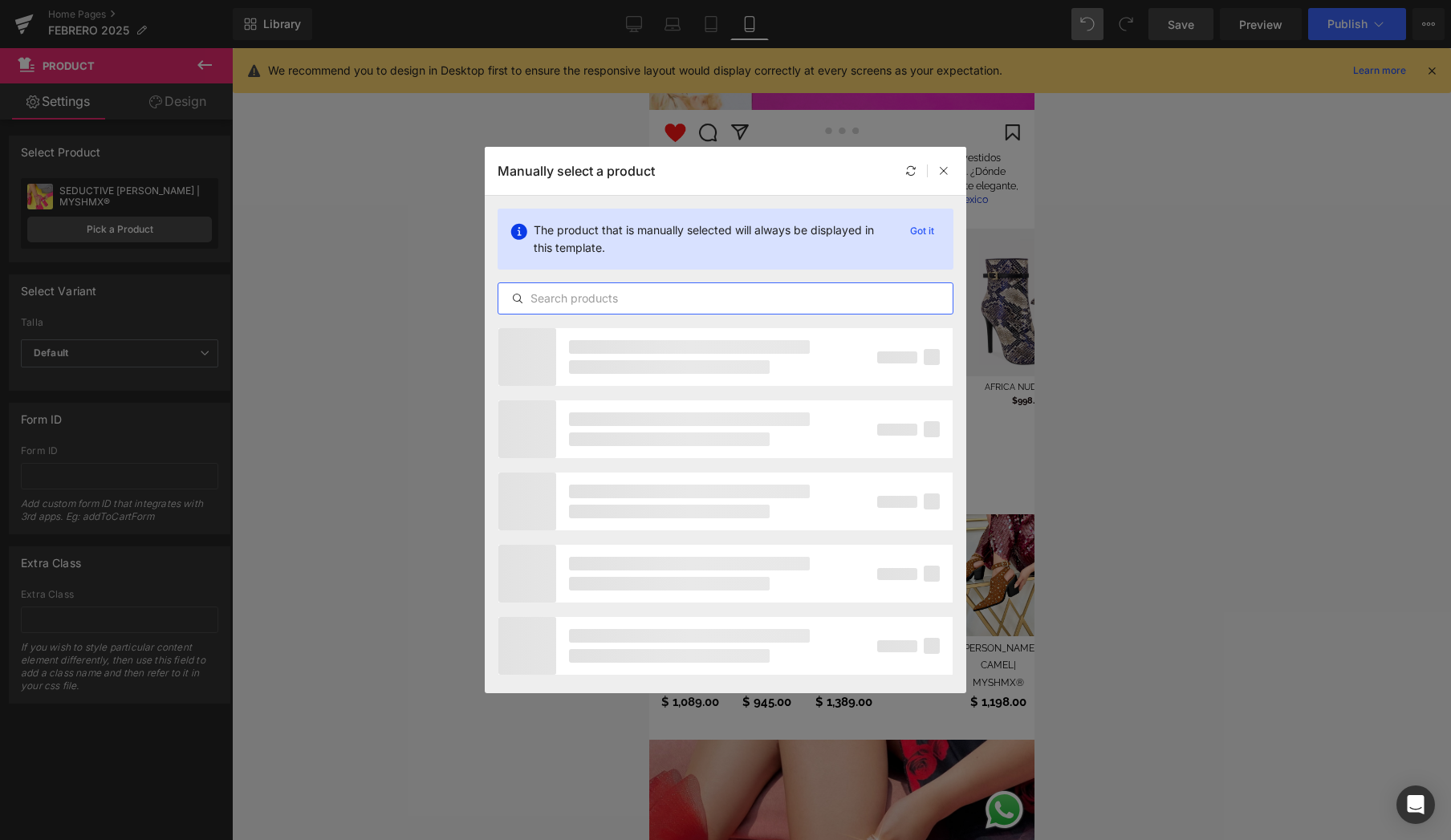
click at [607, 300] on input "text" at bounding box center [726, 298] width 454 height 19
type input "epic"
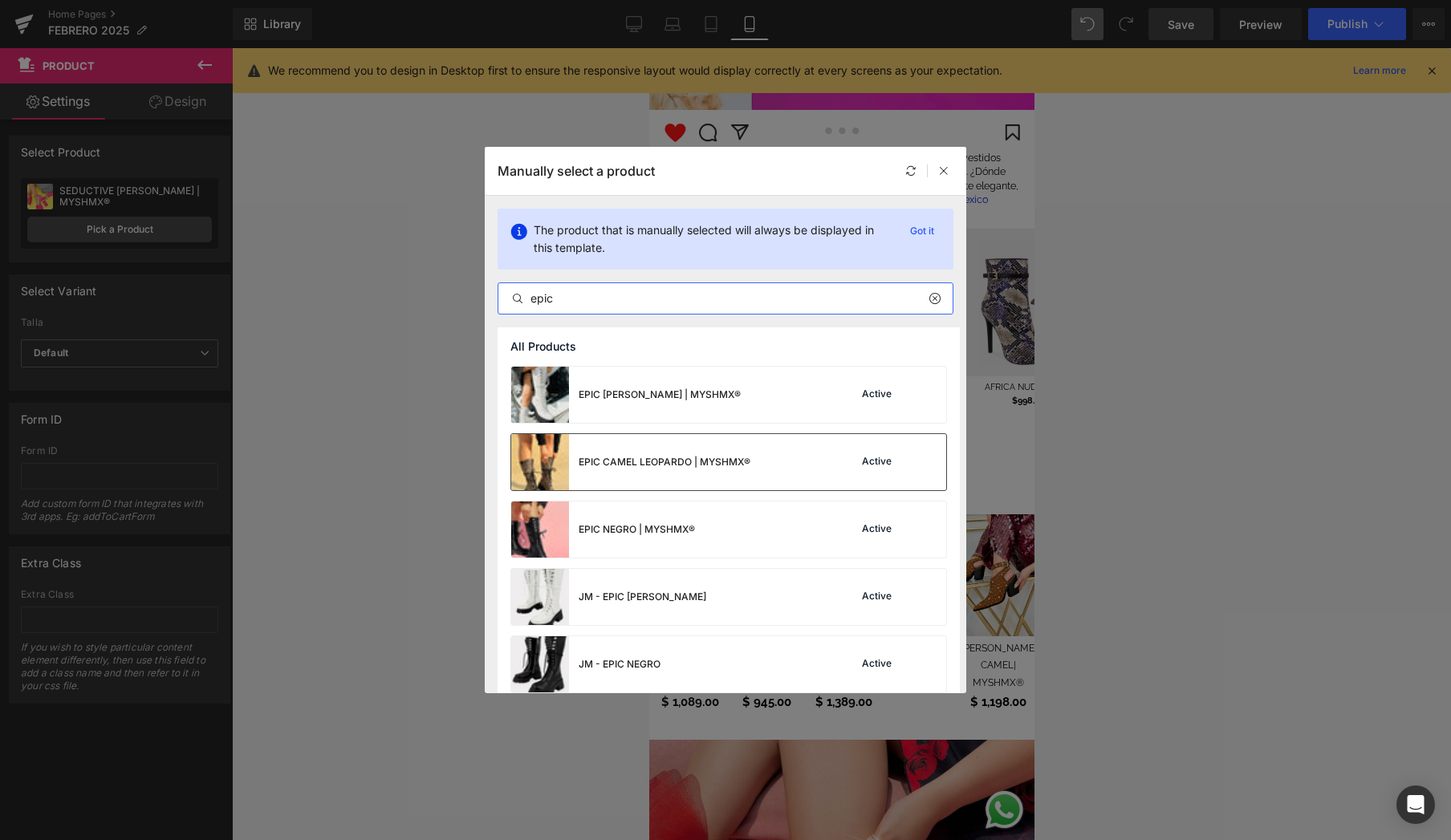
click at [782, 463] on div "EPIC CAMEL LEOPARDO | MYSHMX® Active" at bounding box center [728, 462] width 435 height 56
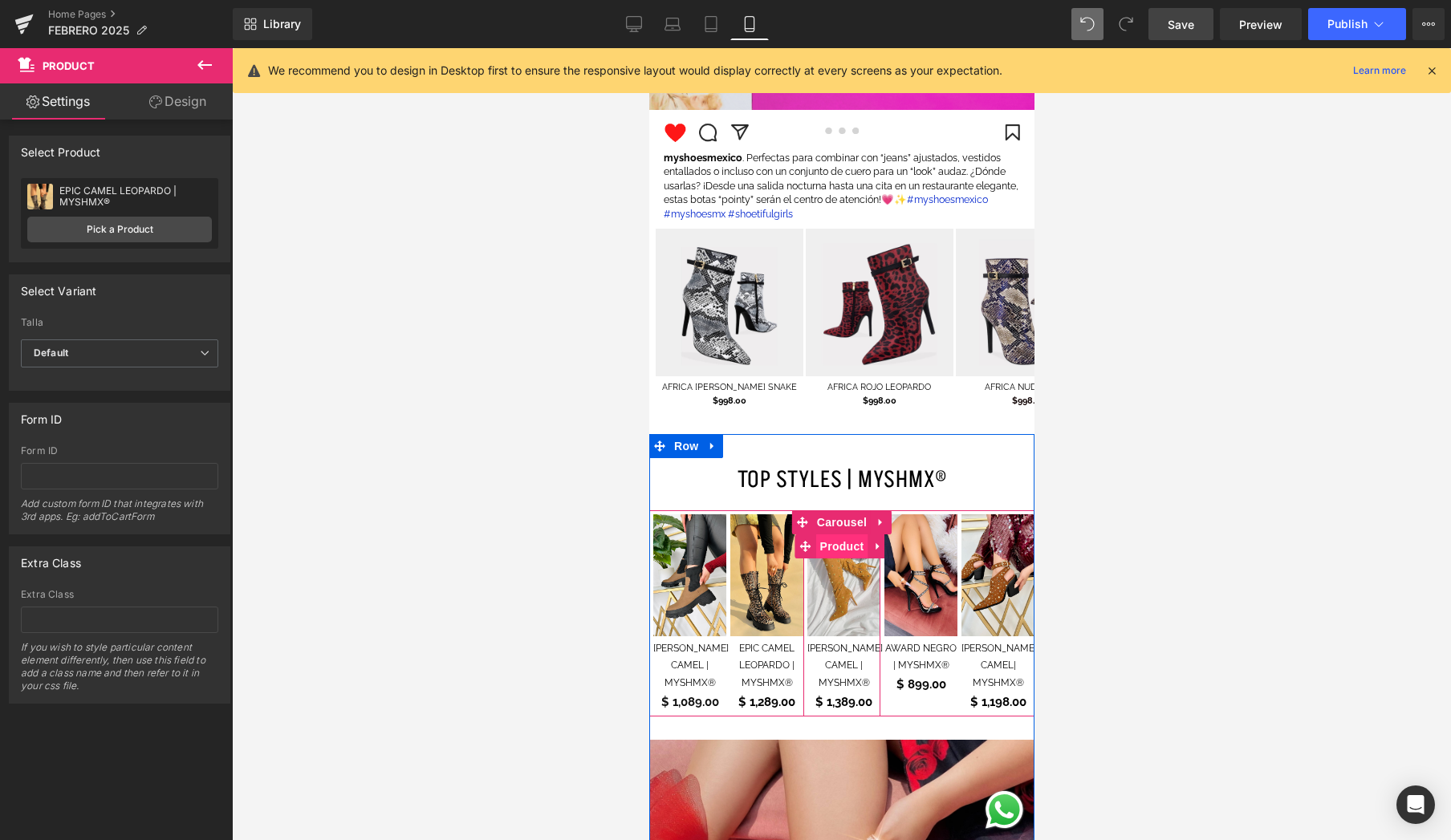
click at [844, 534] on span "Product" at bounding box center [842, 546] width 53 height 24
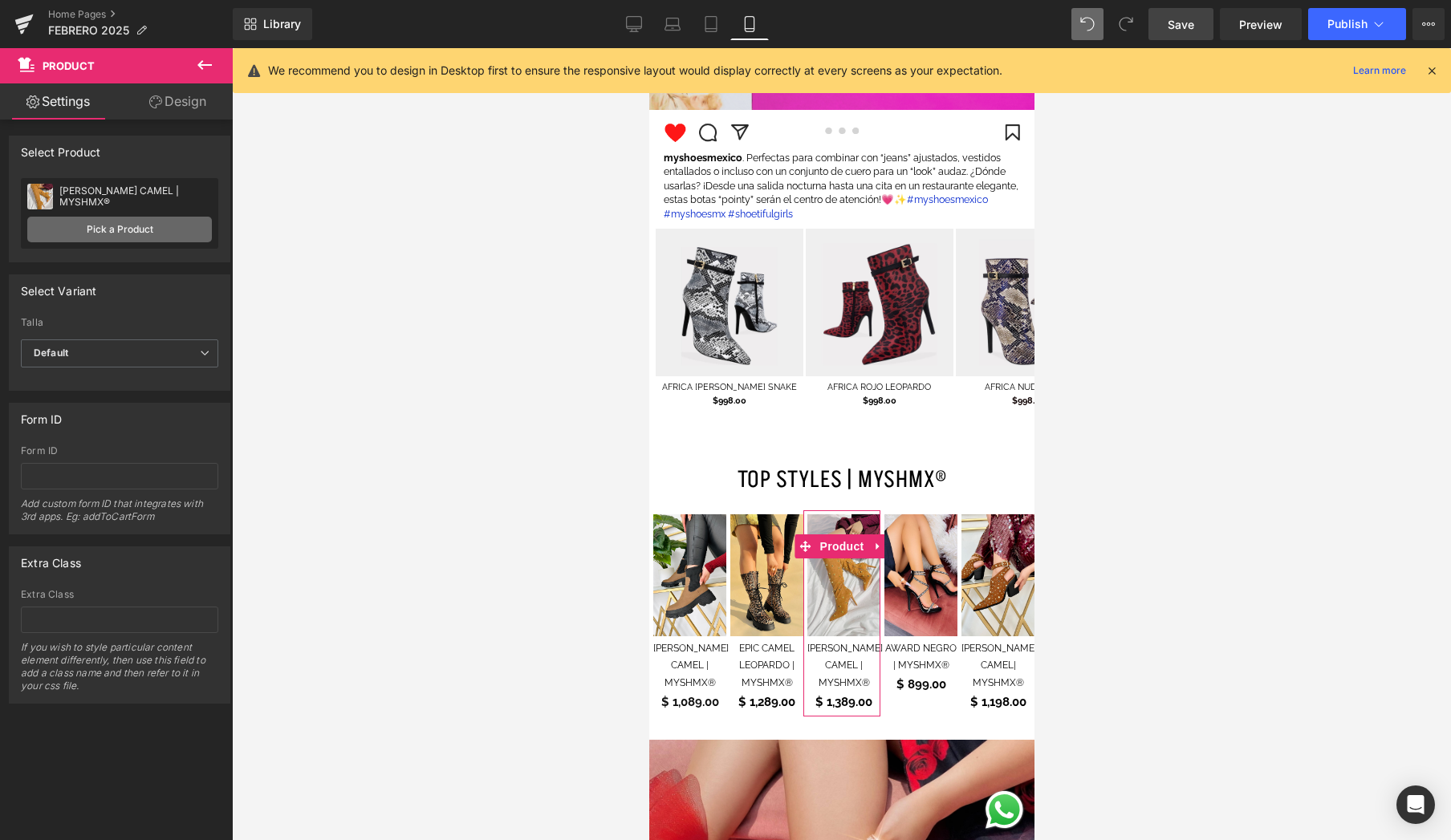
click at [171, 230] on link "Pick a Product" at bounding box center [120, 230] width 184 height 26
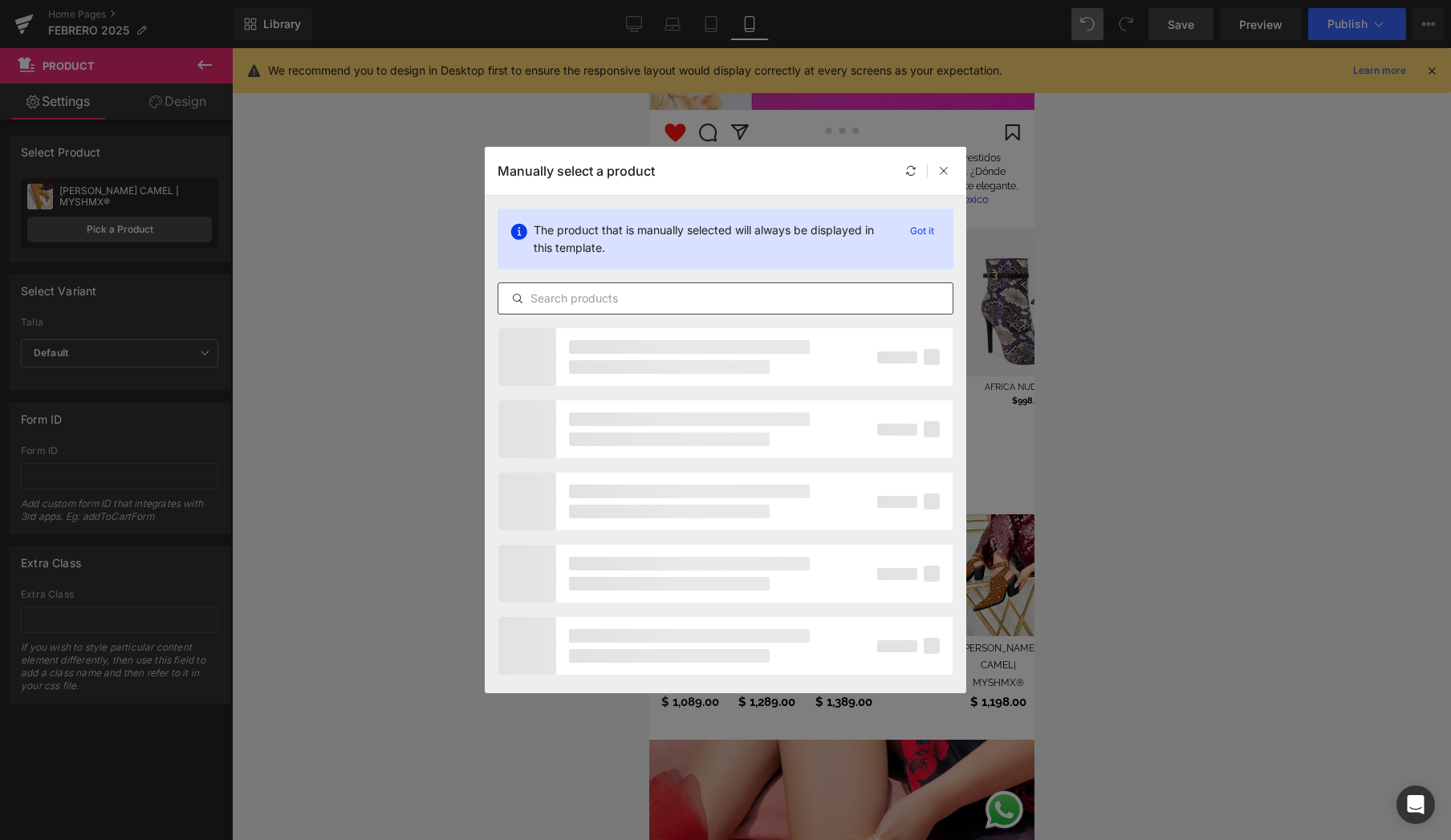
click at [640, 301] on input "text" at bounding box center [726, 298] width 454 height 19
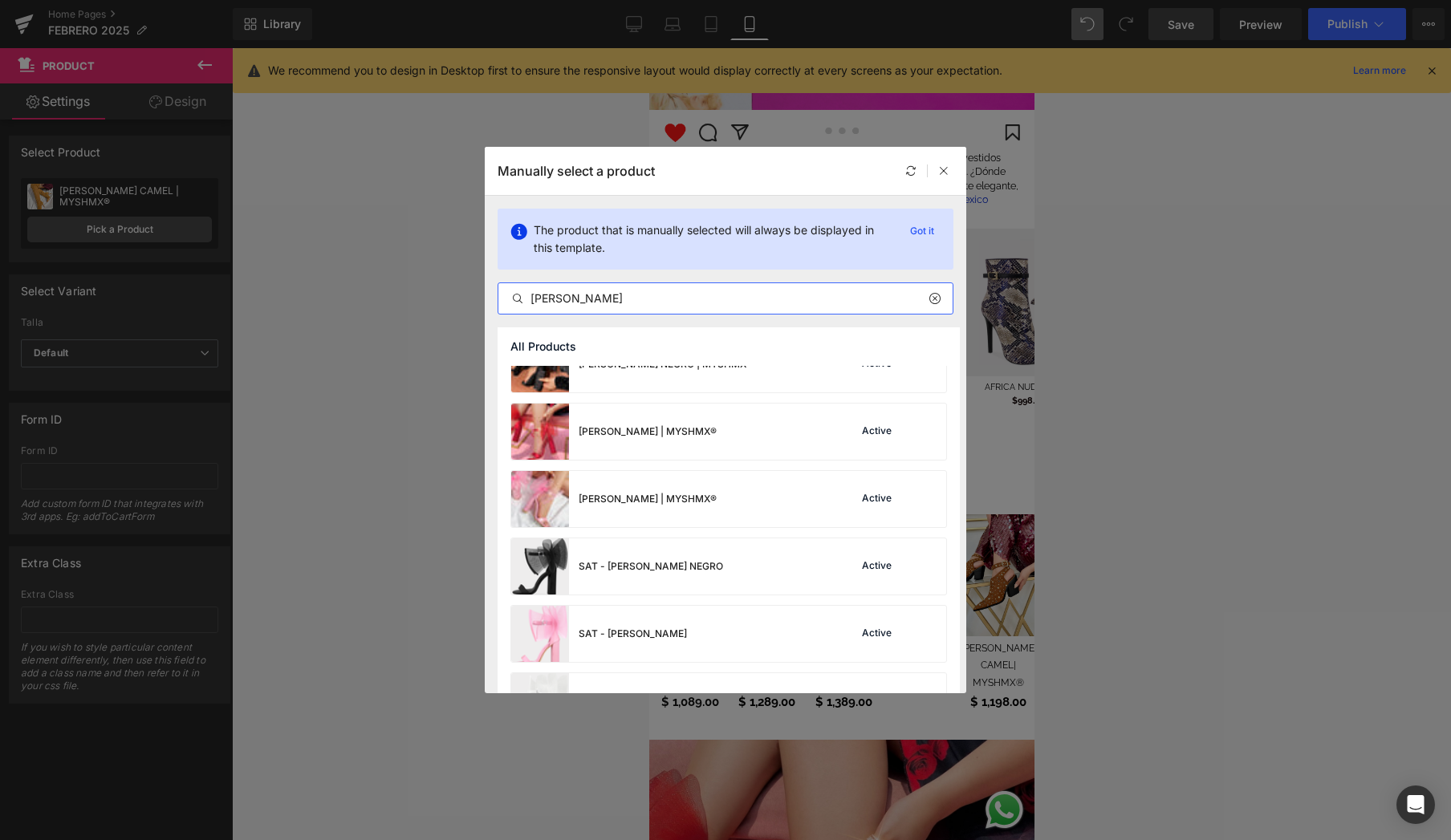
scroll to position [264, 0]
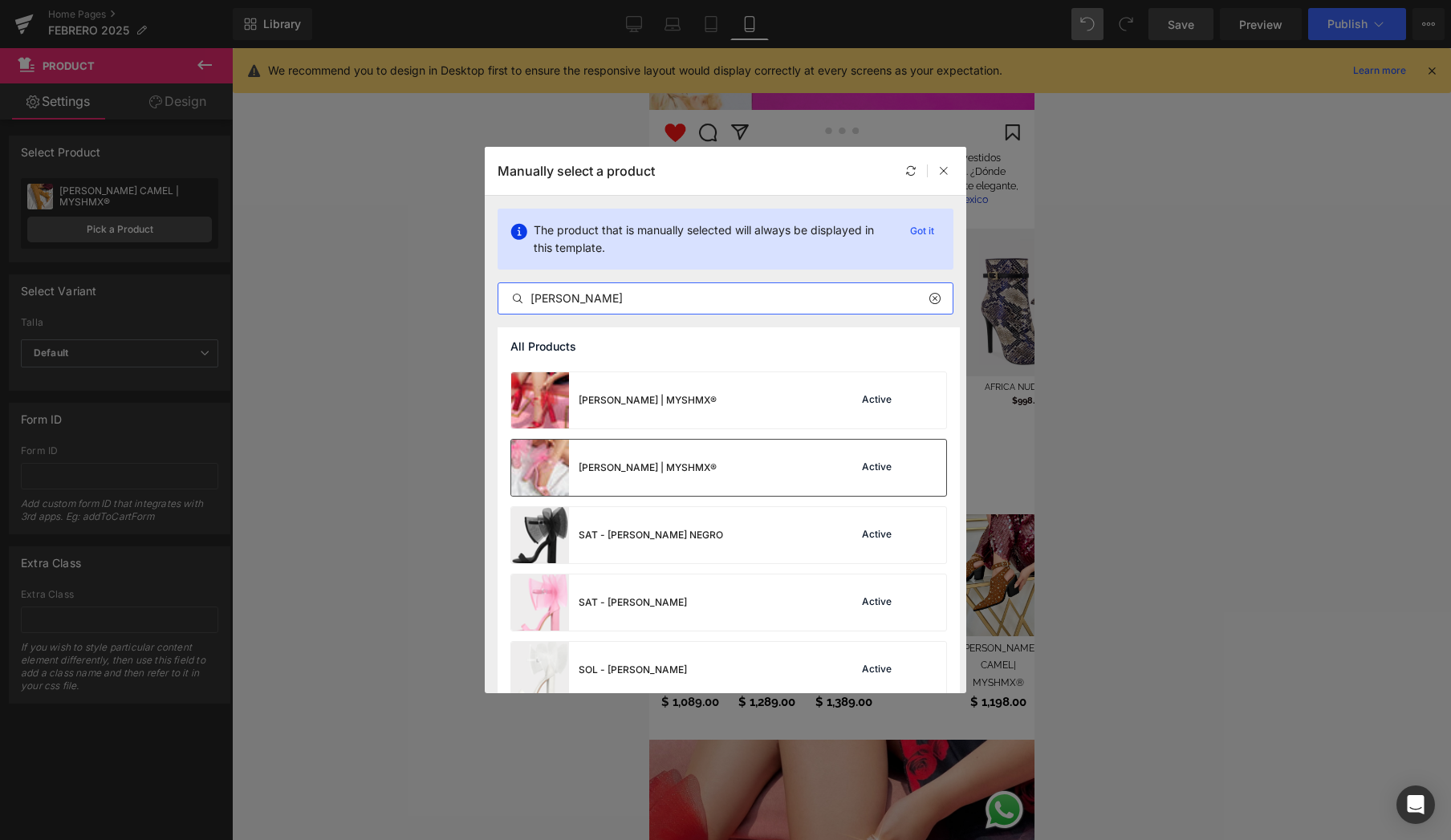
type input "[PERSON_NAME]"
click at [785, 470] on div "[PERSON_NAME] | MYSHMX® Active" at bounding box center [728, 468] width 435 height 56
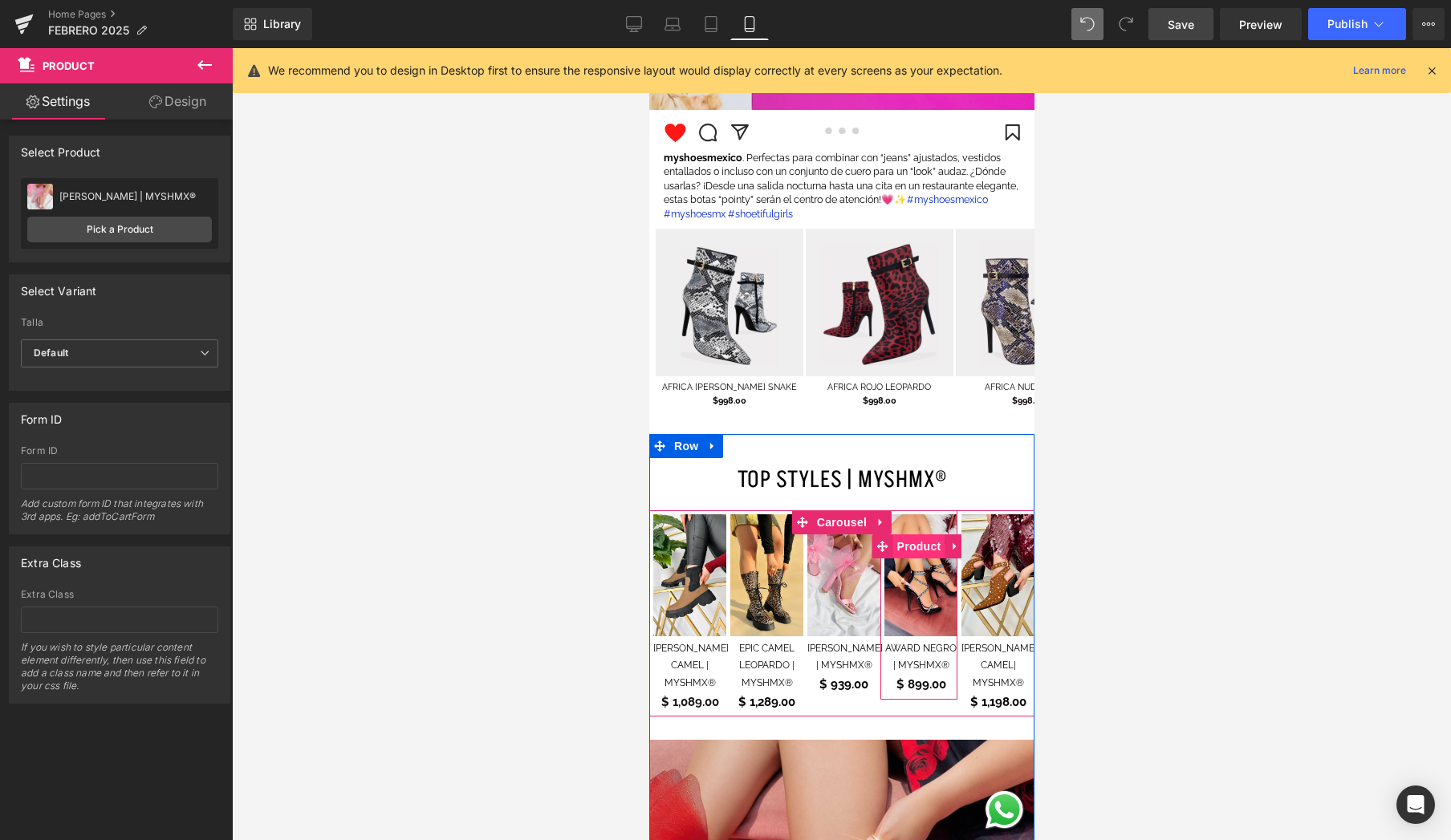
click at [916, 534] on span "Product" at bounding box center [919, 546] width 53 height 24
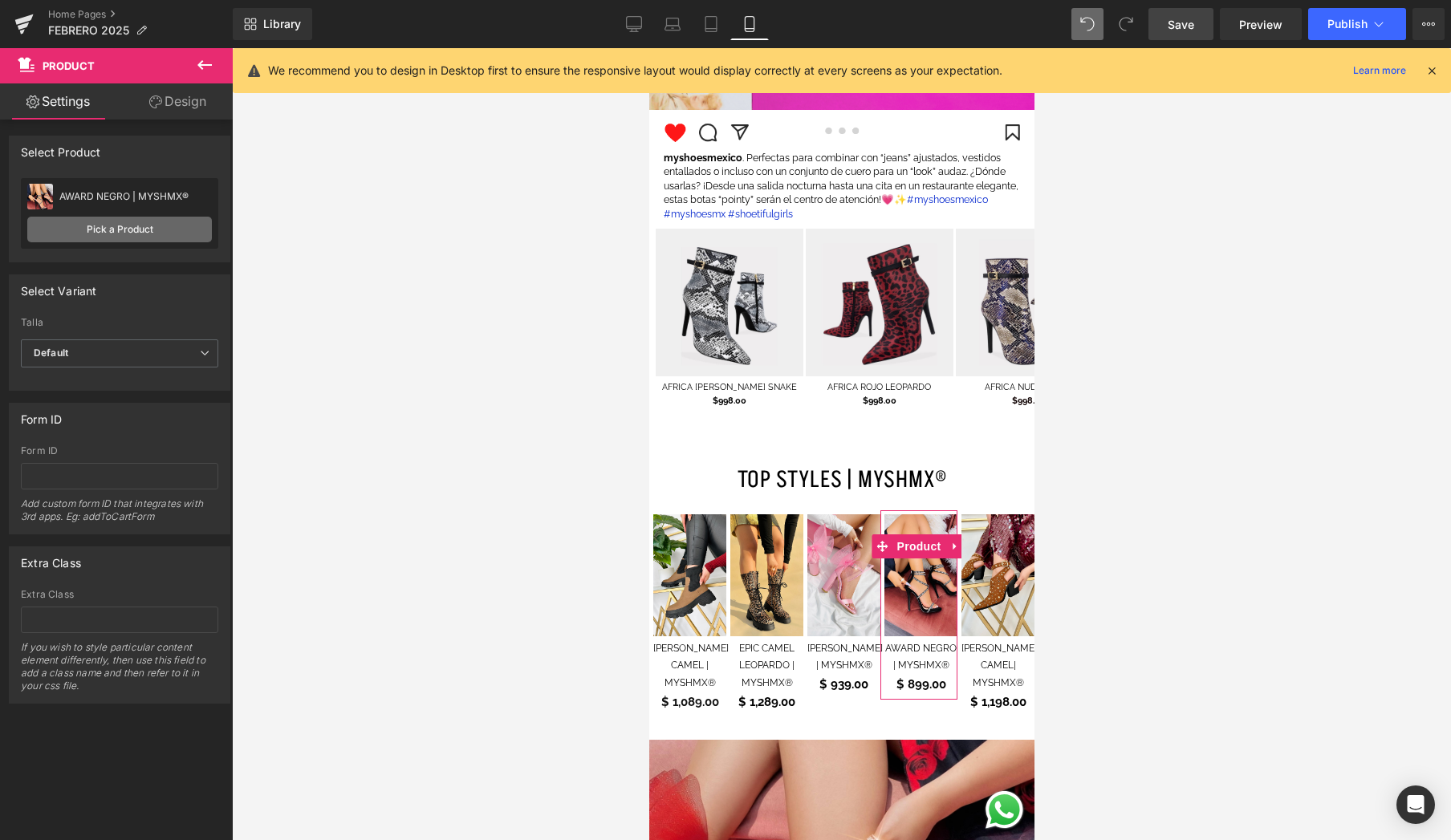
click at [153, 233] on link "Pick a Product" at bounding box center [120, 230] width 184 height 26
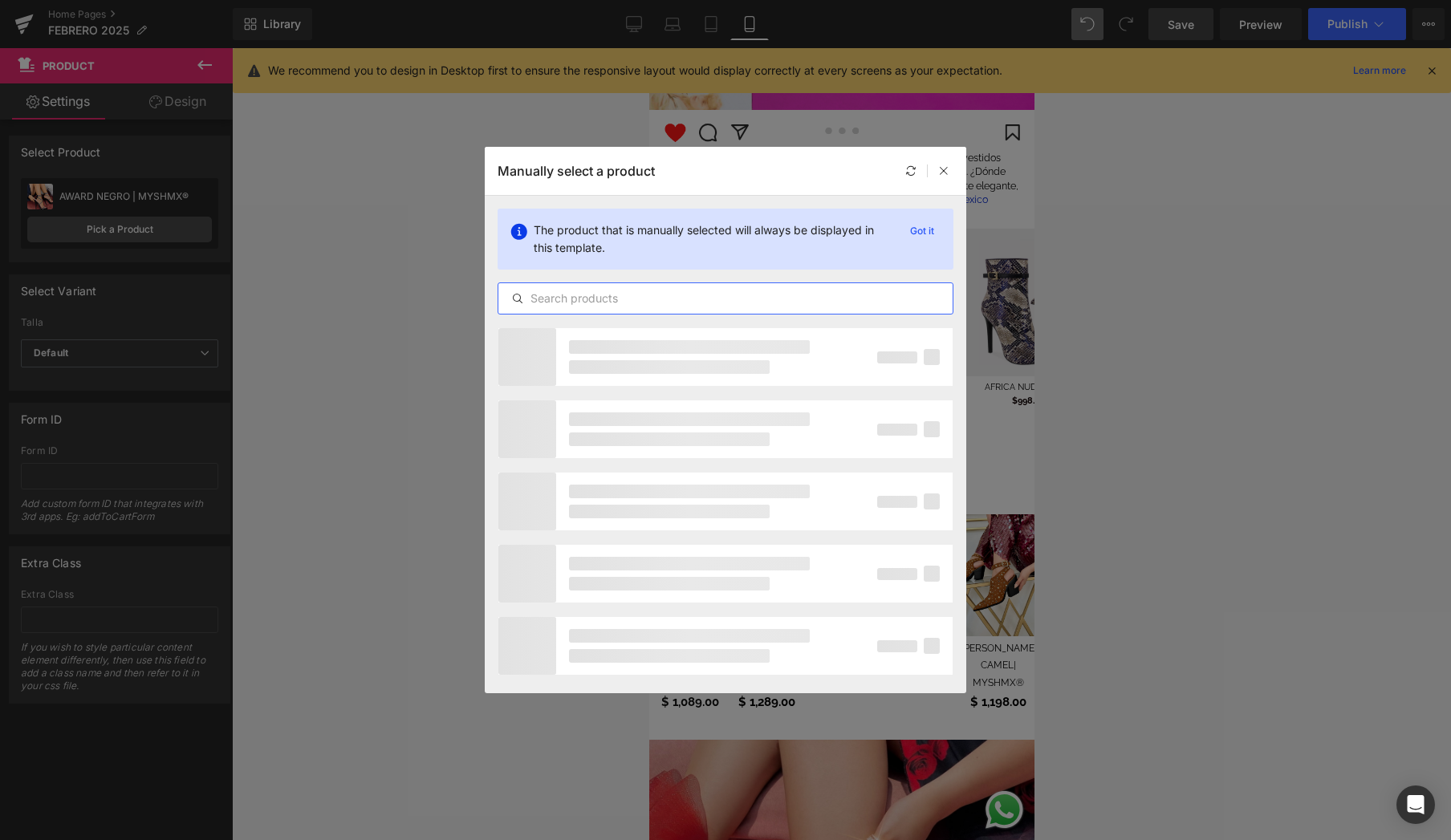
click at [647, 300] on input "text" at bounding box center [726, 298] width 454 height 19
type input "holster"
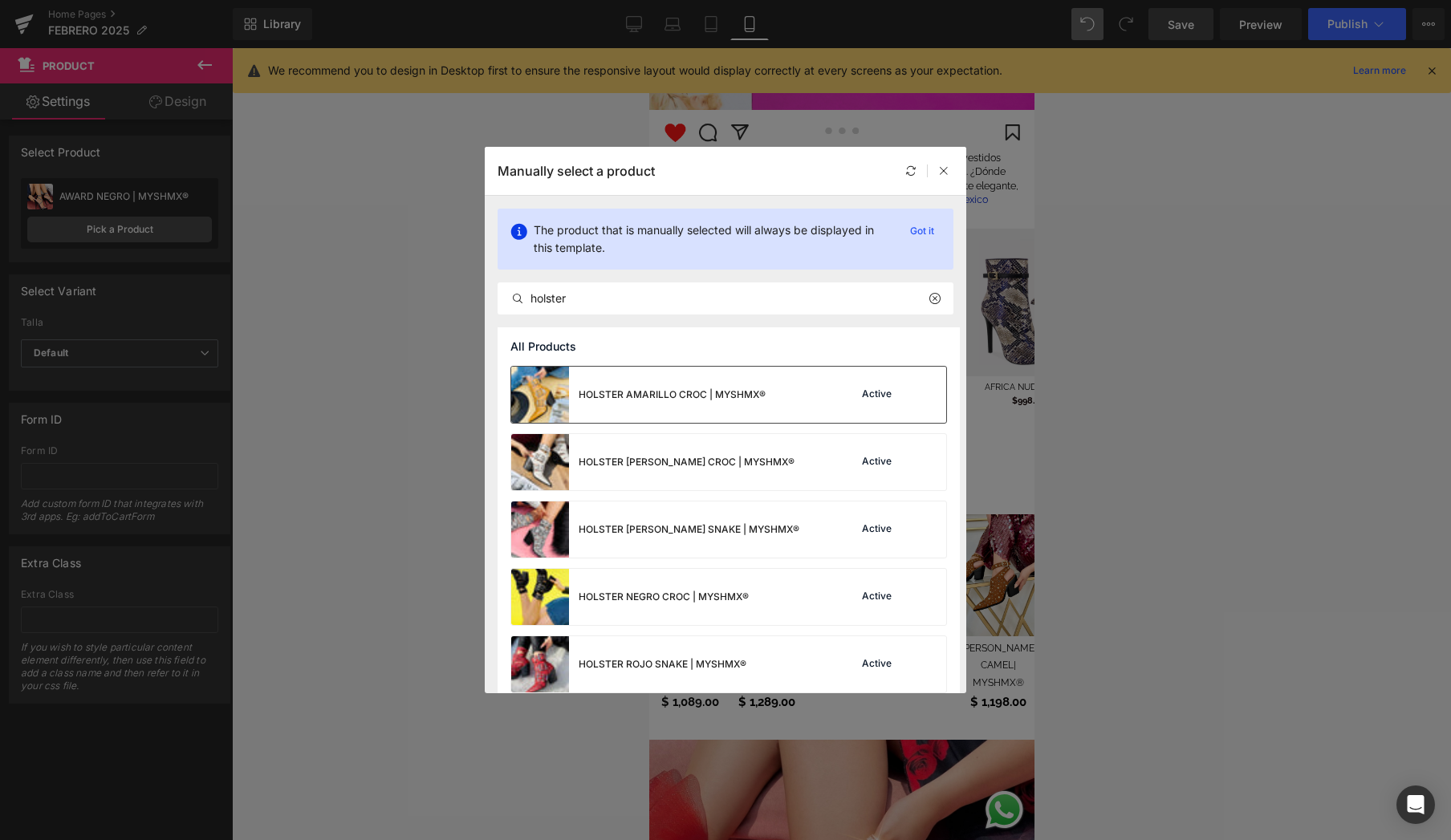
click at [789, 405] on div "HOLSTER AMARILLO CROC | MYSHMX® Active" at bounding box center [728, 395] width 435 height 56
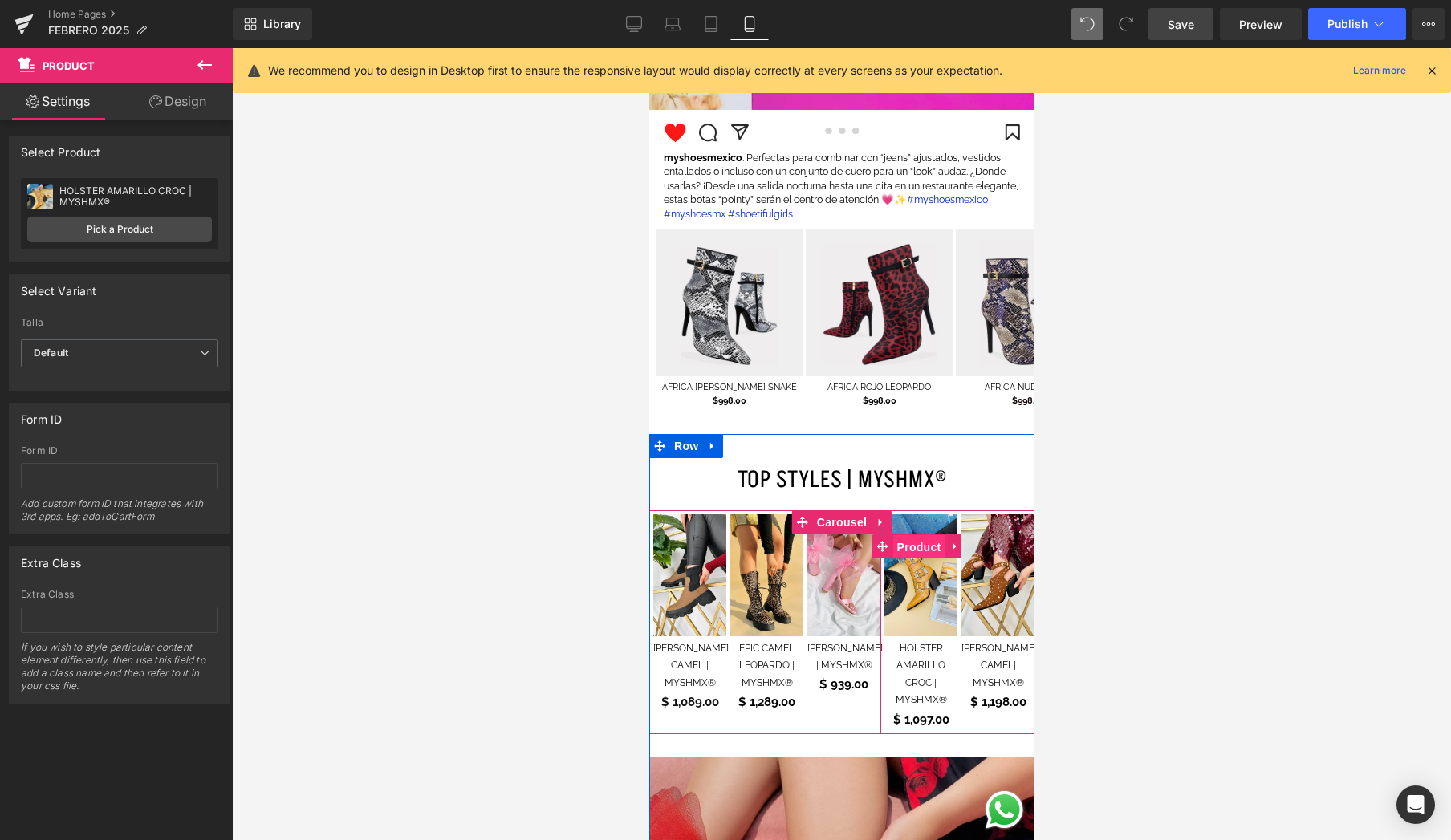
click at [917, 535] on span "Product" at bounding box center [919, 547] width 53 height 24
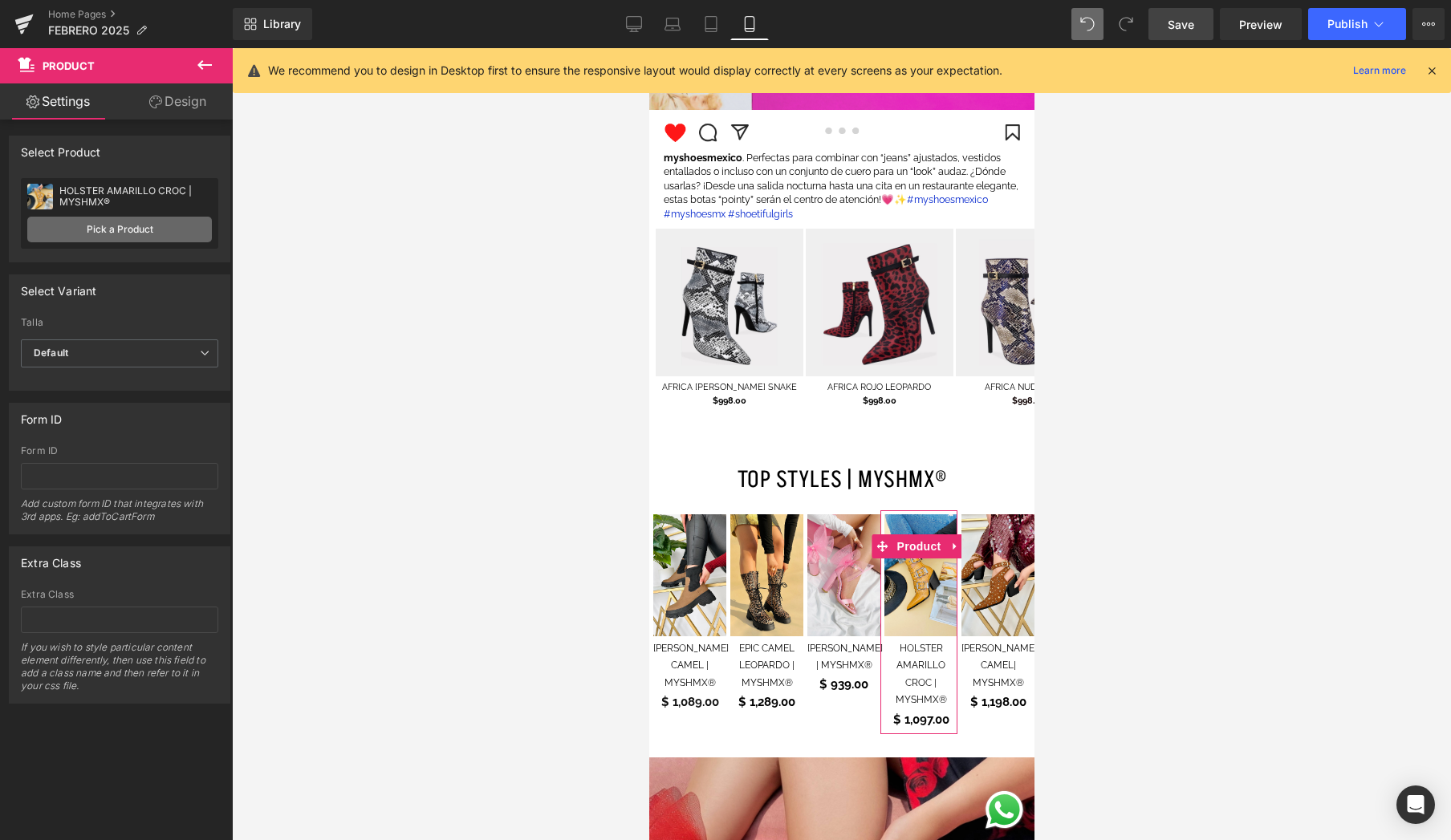
click at [186, 234] on link "Pick a Product" at bounding box center [120, 230] width 184 height 26
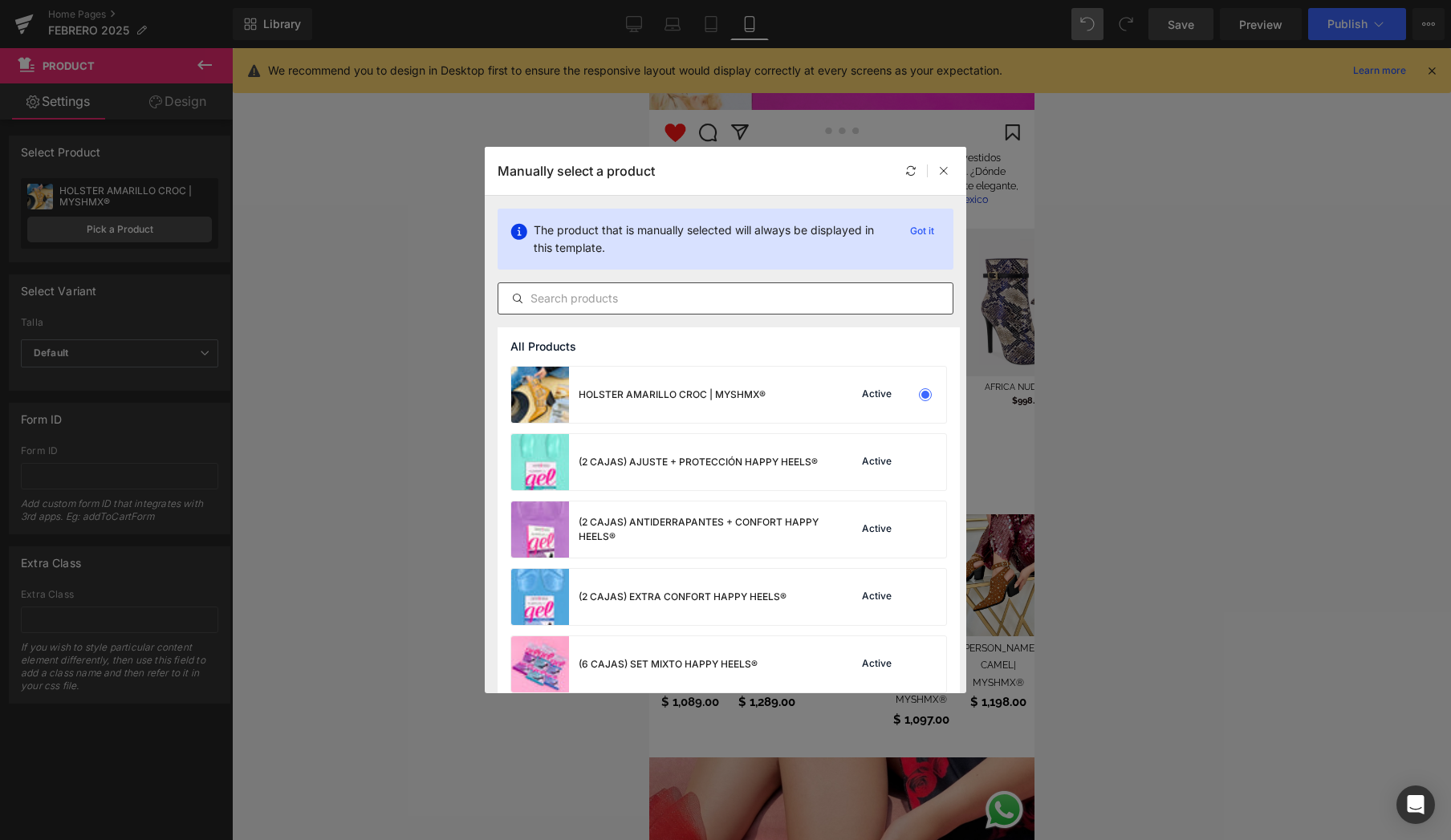
click at [625, 308] on input "text" at bounding box center [726, 298] width 454 height 19
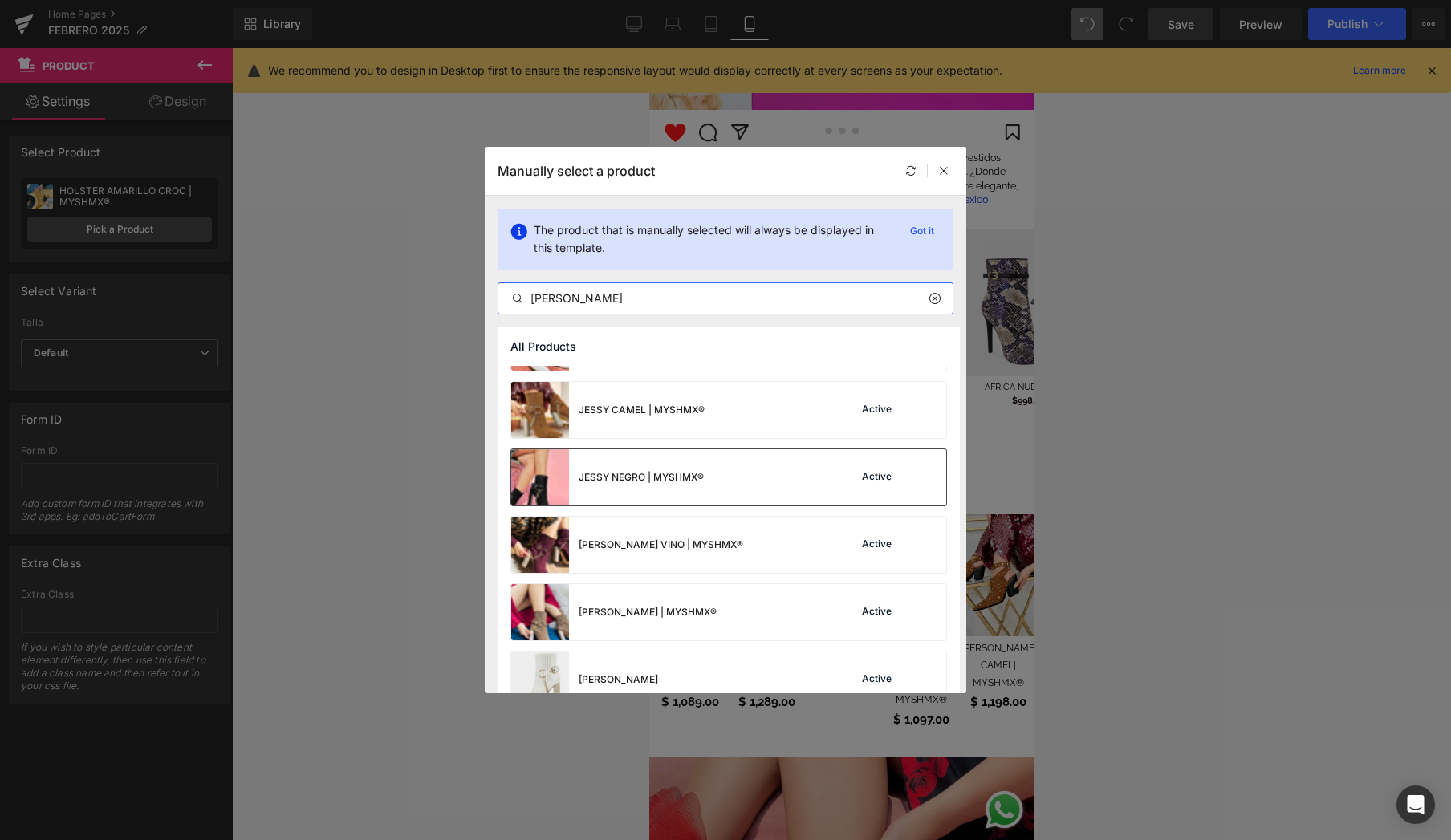
scroll to position [92, 0]
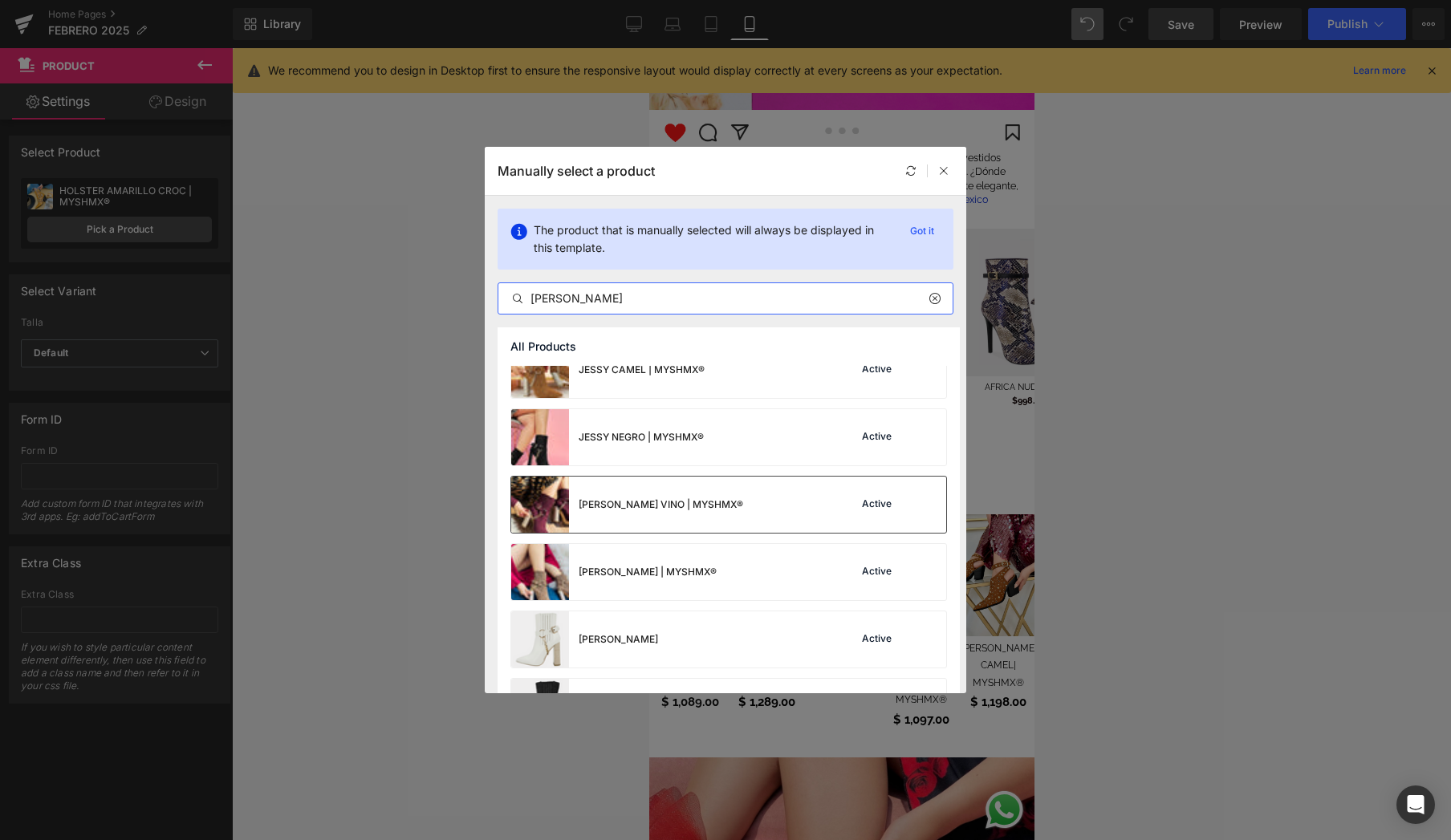
type input "[PERSON_NAME]"
click at [817, 493] on div "[PERSON_NAME] VINO | MYSHMX® Active" at bounding box center [728, 504] width 435 height 56
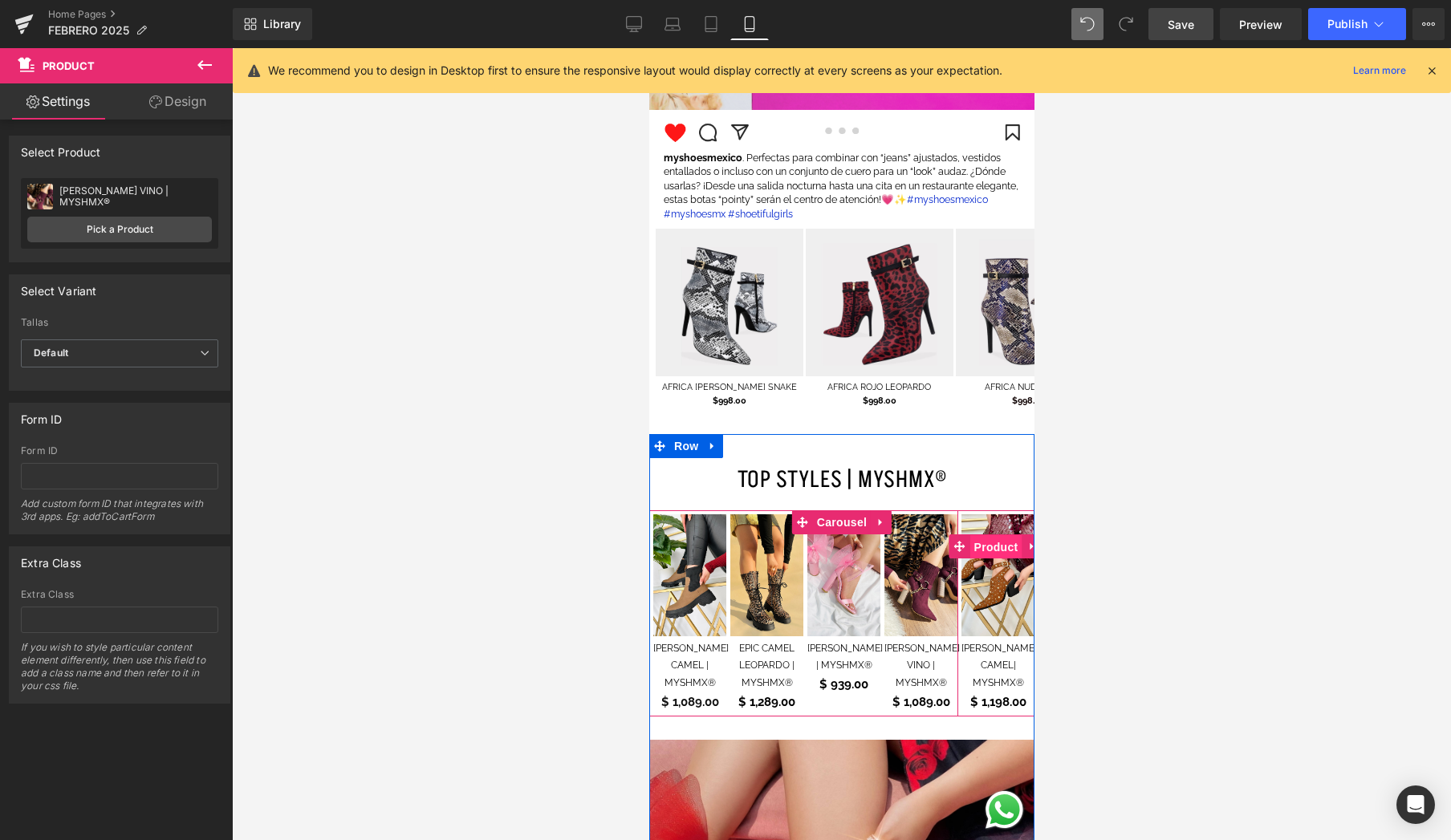
click at [992, 535] on span "Product" at bounding box center [995, 547] width 53 height 24
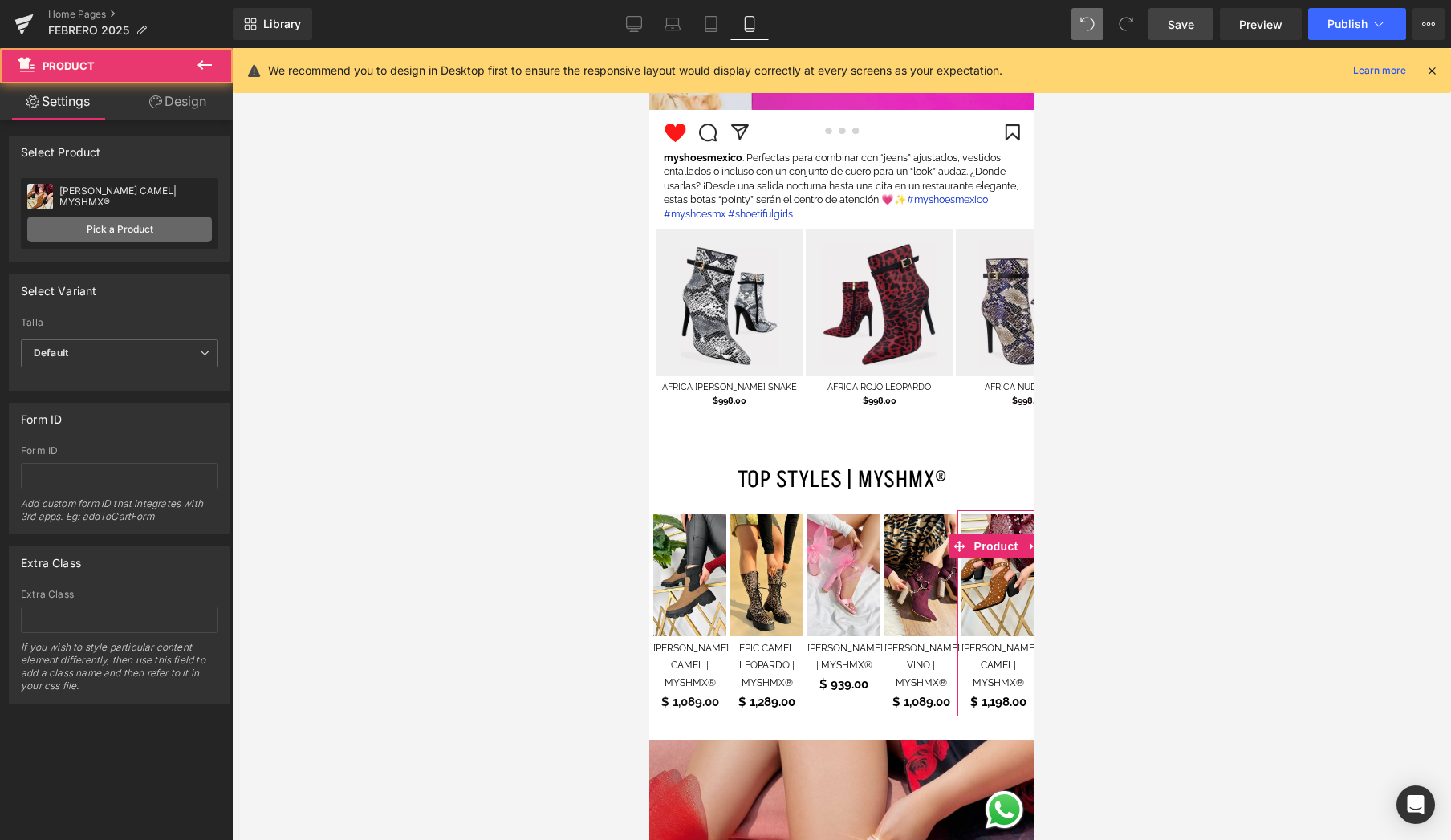
click at [158, 228] on link "Pick a Product" at bounding box center [120, 230] width 184 height 26
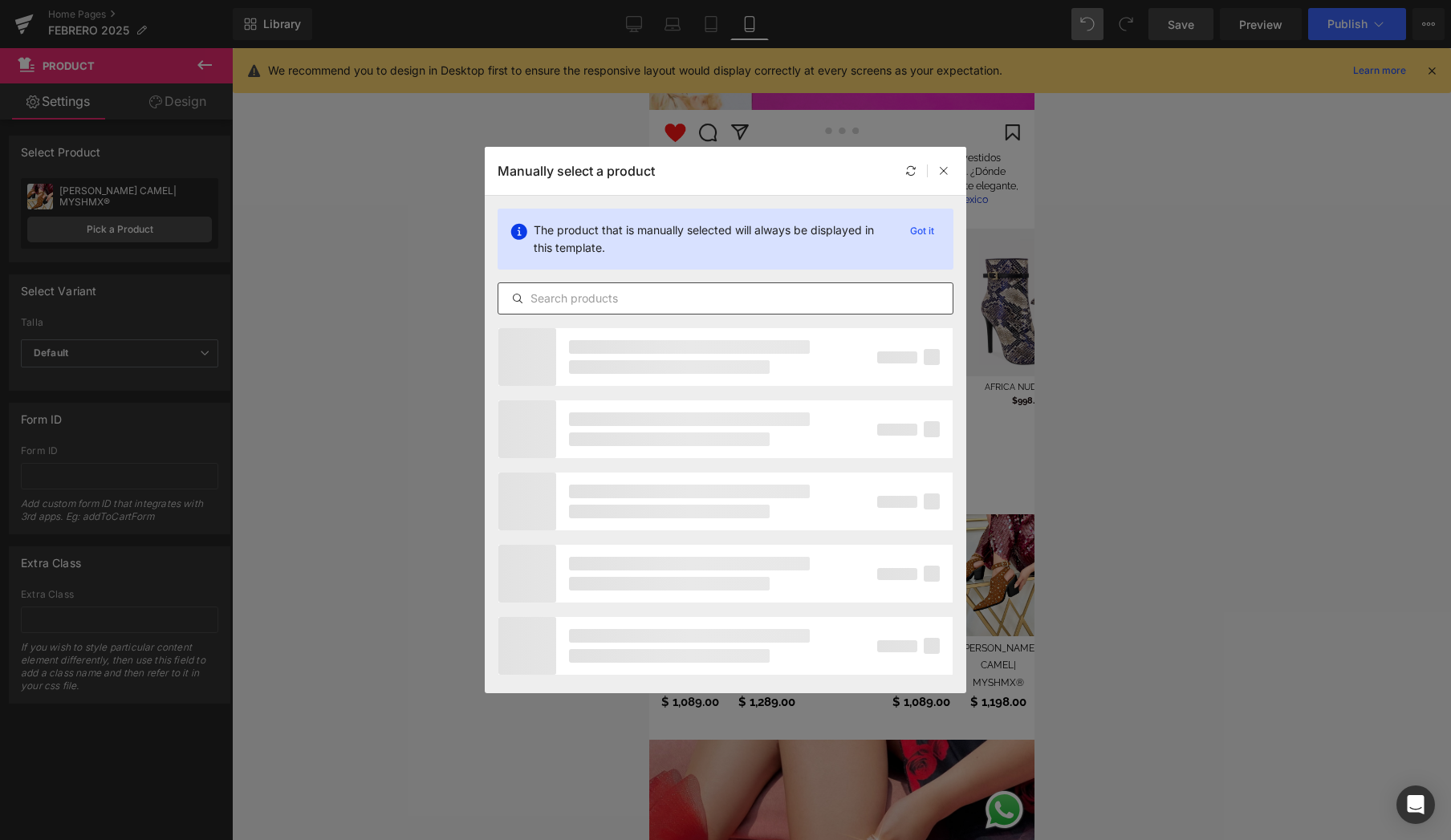
click at [633, 294] on input "text" at bounding box center [726, 298] width 454 height 19
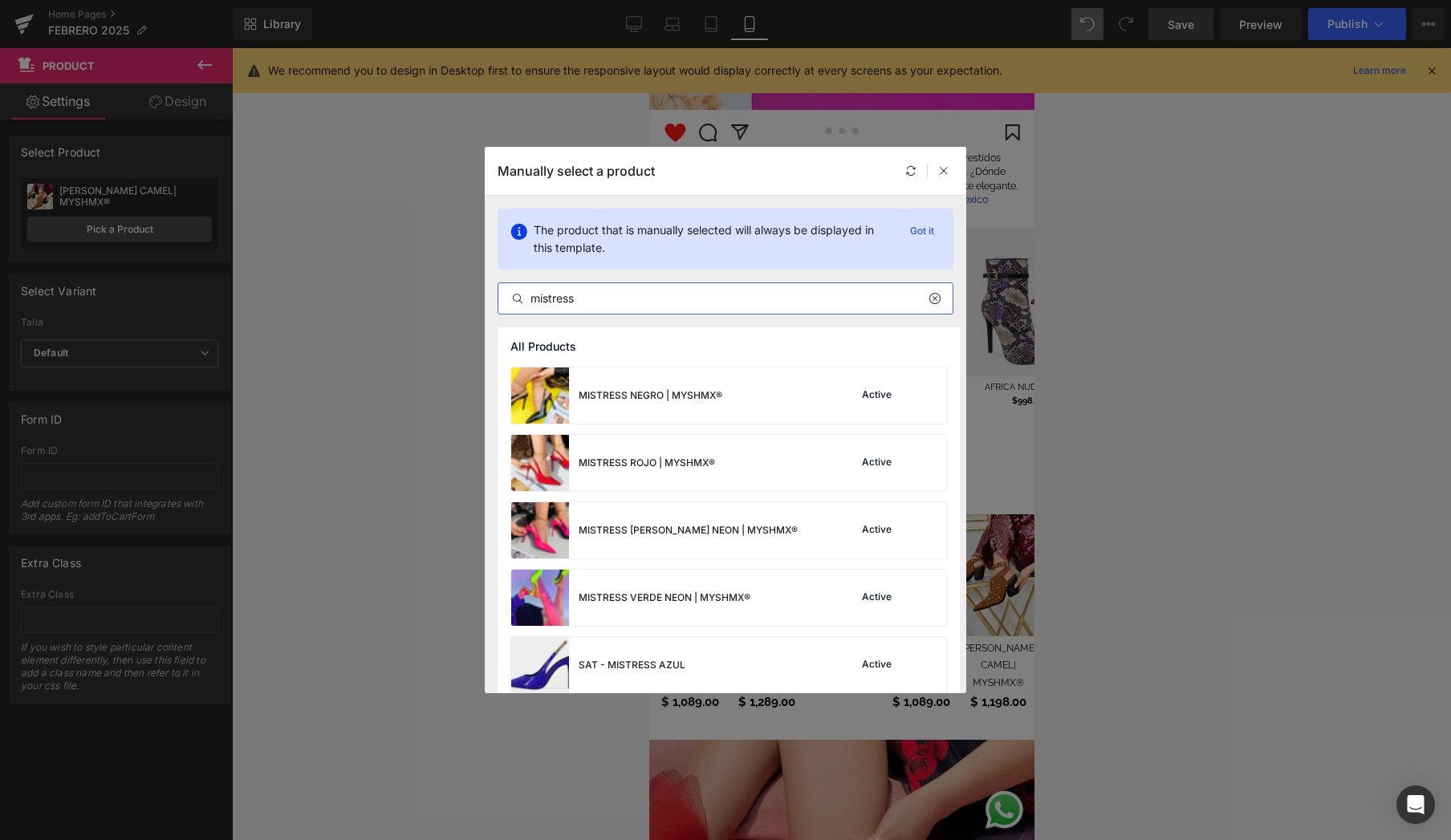
scroll to position [202, 0]
type input "mistress"
click at [804, 590] on div "MISTRESS VERDE NEON | MYSHMX® Active" at bounding box center [728, 597] width 435 height 56
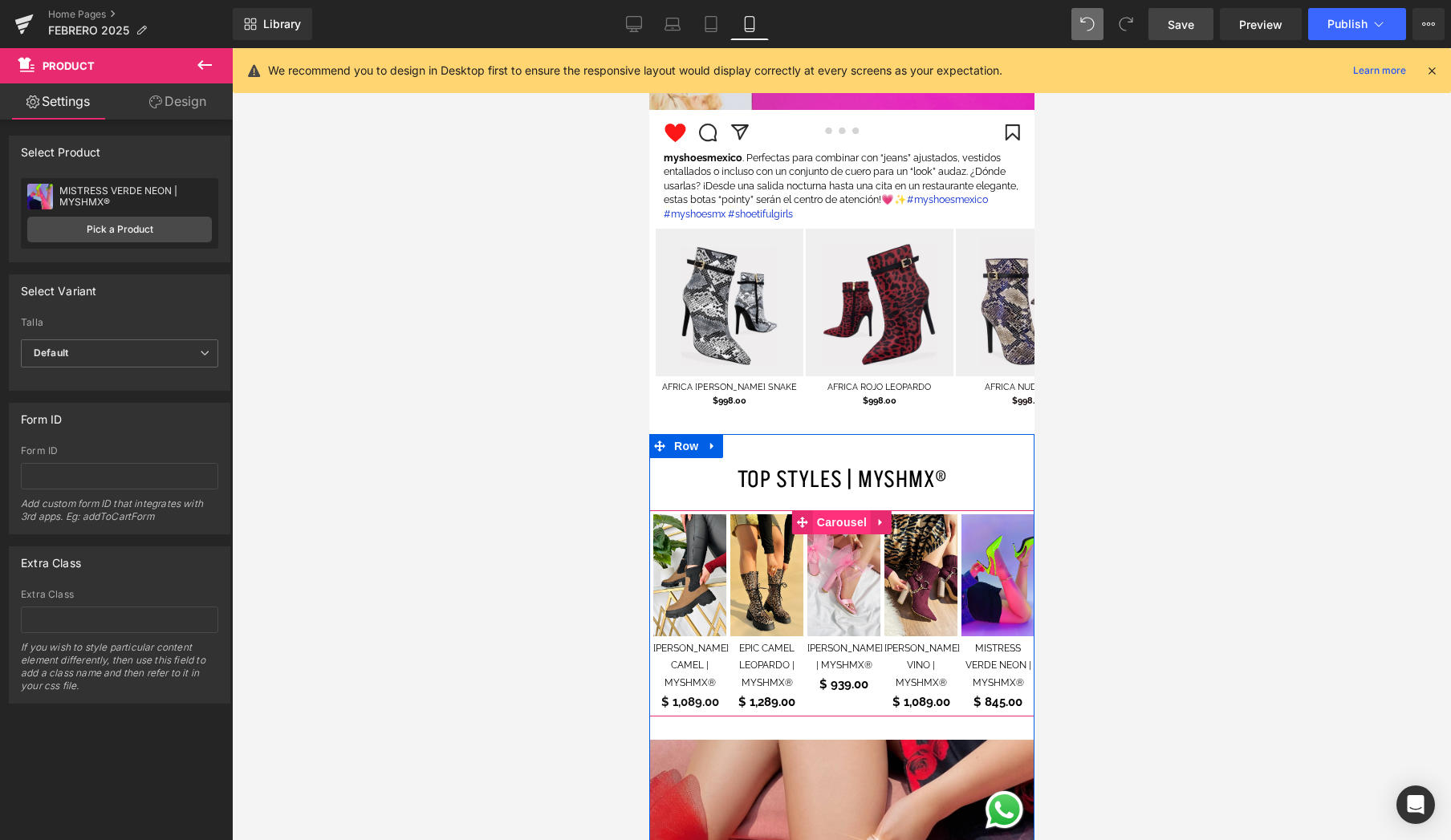
click at [831, 511] on span "Carousel" at bounding box center [841, 523] width 58 height 24
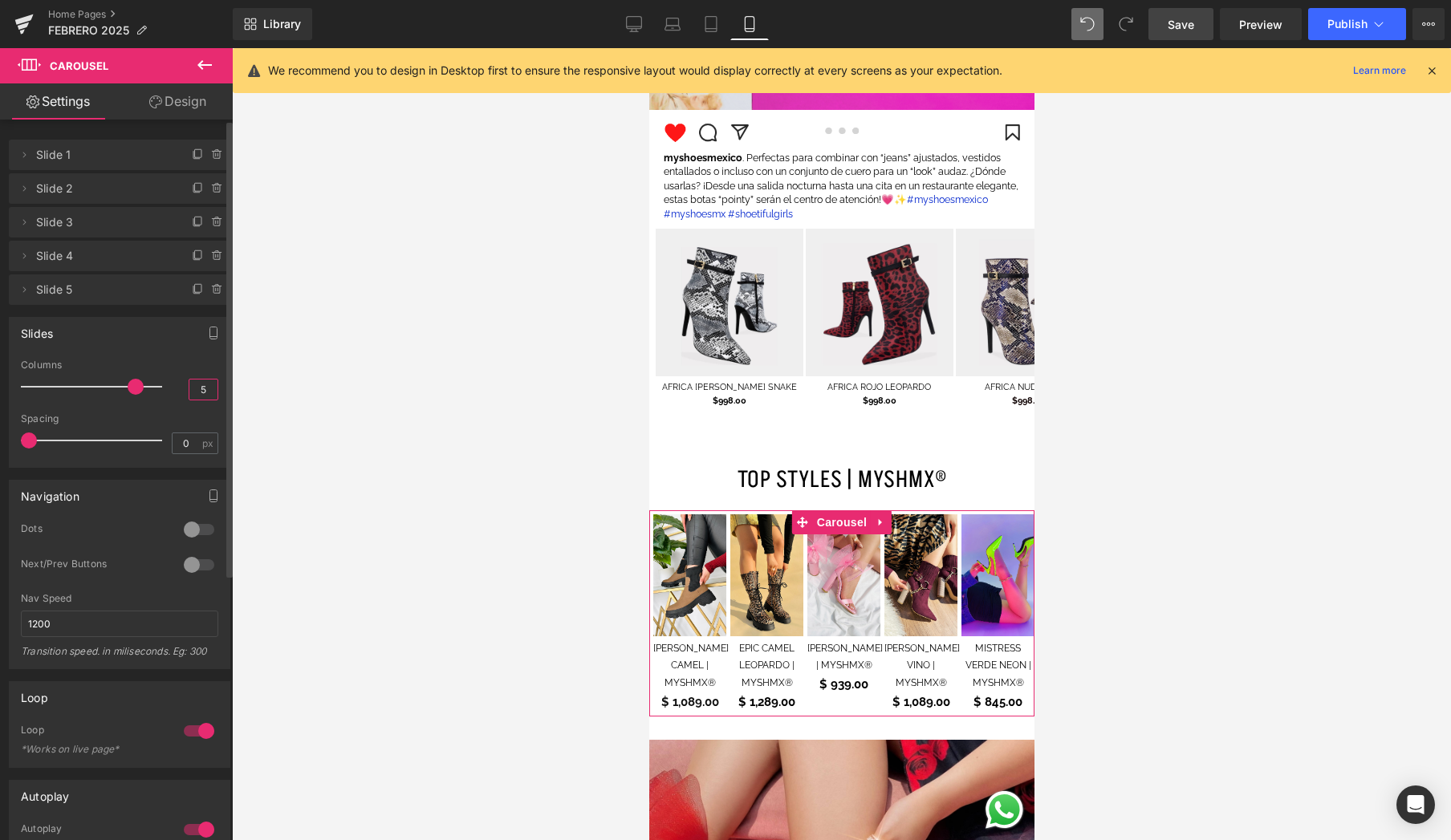
drag, startPoint x: 201, startPoint y: 387, endPoint x: 183, endPoint y: 388, distance: 18.0
click at [190, 388] on input "5" at bounding box center [203, 389] width 28 height 20
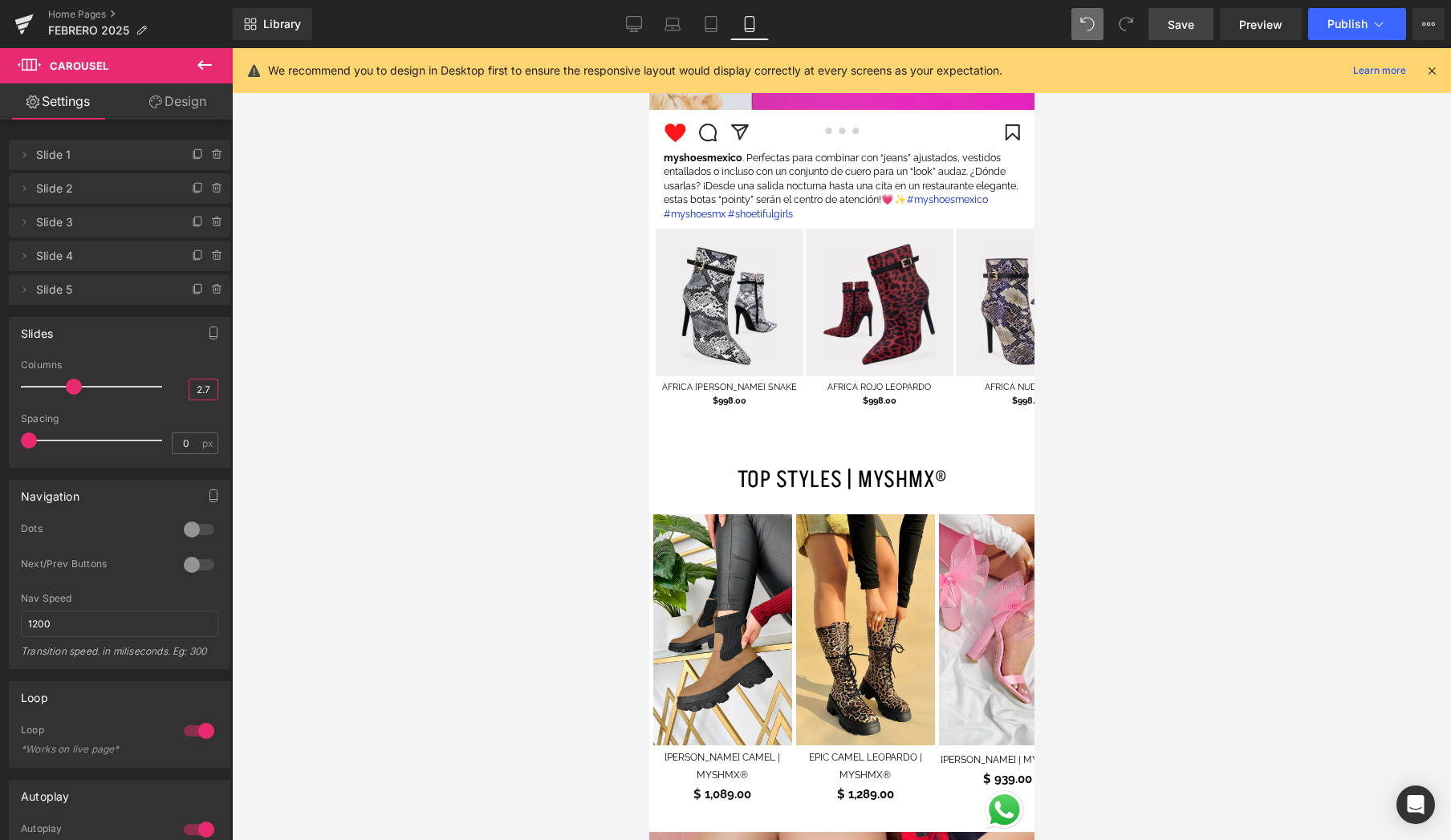
type input "2.7"
click at [1193, 26] on span "Save" at bounding box center [1181, 25] width 27 height 17
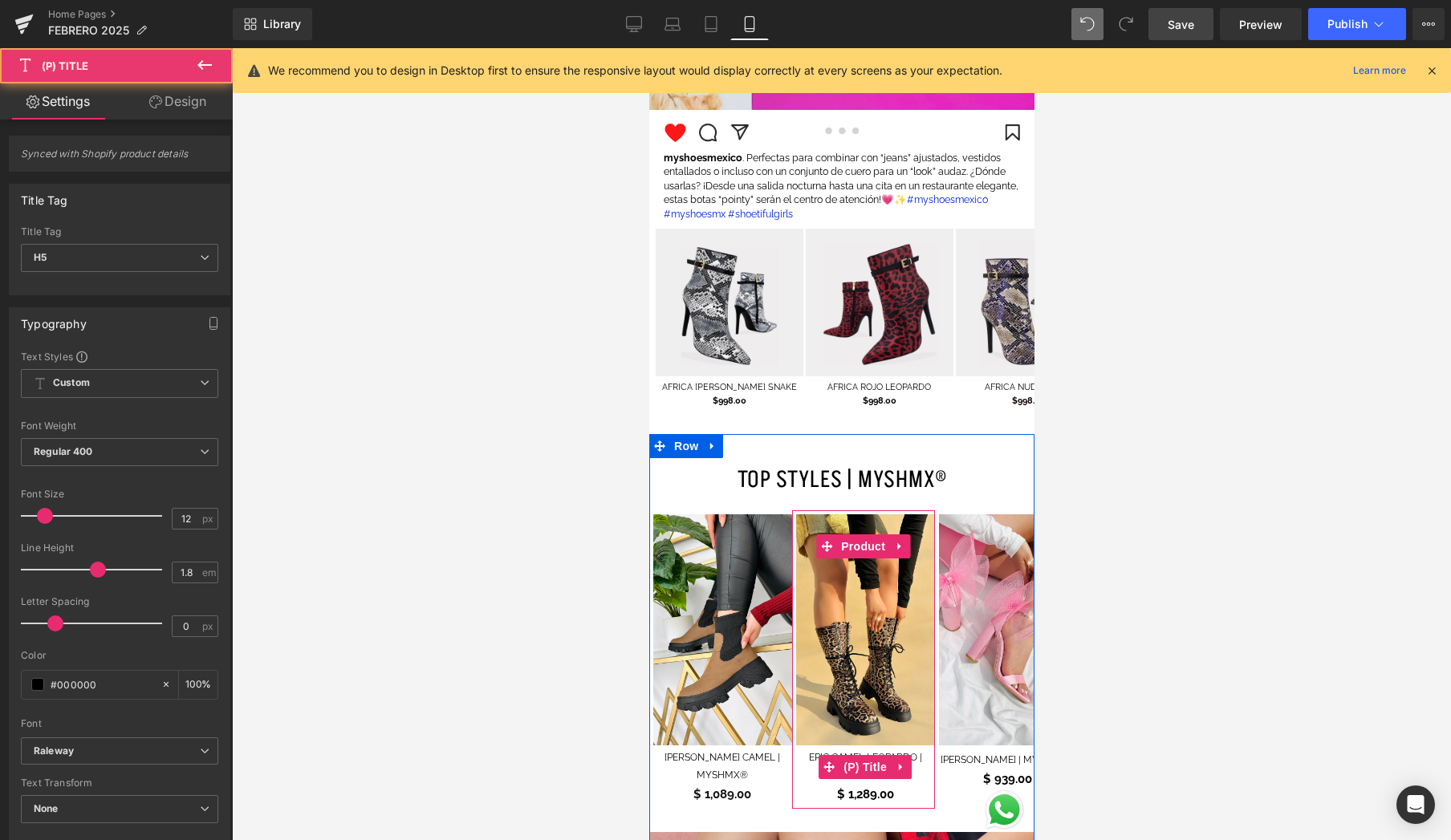
click at [923, 750] on link "EPIC CAMEL LEOPARDO | MYSHMX®" at bounding box center [864, 767] width 139 height 34
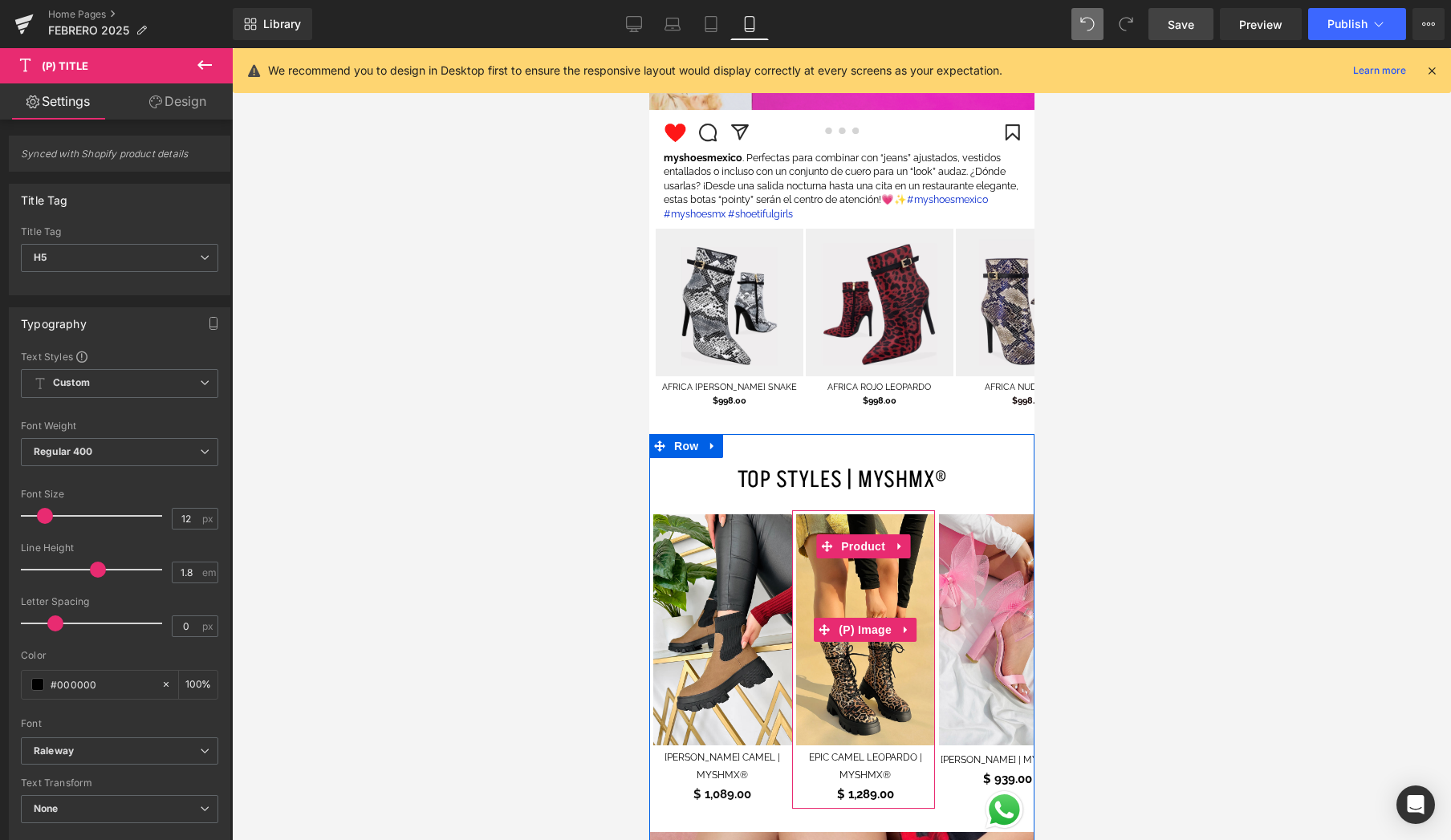
drag, startPoint x: 275, startPoint y: 684, endPoint x: 213, endPoint y: 662, distance: 65.8
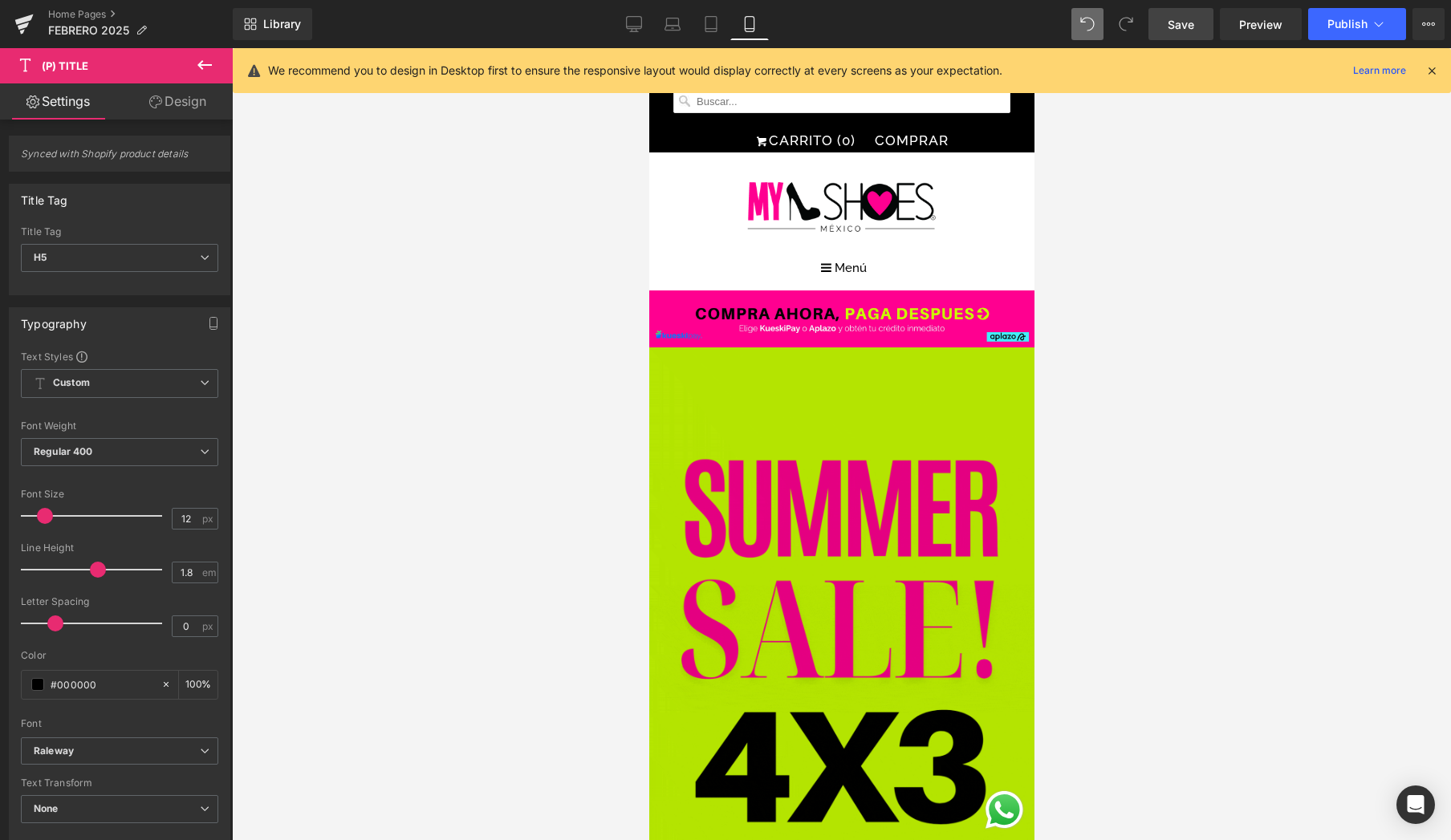
scroll to position [0, 0]
